Goal: Task Accomplishment & Management: Manage account settings

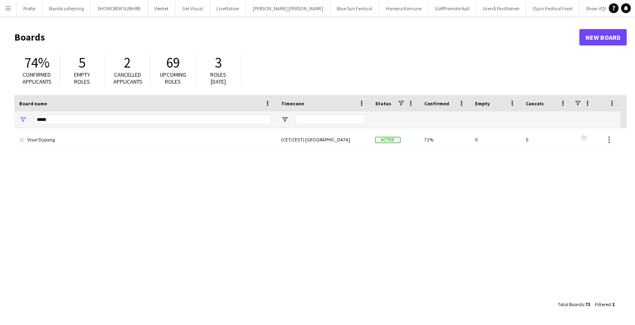
click at [5, 6] on app-icon "Menu" at bounding box center [8, 8] width 7 height 7
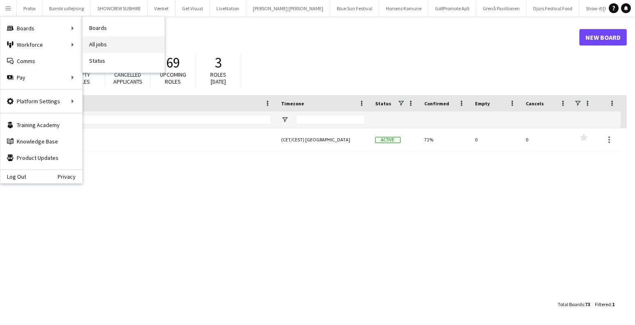
click at [106, 44] on link "All jobs" at bounding box center [124, 44] width 82 height 16
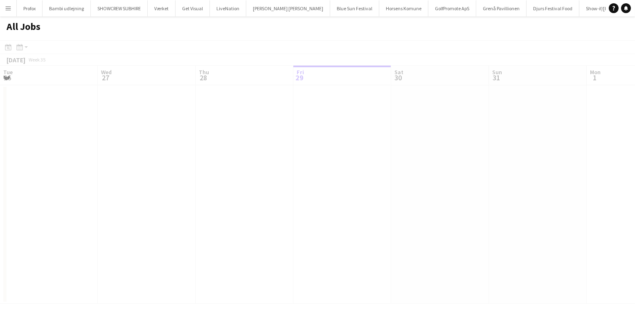
scroll to position [0, 196]
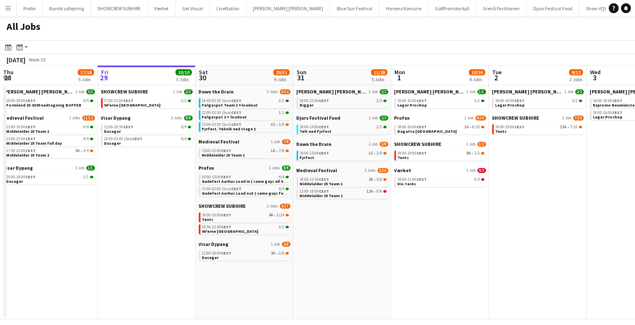
click at [353, 246] on app-date-cell "Danny Black Luna 1 Job 2/2 18:00-22:00 CEST 2/2 Rigger Djurs Festival Food 1 Jo…" at bounding box center [343, 202] width 98 height 234
click at [240, 154] on span "Middelalder 25 Team 1" at bounding box center [223, 154] width 43 height 5
click at [253, 253] on div "12:00-18:00 CEST 2A • 2/6" at bounding box center [245, 253] width 87 height 4
click at [353, 151] on div "09:00-15:00 CEST 1I • 2/8" at bounding box center [343, 153] width 87 height 4
click at [273, 122] on span "4I" at bounding box center [273, 124] width 5 height 4
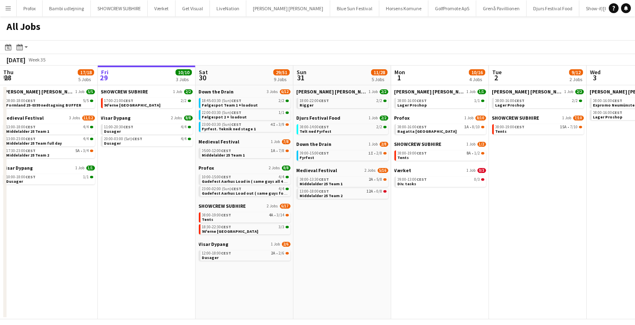
click at [335, 218] on app-date-cell "Danny Black Luna 1 Job 2/2 18:00-22:00 CEST 2/2 Rigger Djurs Festival Food 1 Jo…" at bounding box center [343, 202] width 98 height 234
click at [354, 222] on app-date-cell "Danny Black Luna 1 Job 2/2 18:00-22:00 CEST 2/2 Rigger Djurs Festival Food 1 Jo…" at bounding box center [343, 202] width 98 height 234
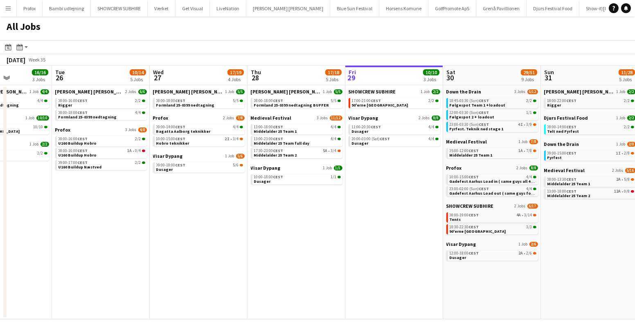
drag, startPoint x: 161, startPoint y: 202, endPoint x: 381, endPoint y: 205, distance: 219.9
click at [381, 205] on app-calendar-viewport "Sat 23 63/76 10 Jobs Sun 24 7/7 3 Jobs Mon 25 16/16 3 Jobs Tue 26 10/14 5 Jobs …" at bounding box center [317, 192] width 635 height 253
click at [100, 166] on link "09:00-17:00 CEST 2/2 U160 Buildup Næstved" at bounding box center [102, 164] width 87 height 9
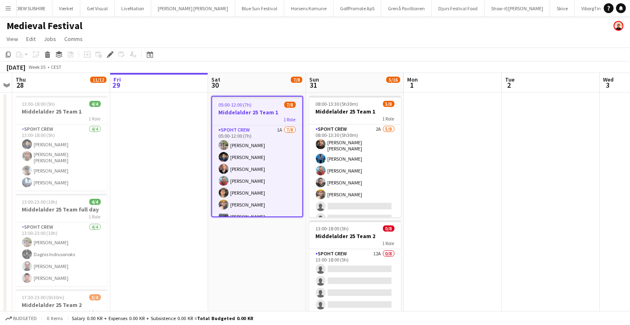
scroll to position [0, 111]
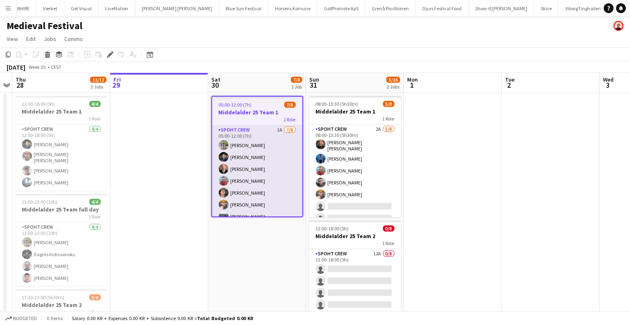
click at [263, 160] on app-card-role "Spoht Crew 1A 7/8 05:00-12:00 (7h) Arthur Daval-Markussen Marius Ciungu Aurimas…" at bounding box center [257, 180] width 90 height 111
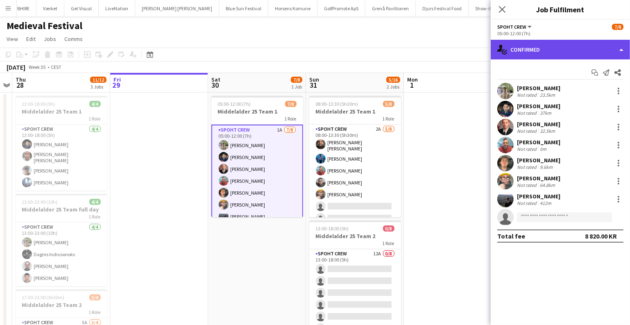
click at [553, 49] on div "single-neutral-actions-check-2 Confirmed" at bounding box center [560, 50] width 139 height 20
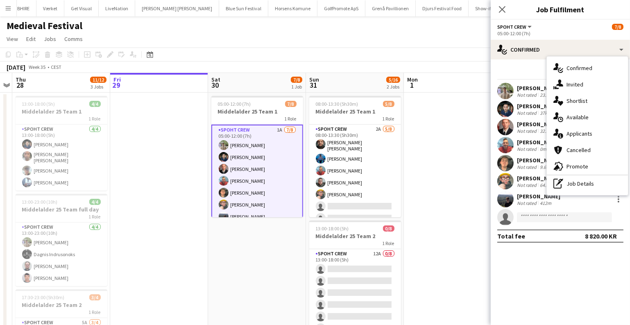
click at [581, 130] on div "single-neutral-actions-information Applicants" at bounding box center [587, 133] width 81 height 16
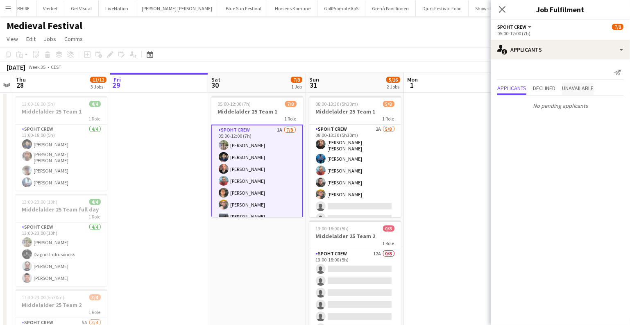
click at [579, 86] on span "Unavailable" at bounding box center [578, 88] width 32 height 6
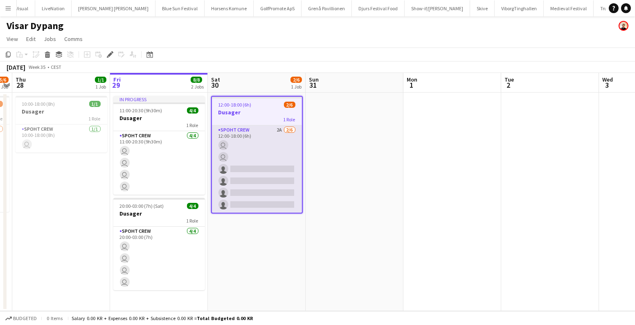
scroll to position [0, 181]
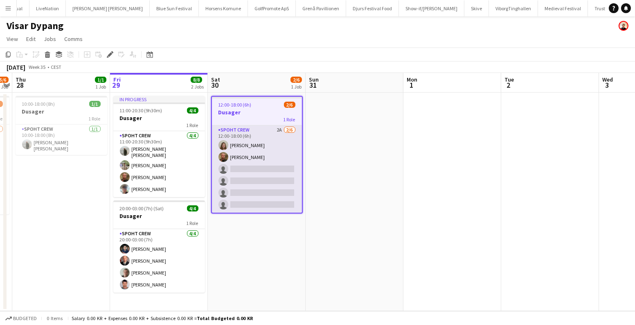
click at [272, 182] on app-card-role "Spoht Crew 2A 2/6 12:00-18:00 (6h) Annija Uzule Karsten Sørensen single-neutral…" at bounding box center [257, 168] width 90 height 87
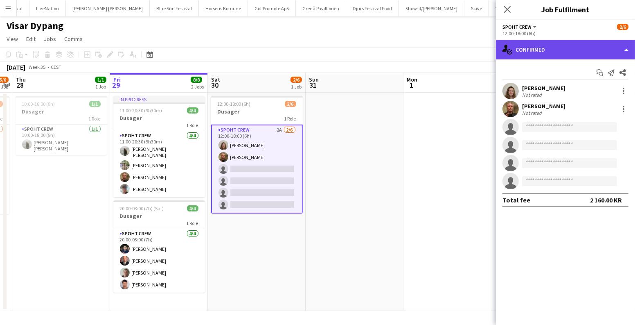
click at [547, 47] on div "single-neutral-actions-check-2 Confirmed" at bounding box center [565, 50] width 139 height 20
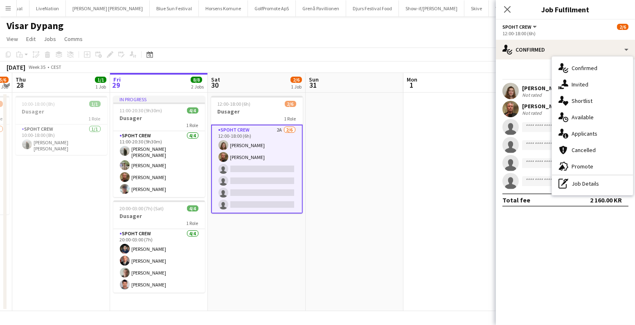
click at [598, 129] on div "single-neutral-actions-information Applicants" at bounding box center [592, 133] width 81 height 16
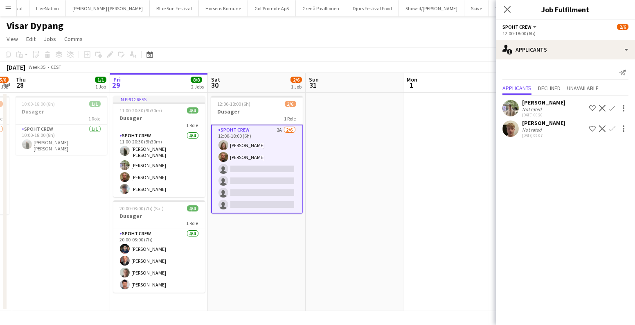
click at [609, 132] on app-icon "Confirm" at bounding box center [612, 128] width 7 height 7
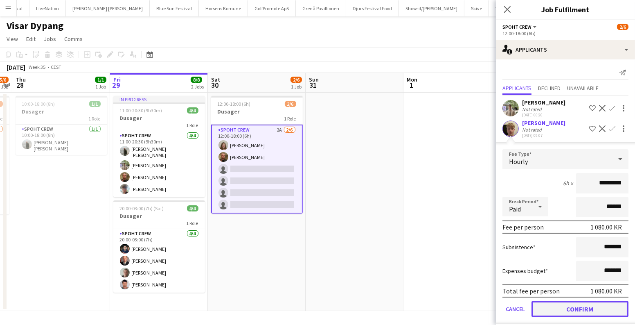
click at [579, 316] on button "Confirm" at bounding box center [580, 309] width 97 height 16
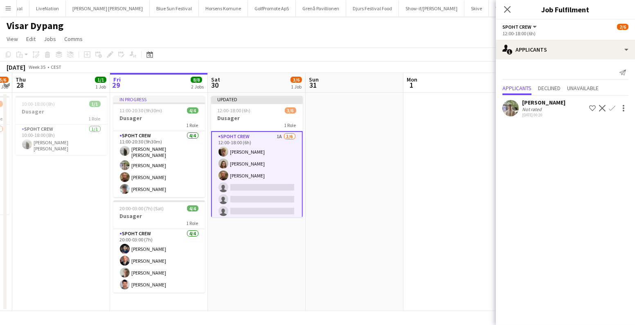
click at [409, 172] on app-date-cell at bounding box center [453, 202] width 98 height 218
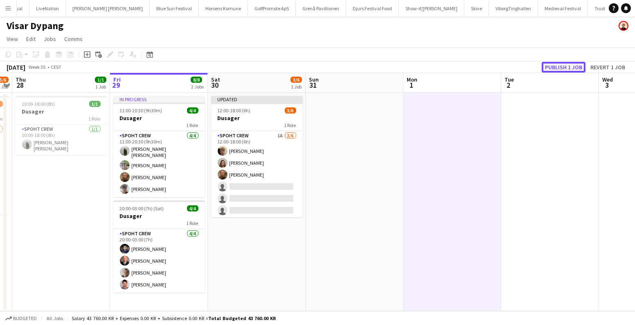
click at [555, 66] on button "Publish 1 job" at bounding box center [564, 67] width 44 height 11
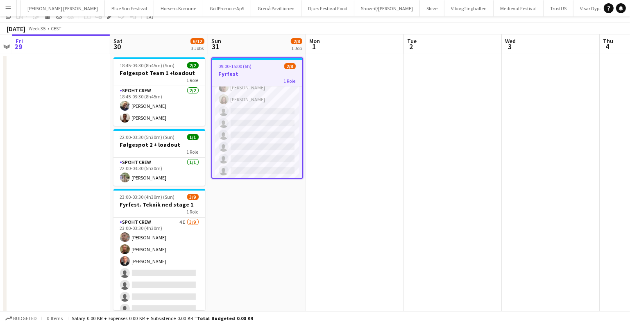
scroll to position [69, 0]
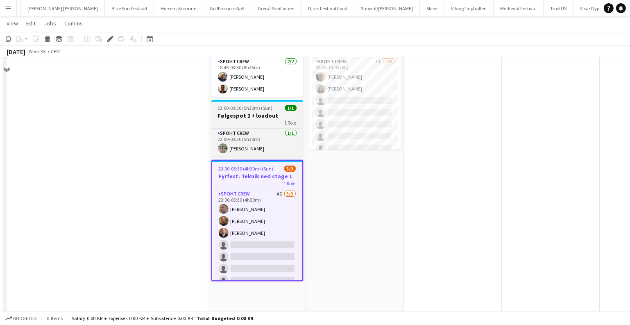
scroll to position [69, 0]
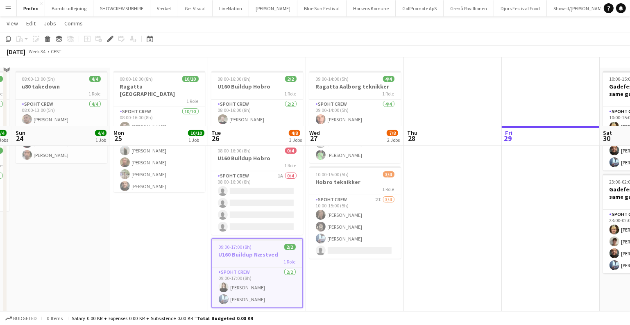
scroll to position [100, 0]
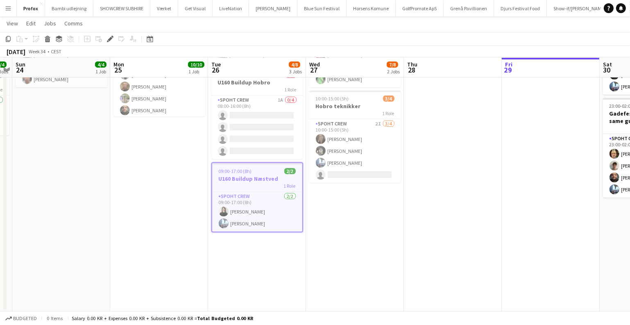
click at [260, 173] on app-job-card "09:00-17:00 (8h) 2/2 U160 Buildup Næstved 1 Role Spoht Crew 2/2 09:00-17:00 (8h…" at bounding box center [257, 197] width 92 height 70
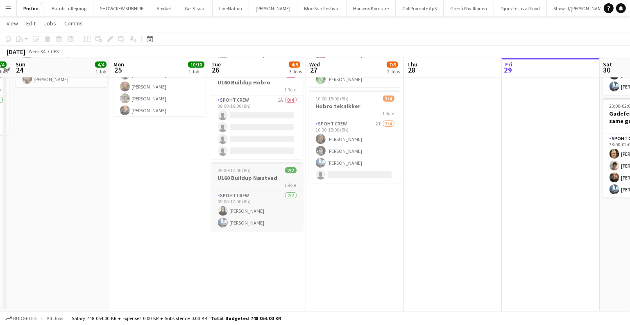
click at [260, 174] on h3 "U160 Buildup Næstved" at bounding box center [257, 177] width 92 height 7
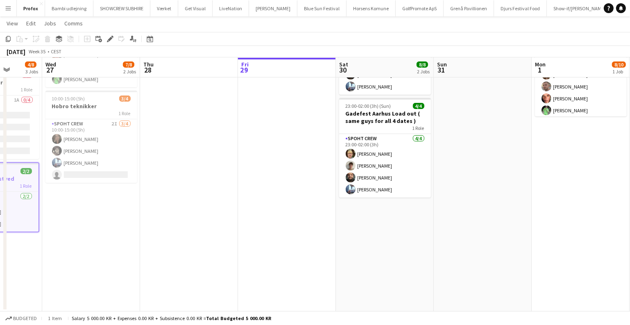
drag, startPoint x: 498, startPoint y: 202, endPoint x: 225, endPoint y: 197, distance: 273.2
click at [226, 197] on app-calendar-viewport "Sat 23 4/4 2 Jobs Sun 24 4/4 1 Job Mon 25 10/10 1 Job Tue 26 4/8 3 Jobs Wed 27 …" at bounding box center [315, 121] width 630 height 379
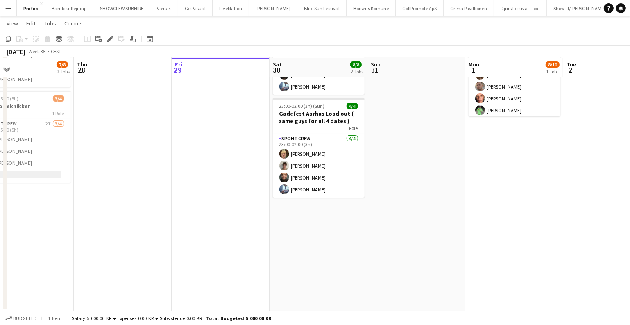
drag, startPoint x: 473, startPoint y: 210, endPoint x: 312, endPoint y: 163, distance: 166.9
click at [309, 203] on app-calendar-viewport "Sun 24 4/4 1 Job Mon 25 10/10 1 Job Tue 26 4/8 3 Jobs Wed 27 7/8 2 Jobs Thu 28 …" at bounding box center [315, 121] width 630 height 379
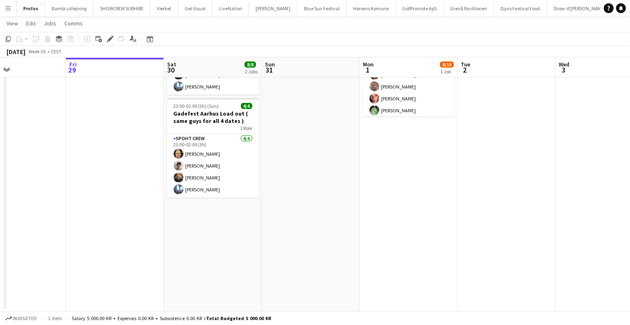
click at [299, 139] on app-date-cell at bounding box center [311, 151] width 98 height 319
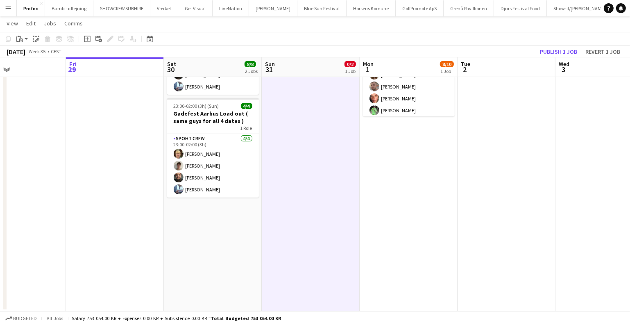
scroll to position [0, 0]
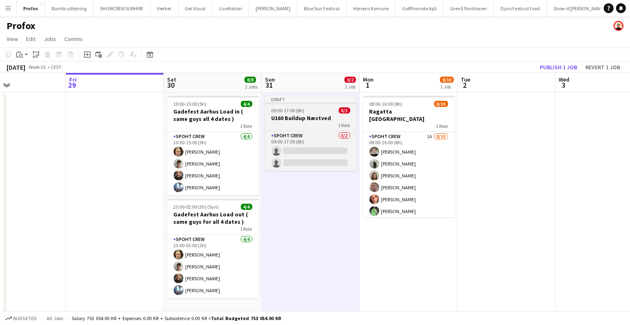
click at [297, 108] on span "09:00-17:00 (8h)" at bounding box center [287, 110] width 33 height 6
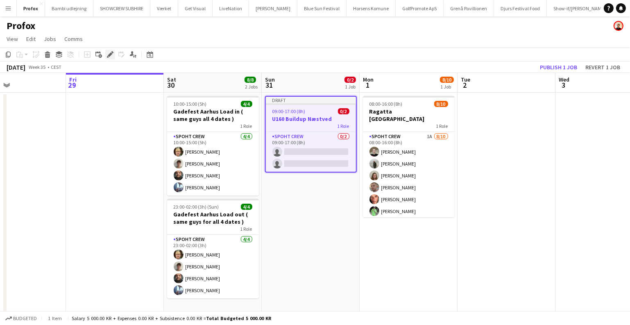
click at [109, 52] on icon "Edit" at bounding box center [110, 54] width 7 height 7
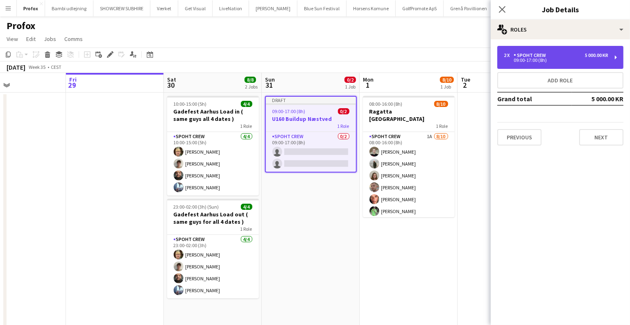
click at [534, 57] on div "Spoht Crew" at bounding box center [531, 55] width 36 height 6
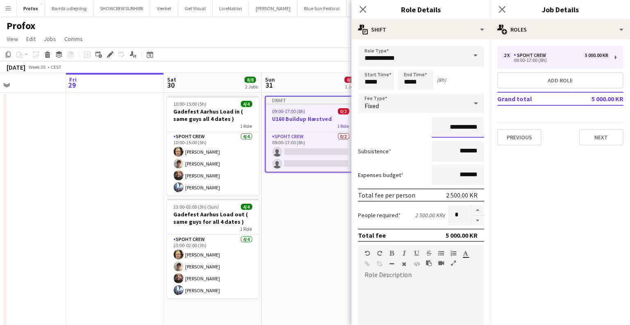
drag, startPoint x: 455, startPoint y: 125, endPoint x: 432, endPoint y: 124, distance: 23.0
click at [432, 124] on input "**********" at bounding box center [458, 127] width 52 height 20
click at [284, 104] on div at bounding box center [311, 104] width 90 height 2
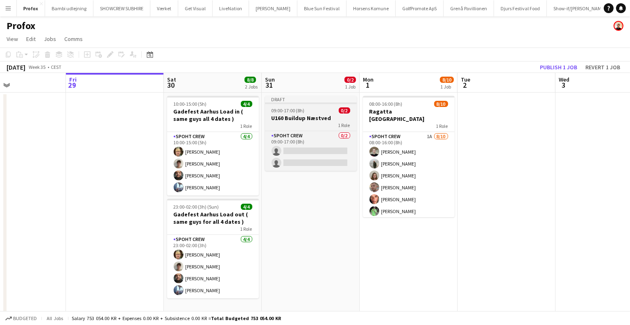
click at [284, 108] on span "09:00-17:00 (8h)" at bounding box center [287, 110] width 33 height 6
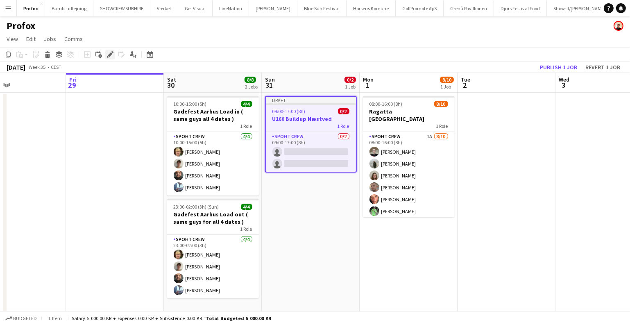
click at [110, 55] on icon at bounding box center [110, 54] width 5 height 5
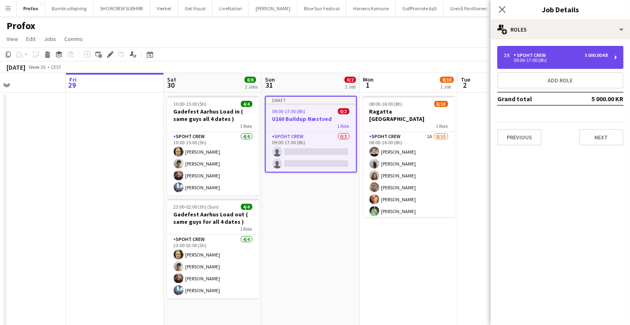
click at [540, 55] on div "Spoht Crew" at bounding box center [531, 55] width 36 height 6
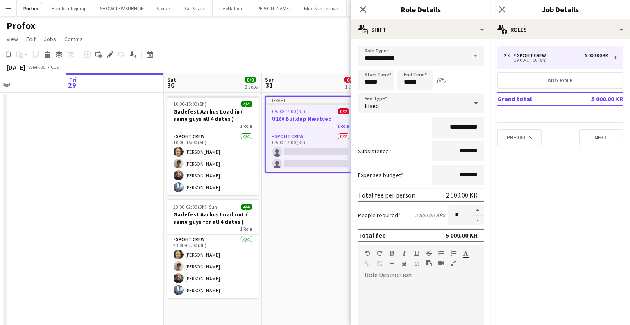
drag, startPoint x: 457, startPoint y: 213, endPoint x: 431, endPoint y: 215, distance: 26.3
click at [431, 215] on div "People required 2 500.00 KR x *" at bounding box center [421, 215] width 126 height 20
type input "*"
drag, startPoint x: 456, startPoint y: 125, endPoint x: 444, endPoint y: 125, distance: 11.9
click at [444, 125] on input "**********" at bounding box center [458, 127] width 52 height 20
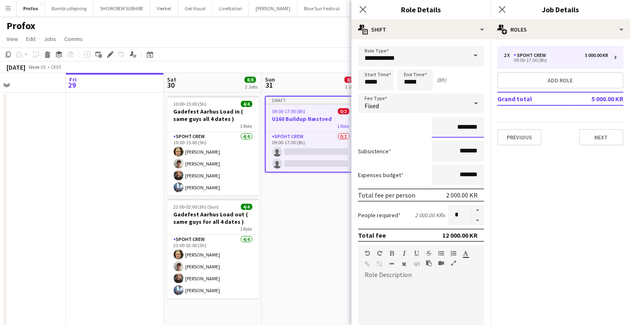
type input "********"
click at [406, 81] on input "*****" at bounding box center [415, 80] width 36 height 20
type input "*****"
click at [320, 242] on app-date-cell "Draft 09:00-17:00 (8h) 0/2 U160 Buildup Næstved 1 Role Spoht Crew 0/2 09:00-17:…" at bounding box center [311, 252] width 98 height 319
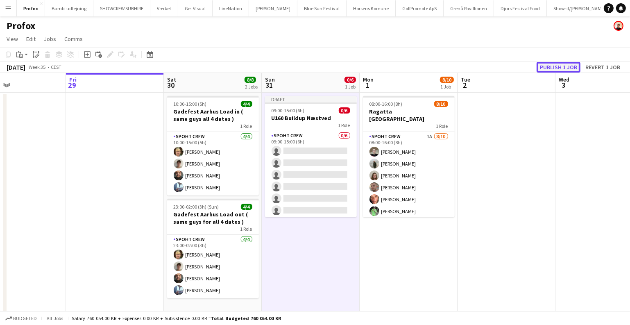
click at [559, 66] on button "Publish 1 job" at bounding box center [558, 67] width 44 height 11
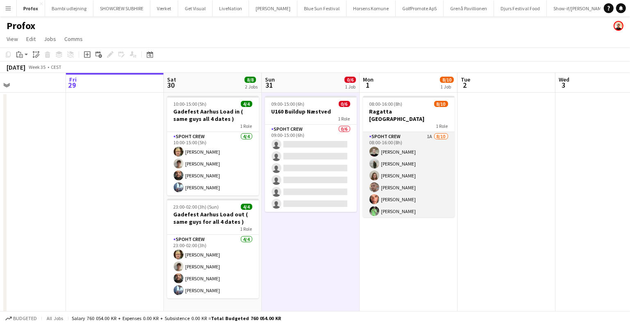
click at [419, 164] on app-card-role "Spoht Crew 1A 8/10 08:00-16:00 (8h) Nicolai Schmidt Negru Liviu Mihai Annija Uz…" at bounding box center [409, 199] width 92 height 135
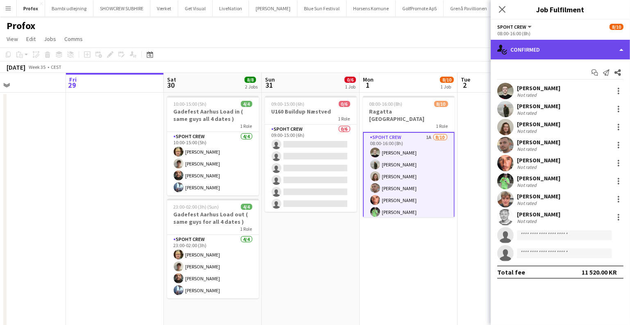
click at [555, 53] on div "single-neutral-actions-check-2 Confirmed" at bounding box center [560, 50] width 139 height 20
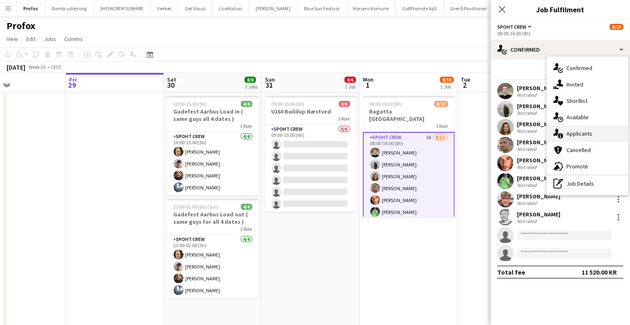
click at [581, 133] on div "single-neutral-actions-information Applicants" at bounding box center [587, 133] width 81 height 16
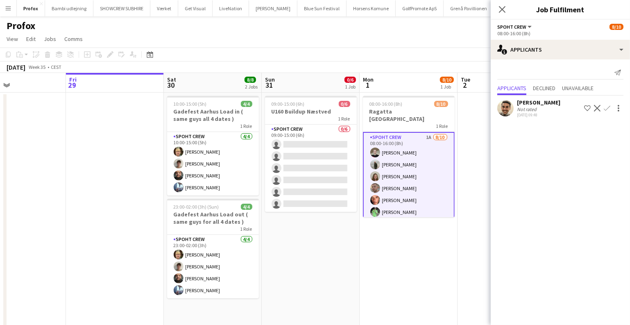
click at [608, 111] on app-icon "Confirm" at bounding box center [607, 108] width 7 height 7
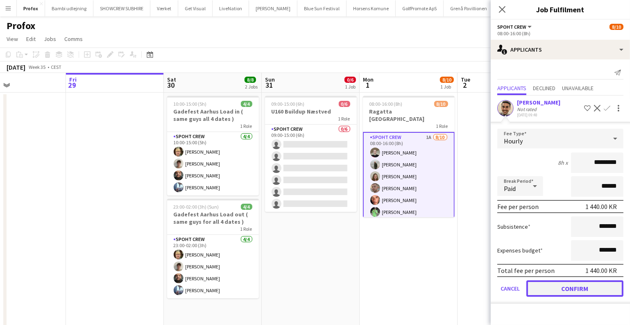
click at [582, 291] on button "Confirm" at bounding box center [574, 288] width 97 height 16
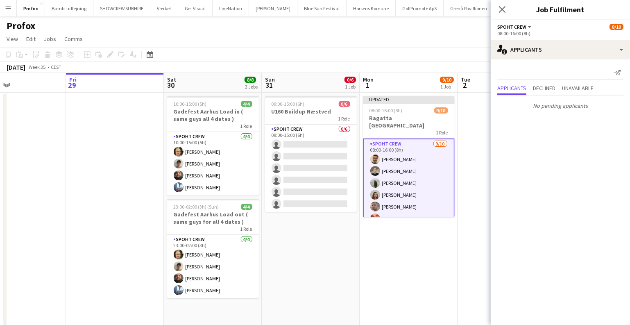
click at [427, 249] on app-date-cell "Updated 08:00-16:00 (8h) 9/10 Ragatta Aalborg 1 Role Spoht Crew 9/10 08:00-16:0…" at bounding box center [409, 252] width 98 height 319
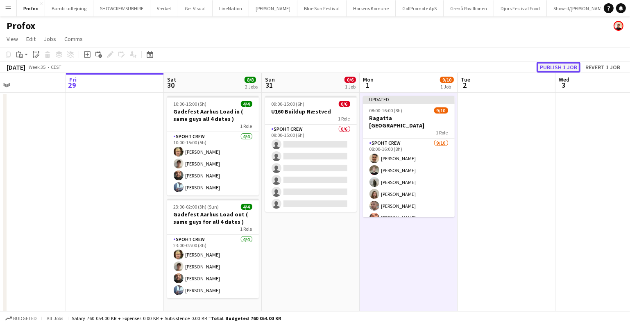
click at [547, 67] on button "Publish 1 job" at bounding box center [558, 67] width 44 height 11
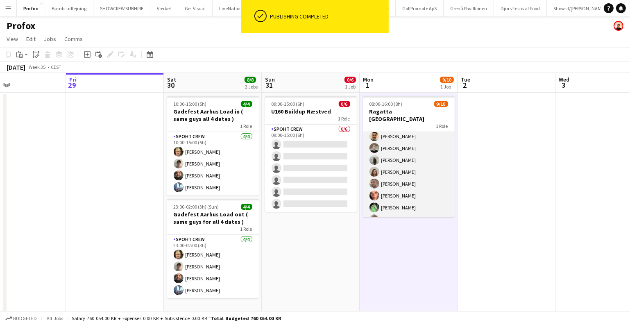
scroll to position [44, 0]
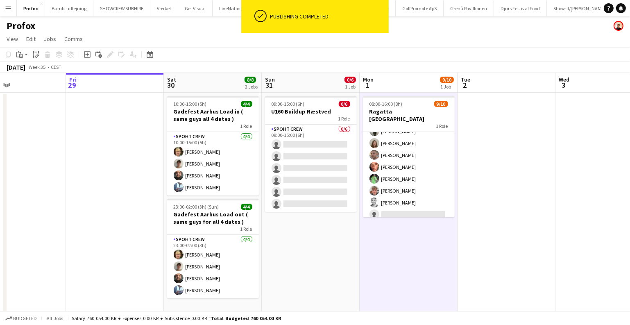
click at [321, 265] on app-date-cell "09:00-15:00 (6h) 0/6 U160 Buildup Næstved 1 Role Spoht Crew 0/6 09:00-15:00 (6h…" at bounding box center [311, 252] width 98 height 319
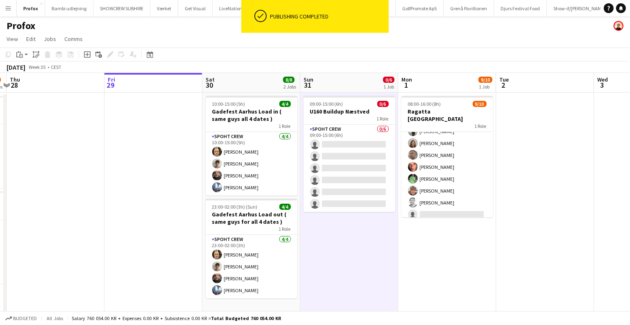
scroll to position [0, 226]
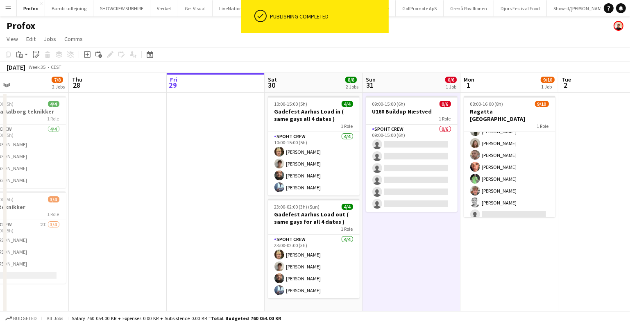
drag, startPoint x: 313, startPoint y: 263, endPoint x: 615, endPoint y: 262, distance: 302.2
click at [608, 262] on app-calendar-viewport "Mon 25 10/10 1 Job Tue 26 4/8 3 Jobs Wed 27 7/8 2 Jobs Thu 28 Fri 29 Sat 30 8/8…" at bounding box center [315, 242] width 630 height 339
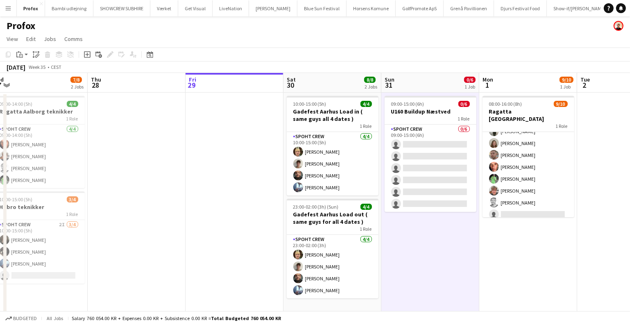
drag, startPoint x: 414, startPoint y: 250, endPoint x: 237, endPoint y: 241, distance: 176.3
click at [237, 241] on app-calendar-viewport "Sun 24 4/4 1 Job Mon 25 10/10 1 Job Tue 26 4/8 3 Jobs Wed 27 7/8 2 Jobs Thu 28 …" at bounding box center [315, 242] width 630 height 339
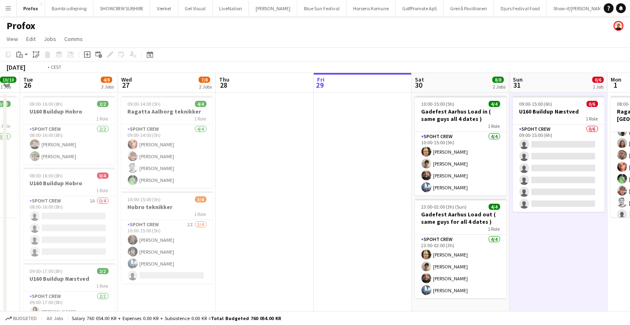
click at [427, 228] on app-calendar-viewport "Sun 24 4/4 1 Job Mon 25 10/10 1 Job Tue 26 4/8 3 Jobs Wed 27 7/8 2 Jobs Thu 28 …" at bounding box center [315, 242] width 630 height 339
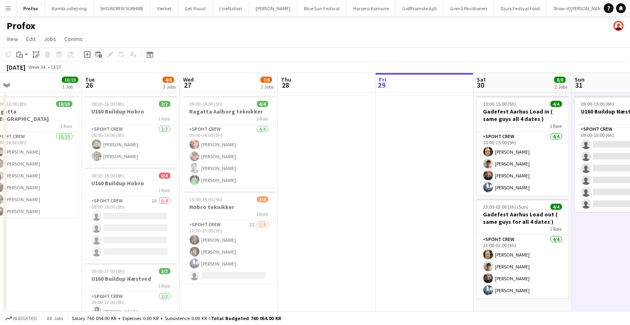
drag, startPoint x: 388, startPoint y: 220, endPoint x: 469, endPoint y: 216, distance: 81.6
click at [466, 216] on app-calendar-viewport "Sat 23 4/4 2 Jobs Sun 24 4/4 1 Job Mon 25 10/10 1 Job Tue 26 4/8 3 Jobs Wed 27 …" at bounding box center [315, 242] width 630 height 339
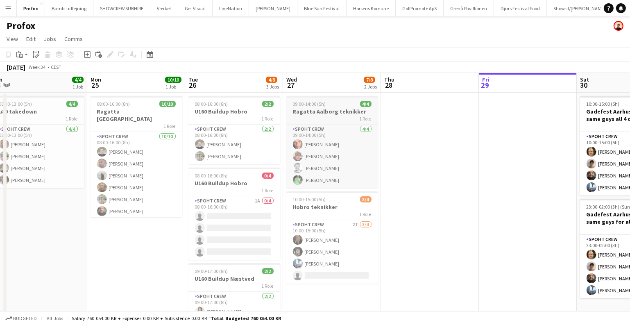
click at [330, 113] on h3 "Ragatta Aalborg teknikker" at bounding box center [332, 111] width 92 height 7
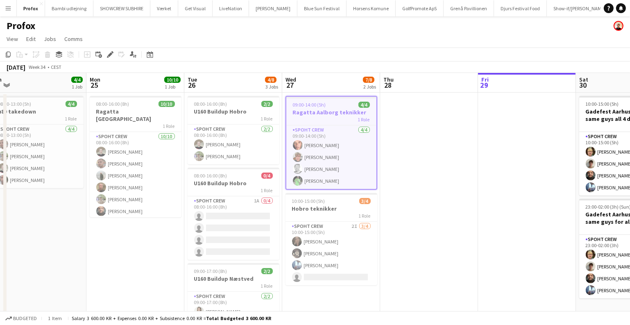
click at [490, 188] on app-date-cell at bounding box center [527, 252] width 98 height 319
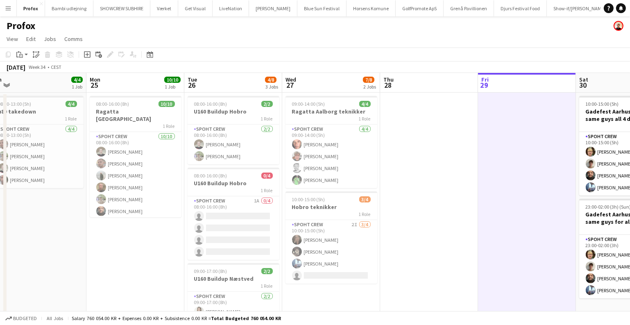
scroll to position [0, 212]
click at [484, 187] on app-calendar-viewport "Fri 22 11/12 3 Jobs Sat 23 4/4 2 Jobs Sun 24 4/4 1 Job Mon 25 10/10 1 Job Tue 2…" at bounding box center [315, 242] width 630 height 339
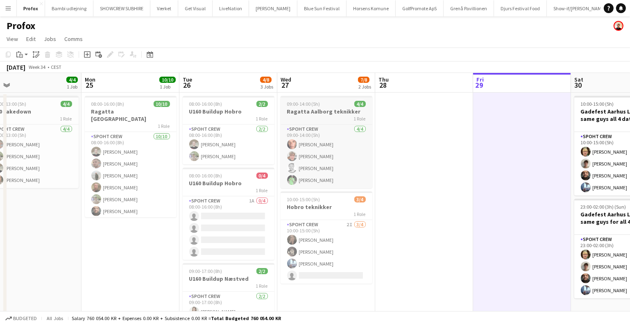
click at [323, 107] on app-job-card "09:00-14:00 (5h) 4/4 Ragatta Aalborg teknikker 1 Role Spoht Crew 4/4 09:00-14:0…" at bounding box center [326, 142] width 92 height 92
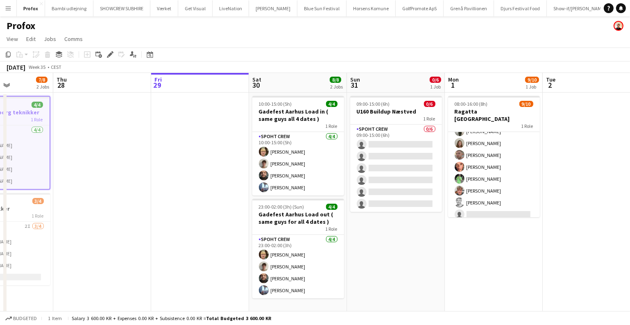
drag, startPoint x: 333, startPoint y: 152, endPoint x: 124, endPoint y: 110, distance: 213.8
click at [134, 112] on app-calendar-viewport "Sun 24 4/4 1 Job Mon 25 10/10 1 Job Tue 26 4/8 3 Jobs Wed 27 7/8 2 Jobs Thu 28 …" at bounding box center [315, 242] width 630 height 339
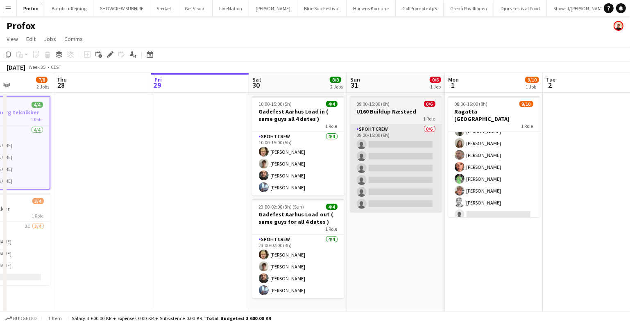
scroll to position [0, 350]
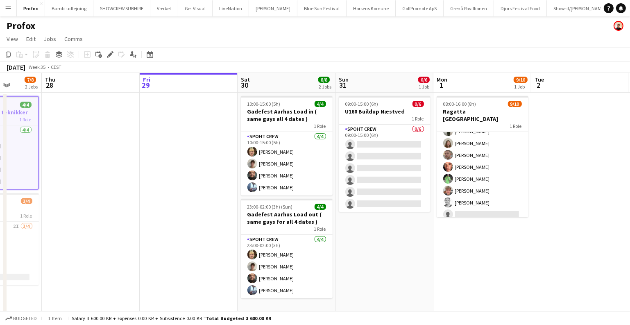
click at [360, 225] on app-date-cell "09:00-15:00 (6h) 0/6 U160 Buildup Næstved 1 Role Spoht Crew 0/6 09:00-15:00 (6h…" at bounding box center [384, 252] width 98 height 319
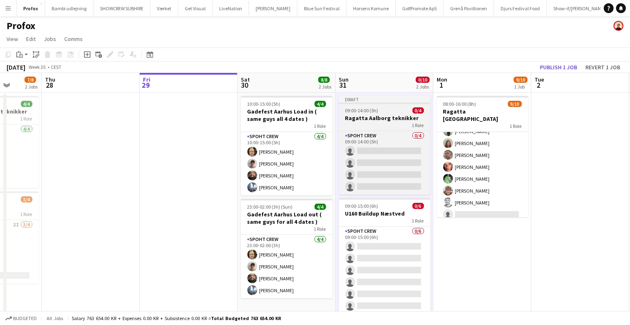
click at [363, 110] on span "09:00-14:00 (5h)" at bounding box center [361, 110] width 33 height 6
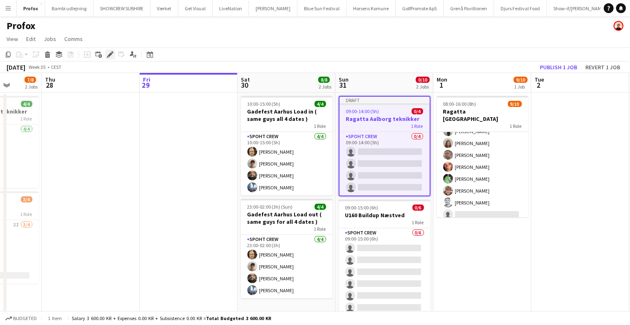
click at [108, 53] on icon "Edit" at bounding box center [110, 54] width 7 height 7
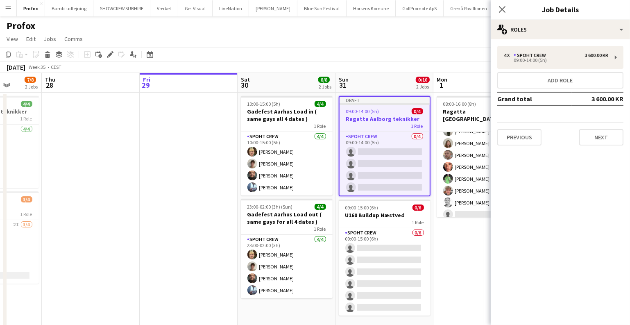
click at [363, 110] on span "09:00-14:00 (5h)" at bounding box center [362, 111] width 33 height 6
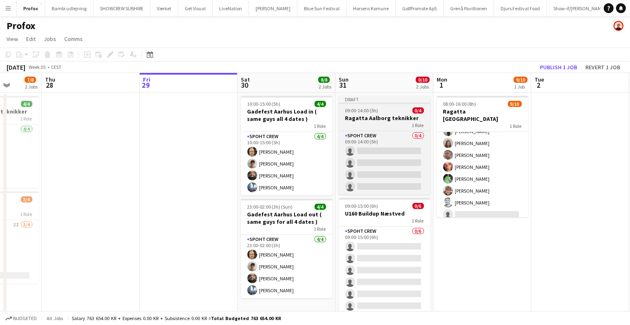
click at [363, 110] on span "09:00-14:00 (5h)" at bounding box center [361, 110] width 33 height 6
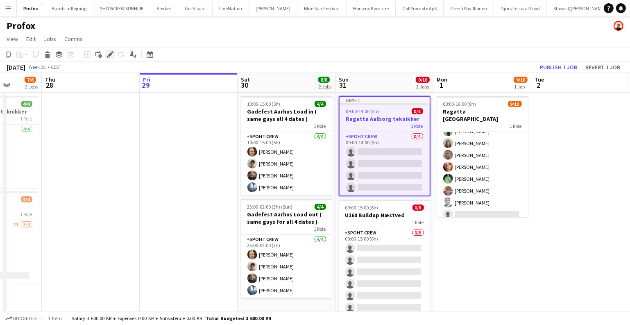
click at [109, 50] on div "Edit" at bounding box center [110, 55] width 10 height 10
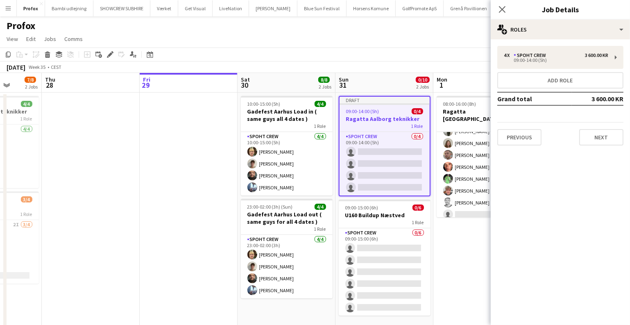
click at [522, 44] on div "4 x Spoht Crew 3 600.00 KR 09:00-14:00 (5h) Add role Grand total 3 600.00 KR Pr…" at bounding box center [560, 95] width 139 height 113
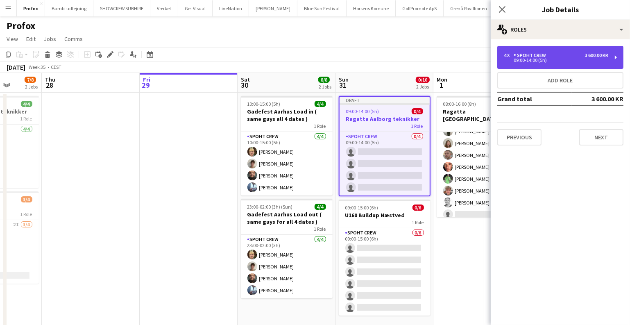
click at [519, 52] on div "4 x Spoht Crew 3 600.00 KR 09:00-14:00 (5h)" at bounding box center [560, 57] width 126 height 23
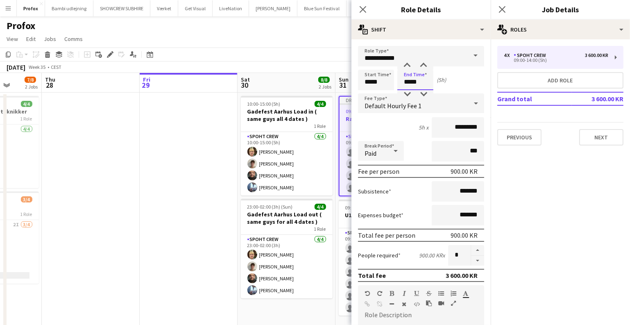
click at [416, 82] on input "*****" at bounding box center [415, 80] width 36 height 20
drag, startPoint x: 379, startPoint y: 81, endPoint x: 315, endPoint y: 82, distance: 64.3
click at [315, 82] on body "Menu Boards Boards Boards All jobs Status Workforce Workforce My Workforce Recr…" at bounding box center [315, 213] width 630 height 426
type input "*****"
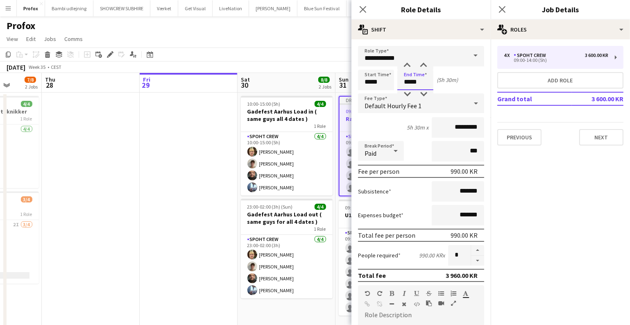
type input "*****"
click at [186, 200] on app-date-cell at bounding box center [189, 252] width 98 height 319
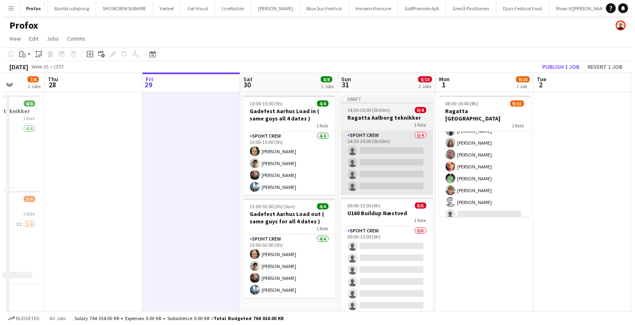
scroll to position [0, 0]
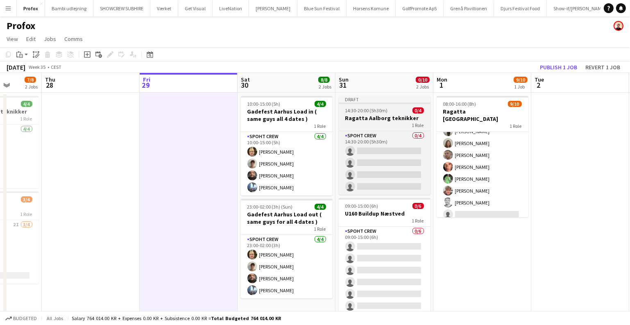
click at [381, 111] on span "14:30-20:00 (5h30m)" at bounding box center [366, 110] width 43 height 6
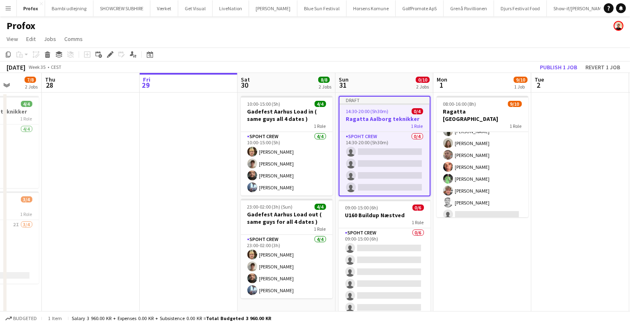
click at [478, 244] on app-date-cell "08:00-16:00 (8h) 9/10 Ragatta Aalborg 1 Role Spoht Crew 9/10 08:00-16:00 (8h) L…" at bounding box center [482, 252] width 98 height 319
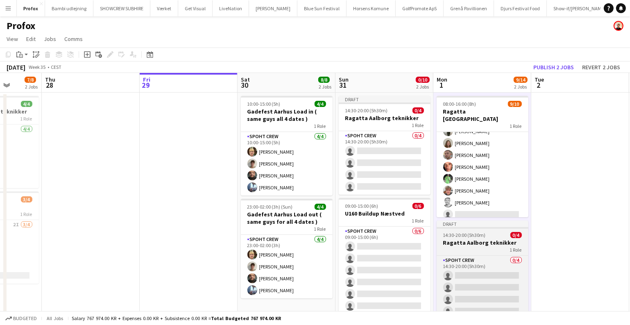
click at [482, 230] on app-job-card "Draft 14:30-20:00 (5h30m) 0/4 Ragatta Aalborg teknikker 1 Role Spoht Crew 0/4 1…" at bounding box center [482, 269] width 92 height 99
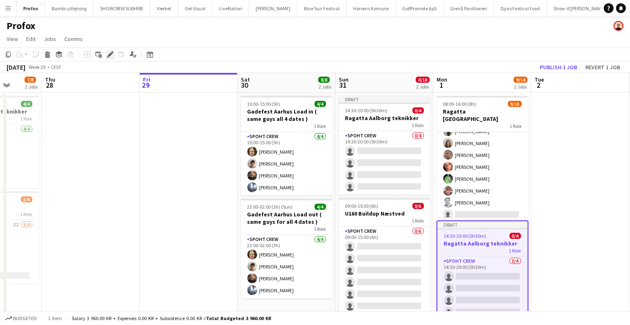
click at [111, 56] on icon "Edit" at bounding box center [110, 54] width 7 height 7
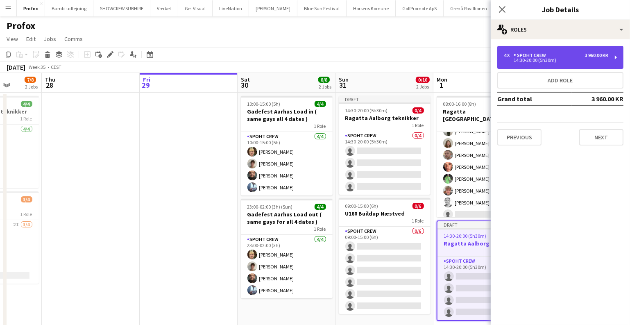
click at [518, 54] on div "Spoht Crew" at bounding box center [531, 55] width 36 height 6
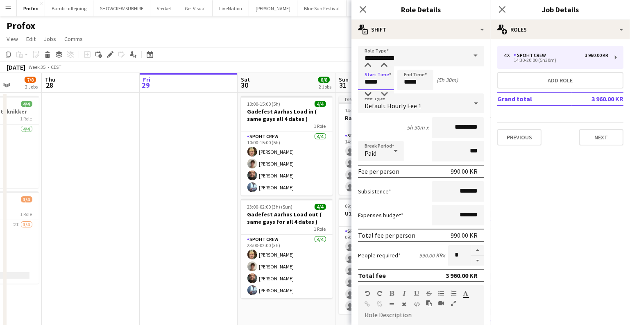
drag, startPoint x: 384, startPoint y: 81, endPoint x: 330, endPoint y: 83, distance: 53.7
click at [330, 83] on body "Menu Boards Boards Boards All jobs Status Workforce Workforce My Workforce Recr…" at bounding box center [315, 213] width 630 height 426
type input "*****"
drag, startPoint x: 425, startPoint y: 81, endPoint x: 400, endPoint y: 81, distance: 25.8
click at [399, 83] on input "*****" at bounding box center [415, 80] width 36 height 20
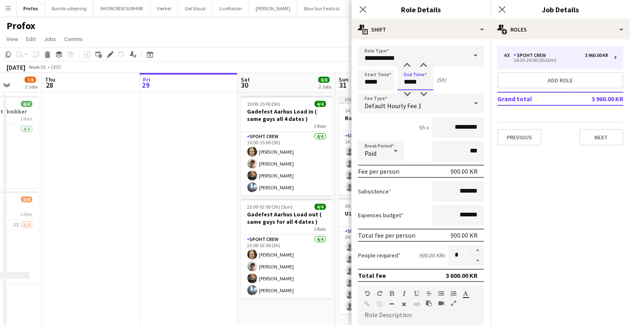
type input "*****"
click at [95, 212] on app-date-cell at bounding box center [91, 252] width 98 height 319
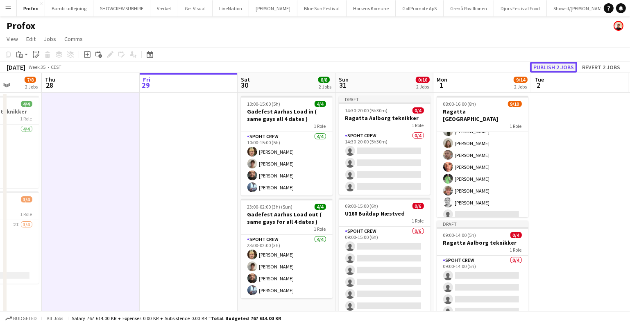
click at [544, 68] on button "Publish 2 jobs" at bounding box center [553, 67] width 47 height 11
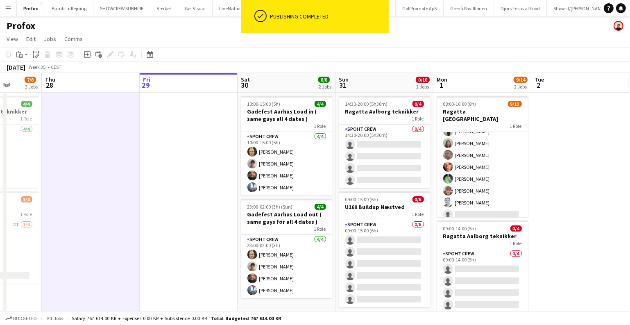
click at [3, 8] on button "Menu" at bounding box center [8, 8] width 16 height 16
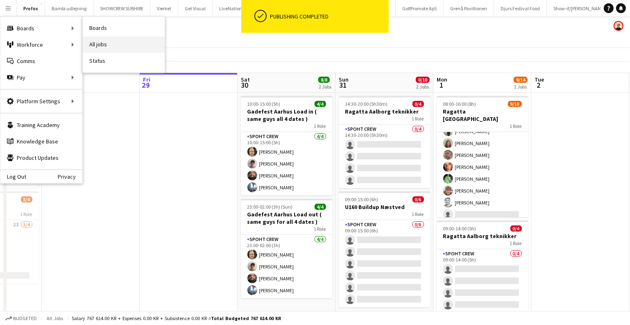
click at [113, 42] on link "All jobs" at bounding box center [124, 44] width 82 height 16
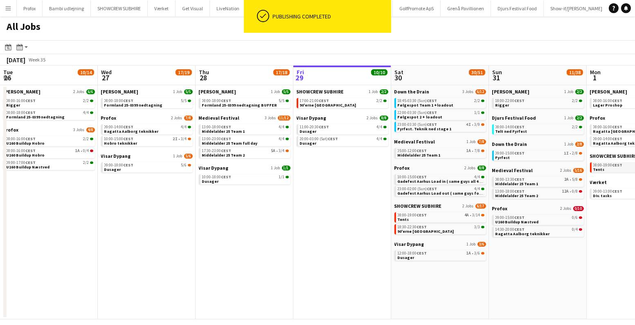
scroll to position [0, 196]
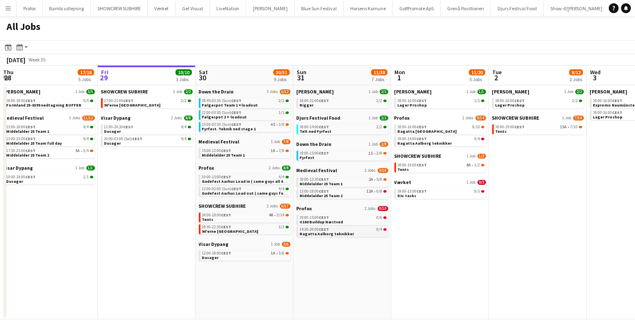
click at [351, 233] on link "14:30-20:00 CEST 0/4 Ragatta Aalborg teknikker" at bounding box center [343, 230] width 87 height 9
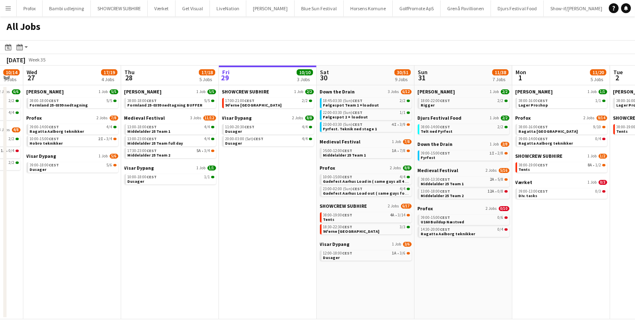
scroll to position [0, 171]
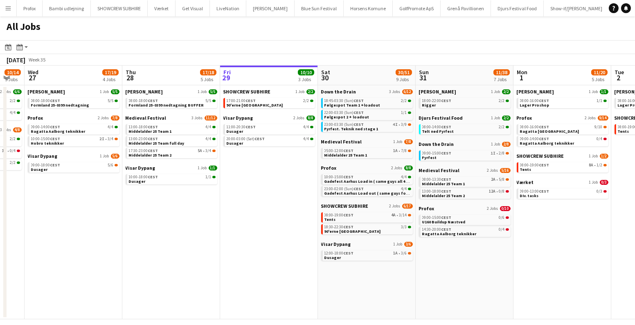
drag, startPoint x: 365, startPoint y: 267, endPoint x: 462, endPoint y: 267, distance: 97.5
click at [462, 267] on app-calendar-viewport "Mon 25 16/16 3 Jobs Tue 26 10/14 5 Jobs Wed 27 17/19 4 Jobs Thu 28 17/18 5 Jobs…" at bounding box center [317, 192] width 635 height 253
click at [240, 133] on span "Dusager" at bounding box center [235, 131] width 17 height 5
click at [364, 217] on link "08:00-19:00 CEST 4A • 3/14 Tents" at bounding box center [369, 216] width 87 height 9
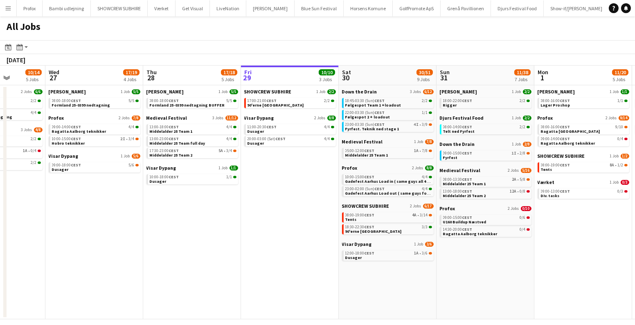
click at [428, 238] on app-all-jobs "All Jobs Date picker AUG 2025 AUG 2025 Monday M Tuesday T Wednesday W Thursday …" at bounding box center [317, 167] width 635 height 303
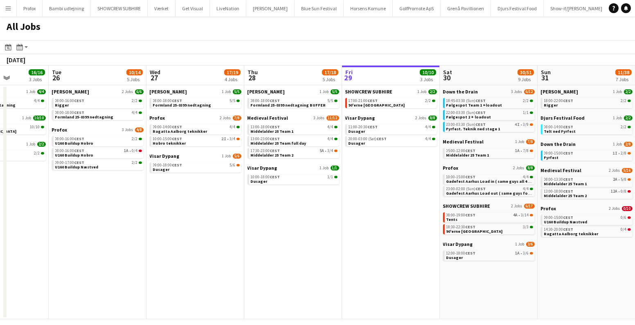
drag, startPoint x: 436, startPoint y: 225, endPoint x: 241, endPoint y: 225, distance: 195.3
click at [241, 225] on app-calendar-viewport "Fri 22 27/41 7 Jobs Sat 23 63/76 10 Jobs Sun 24 7/7 3 Jobs Mon 25 16/16 3 Jobs …" at bounding box center [317, 192] width 635 height 253
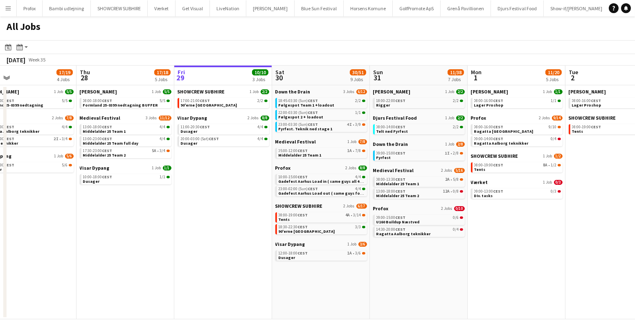
scroll to position [0, 317]
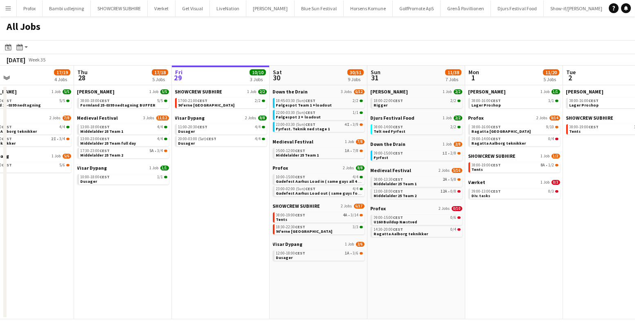
drag, startPoint x: 418, startPoint y: 284, endPoint x: 348, endPoint y: 283, distance: 70.0
click at [348, 283] on app-calendar-viewport "Sun 24 7/7 3 Jobs Mon 25 16/16 3 Jobs Tue 26 10/14 5 Jobs Wed 27 17/19 4 Jobs T…" at bounding box center [317, 192] width 635 height 253
click at [7, 5] on app-icon "Menu" at bounding box center [8, 8] width 7 height 7
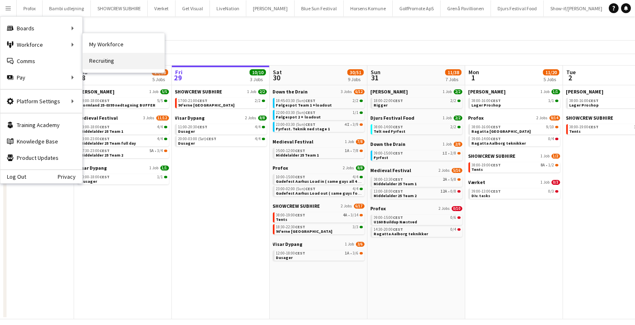
click at [101, 57] on link "Recruiting" at bounding box center [124, 61] width 82 height 16
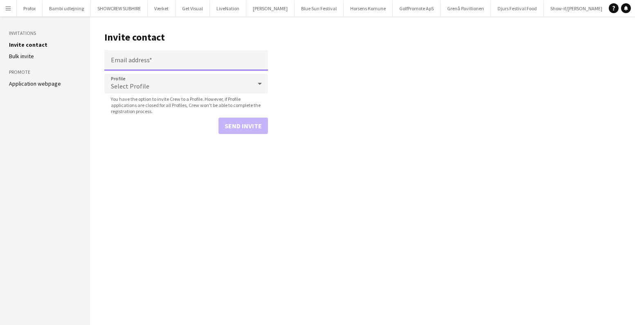
drag, startPoint x: 125, startPoint y: 59, endPoint x: 132, endPoint y: 62, distance: 7.9
click at [125, 59] on input "Email address" at bounding box center [186, 60] width 164 height 20
paste input "**********"
type input "**********"
click at [244, 120] on button "Send invite" at bounding box center [244, 126] width 50 height 16
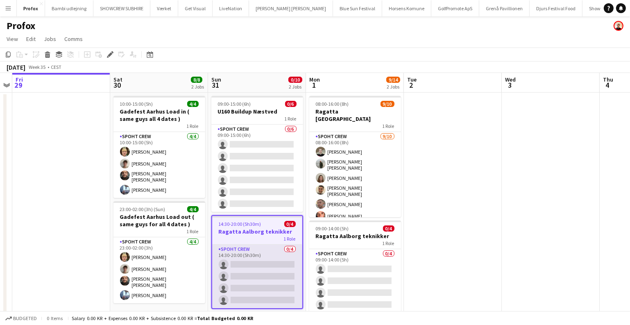
click at [258, 295] on app-card-role "Spoht Crew 0/4 14:30-20:00 (5h30m) single-neutral-actions single-neutral-action…" at bounding box center [257, 275] width 90 height 63
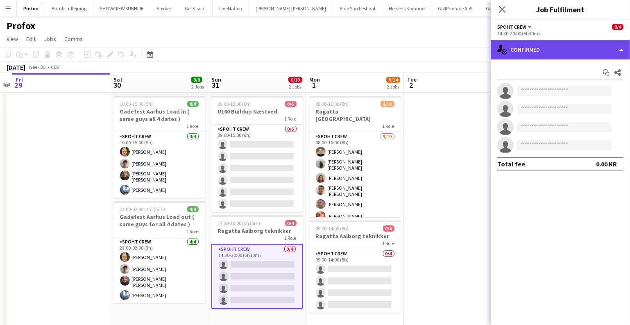
click at [522, 45] on div "single-neutral-actions-check-2 Confirmed" at bounding box center [560, 50] width 139 height 20
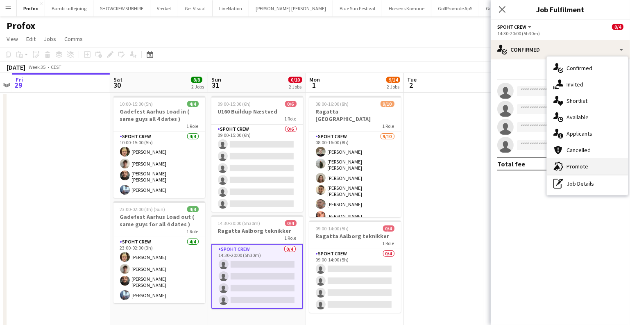
click at [580, 163] on div "advertising-megaphone Promote" at bounding box center [587, 166] width 81 height 16
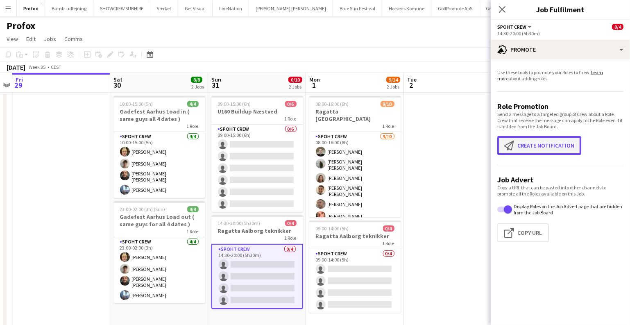
click at [535, 151] on button "Create notification Create notification" at bounding box center [539, 145] width 84 height 19
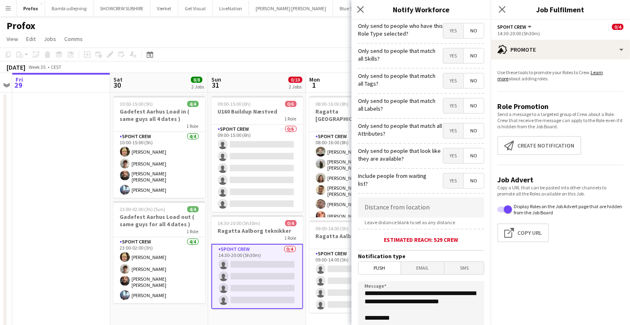
click at [418, 266] on span "Email" at bounding box center [422, 268] width 43 height 12
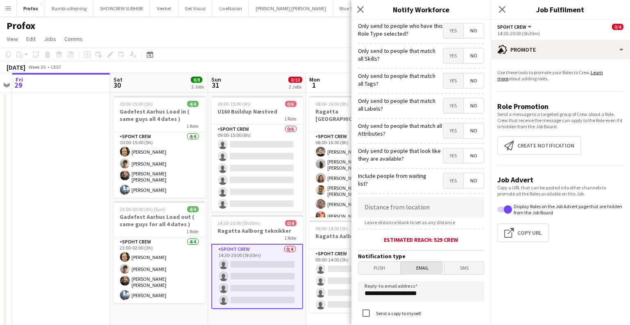
scroll to position [149, 0]
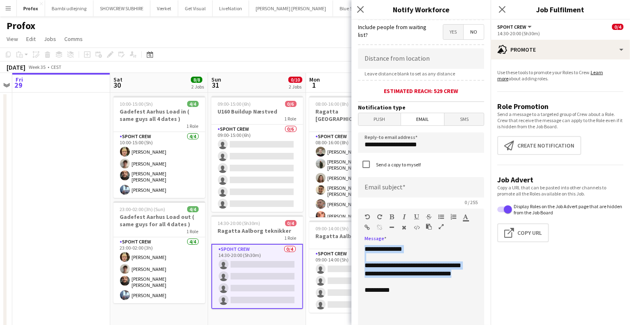
drag, startPoint x: 348, startPoint y: 240, endPoint x: 296, endPoint y: 213, distance: 58.2
click at [296, 213] on body "Menu Boards Boards Boards All jobs Status Workforce Workforce My Workforce Recr…" at bounding box center [315, 182] width 630 height 364
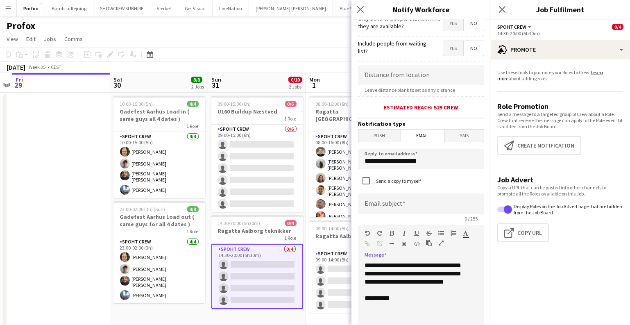
scroll to position [140, 0]
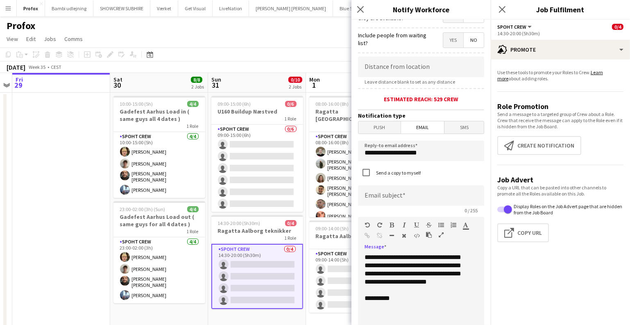
click at [431, 272] on div "**********" at bounding box center [418, 302] width 120 height 98
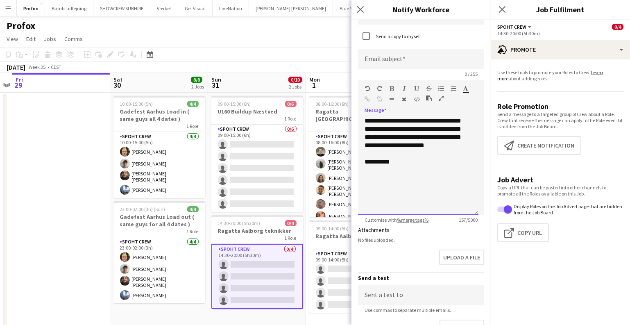
scroll to position [289, 0]
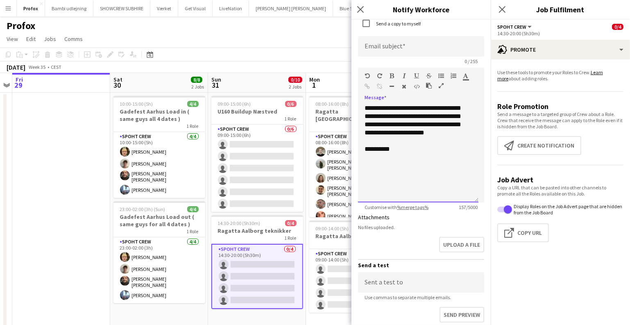
click at [451, 130] on div "**********" at bounding box center [418, 153] width 120 height 98
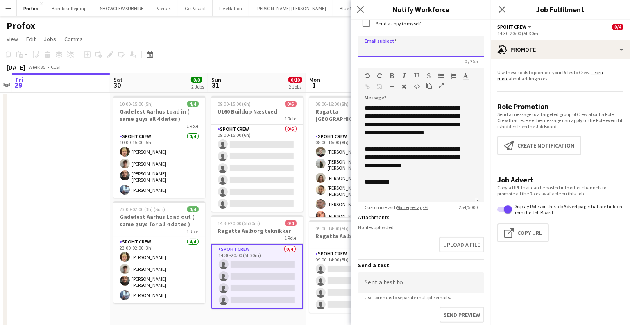
click at [382, 44] on input at bounding box center [421, 46] width 126 height 20
type input "**********"
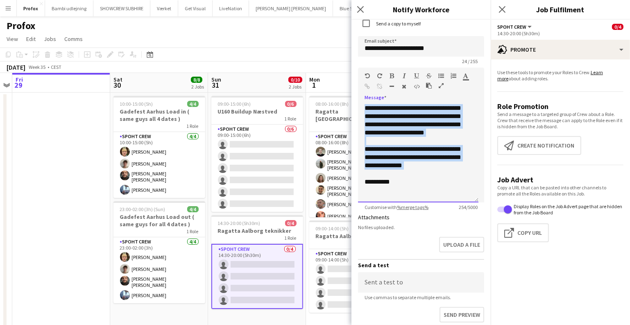
drag, startPoint x: 434, startPoint y: 166, endPoint x: 358, endPoint y: 108, distance: 95.2
click at [358, 108] on div "**********" at bounding box center [418, 153] width 120 height 98
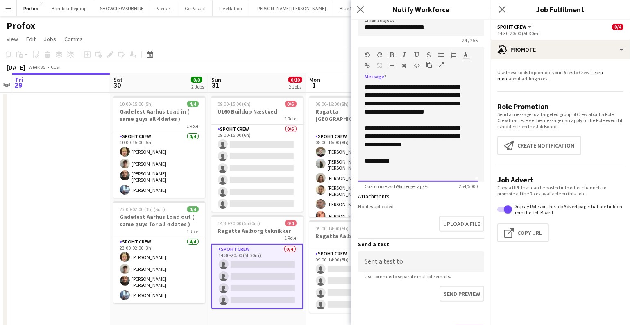
scroll to position [348, 0]
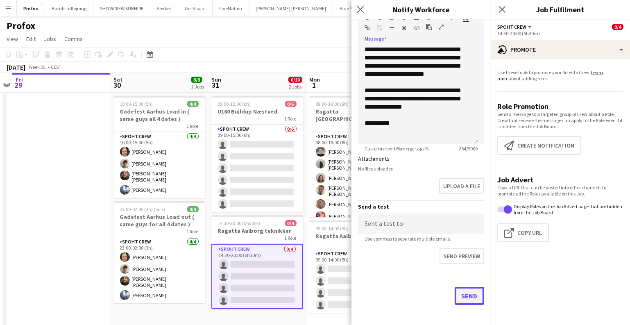
click at [461, 296] on button "Send" at bounding box center [469, 296] width 29 height 18
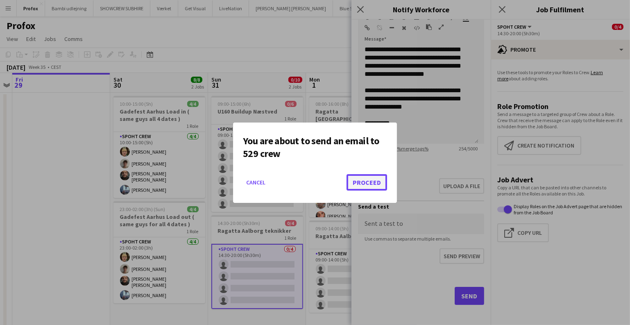
click at [373, 186] on button "Proceed" at bounding box center [366, 182] width 41 height 16
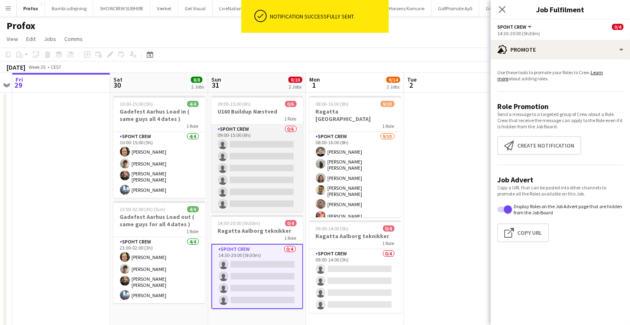
click at [265, 176] on app-card-role "Spoht Crew 0/6 09:00-15:00 (6h) single-neutral-actions single-neutral-actions s…" at bounding box center [257, 167] width 92 height 87
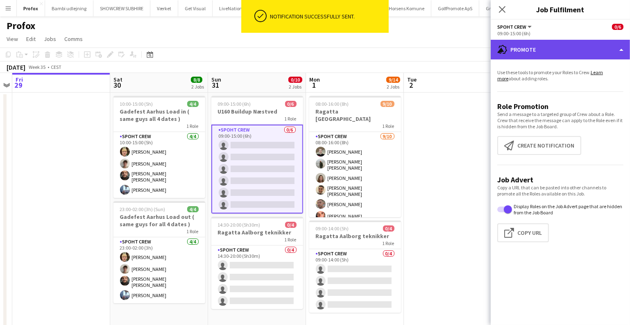
click at [577, 41] on div "advertising-megaphone Promote" at bounding box center [560, 50] width 139 height 20
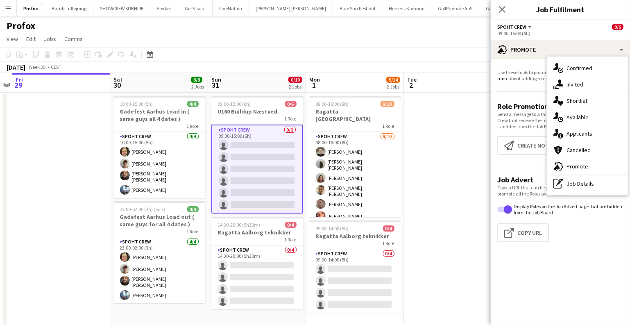
click at [568, 169] on div "advertising-megaphone Promote" at bounding box center [587, 166] width 81 height 16
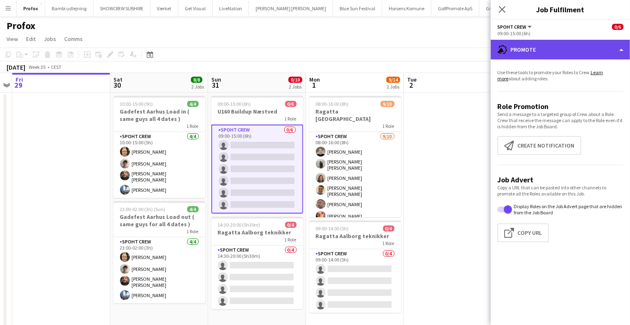
click at [567, 53] on div "advertising-megaphone Promote" at bounding box center [560, 50] width 139 height 20
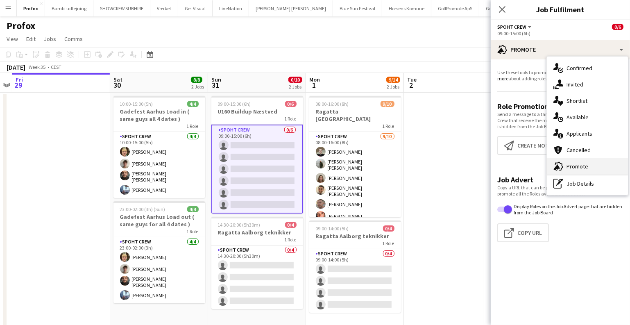
click at [565, 160] on div "advertising-megaphone Promote" at bounding box center [587, 166] width 81 height 16
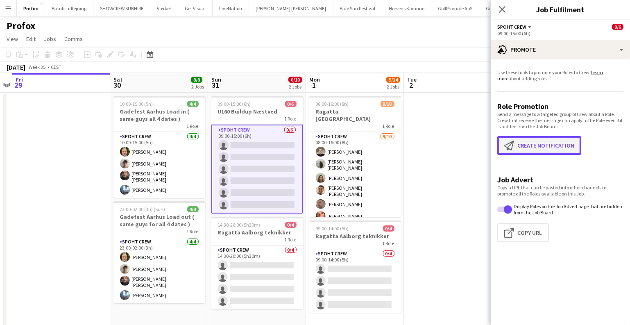
click at [542, 140] on button "Create notification Create notification" at bounding box center [539, 145] width 84 height 19
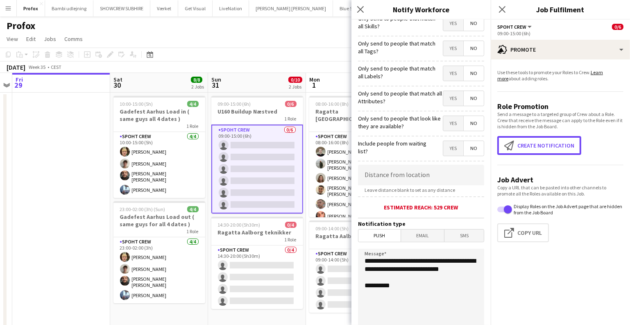
scroll to position [74, 0]
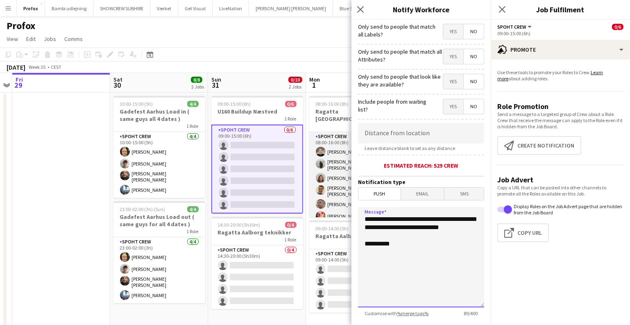
drag, startPoint x: 403, startPoint y: 230, endPoint x: 342, endPoint y: 206, distance: 65.8
click at [344, 206] on body "Menu Boards Boards Boards All jobs Status Workforce Workforce My Workforce Recr…" at bounding box center [315, 182] width 630 height 364
paste textarea "**********"
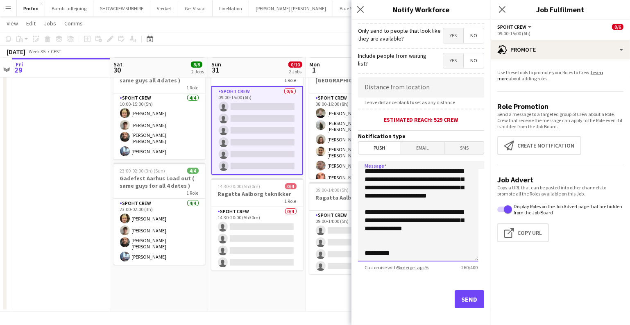
scroll to position [124, 0]
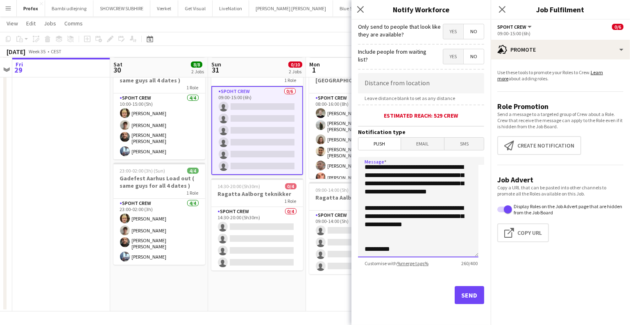
type textarea "**********"
click at [465, 296] on button "Send" at bounding box center [469, 295] width 29 height 18
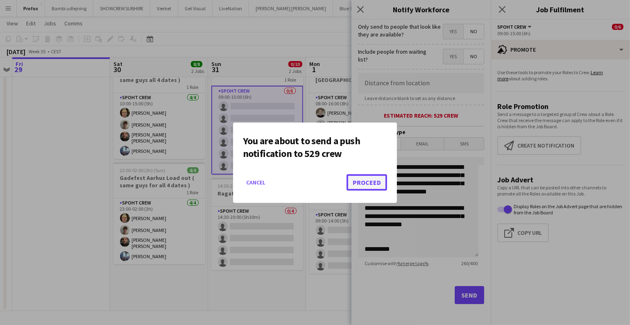
click at [358, 181] on button "Proceed" at bounding box center [366, 182] width 41 height 16
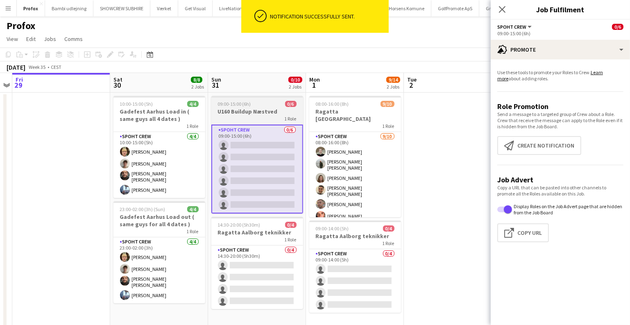
click at [233, 106] on span "09:00-15:00 (6h)" at bounding box center [234, 104] width 33 height 6
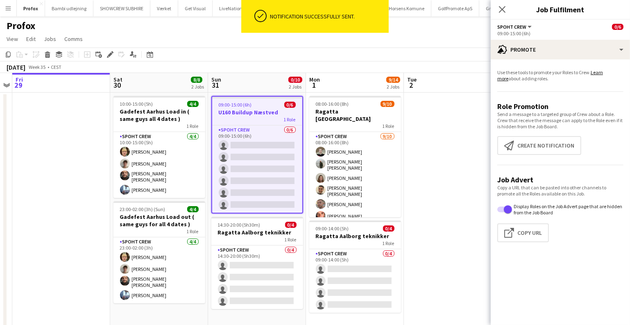
click at [104, 51] on div "Add job Add linked Job Edit Edit linked Job Applicants" at bounding box center [106, 55] width 63 height 10
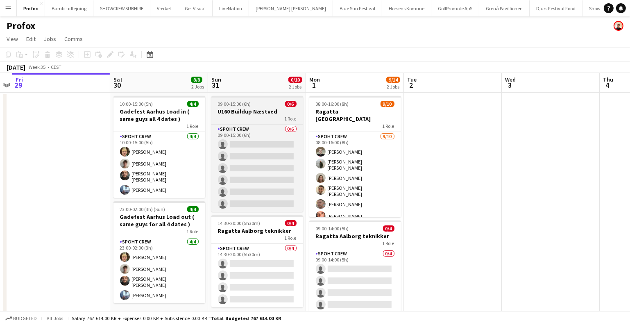
click at [224, 102] on span "09:00-15:00 (6h)" at bounding box center [234, 104] width 33 height 6
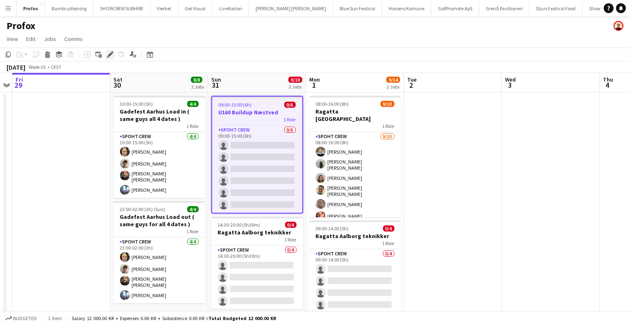
click at [110, 53] on icon at bounding box center [110, 54] width 5 height 5
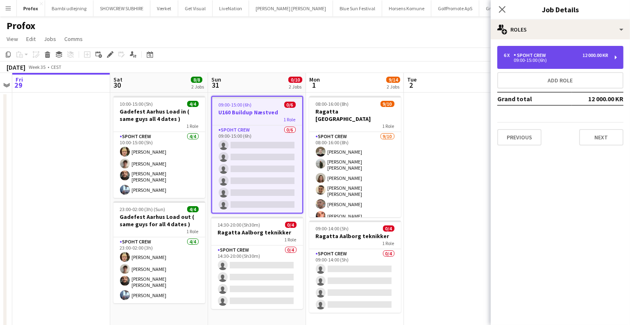
click at [529, 52] on div "Spoht Crew" at bounding box center [531, 55] width 36 height 6
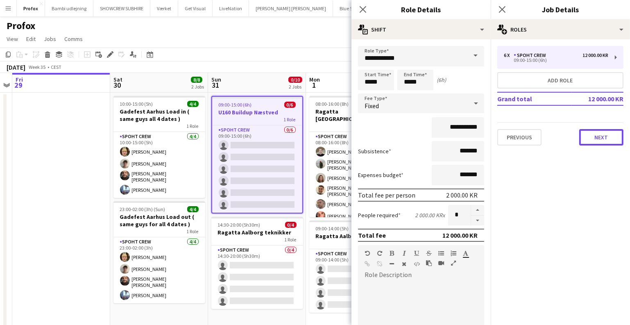
click at [608, 138] on button "Next" at bounding box center [601, 137] width 44 height 16
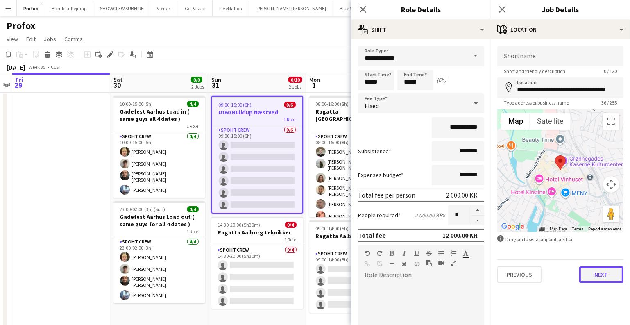
click at [597, 273] on button "Next" at bounding box center [601, 274] width 44 height 16
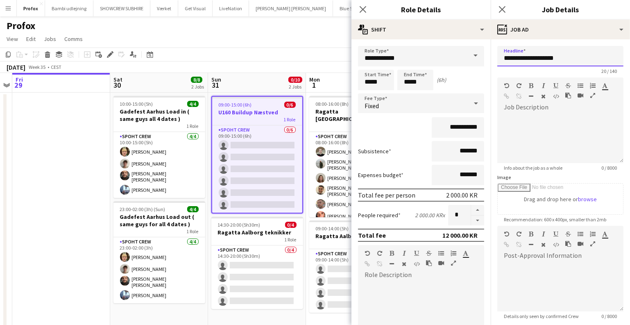
drag, startPoint x: 540, startPoint y: 59, endPoint x: 519, endPoint y: 56, distance: 20.6
click at [519, 56] on input "**********" at bounding box center [560, 56] width 126 height 20
type input "**********"
click at [23, 159] on app-date-cell at bounding box center [61, 221] width 98 height 257
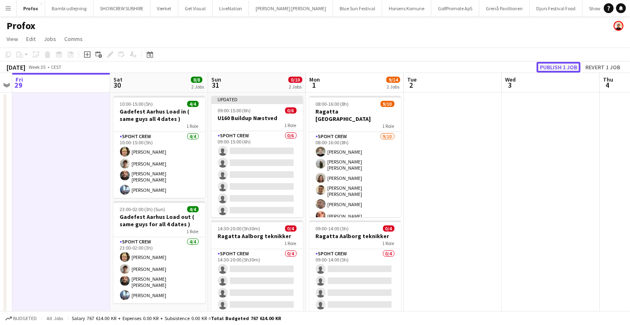
click at [555, 66] on button "Publish 1 job" at bounding box center [558, 67] width 44 height 11
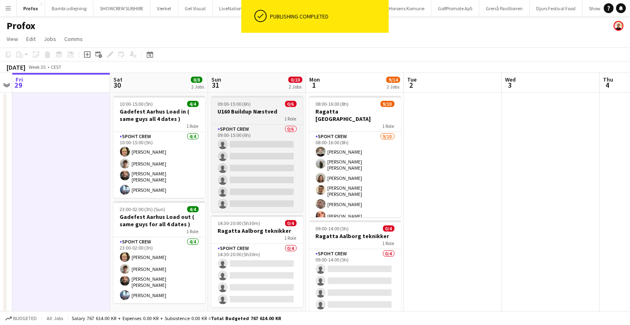
click at [249, 106] on span "09:00-15:00 (6h)" at bounding box center [234, 104] width 33 height 6
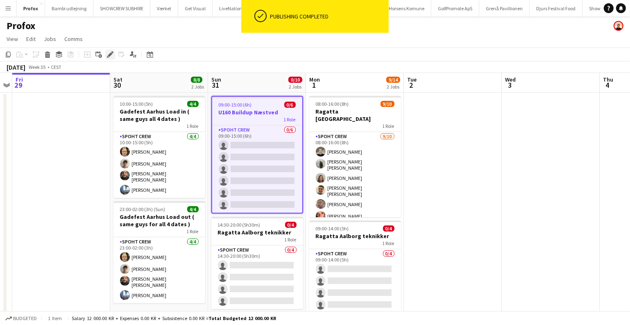
click at [111, 52] on icon "Edit" at bounding box center [110, 54] width 7 height 7
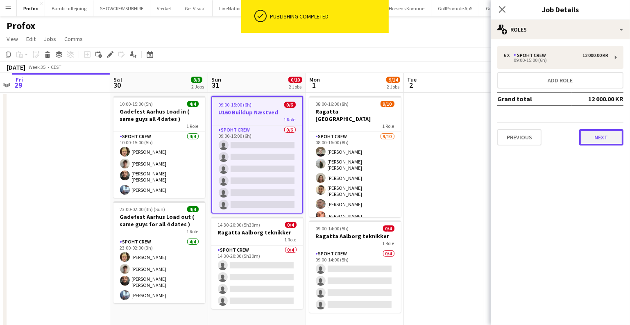
click at [595, 144] on button "Next" at bounding box center [601, 137] width 44 height 16
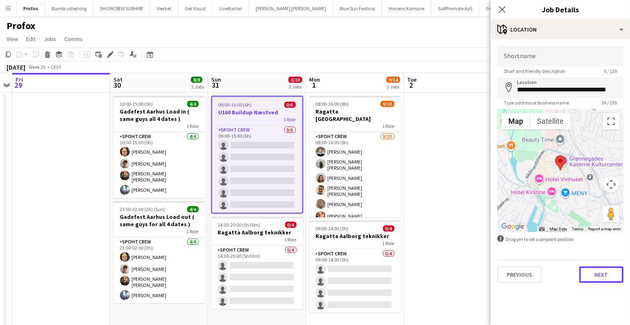
click at [597, 273] on button "Next" at bounding box center [601, 274] width 44 height 16
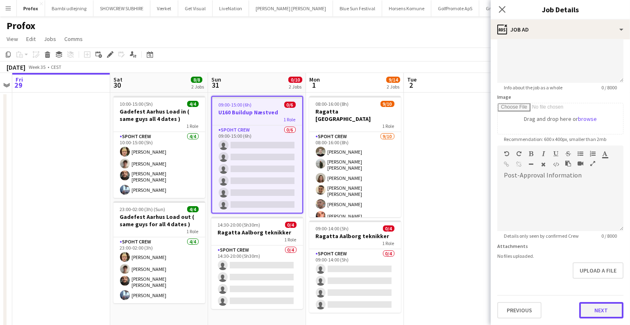
click at [589, 284] on form "**********" at bounding box center [560, 142] width 139 height 353
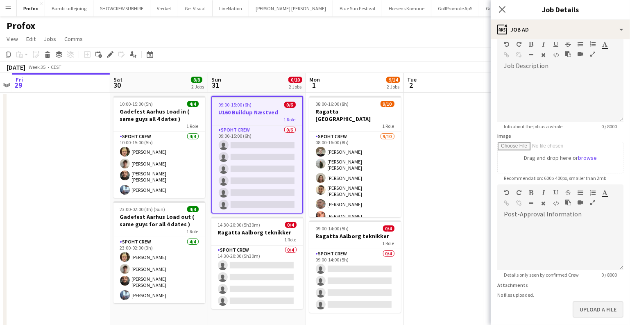
scroll to position [79, 0]
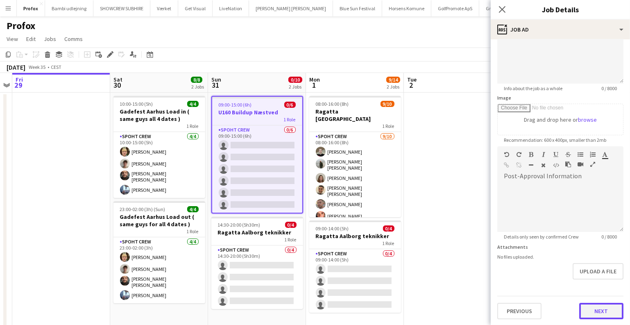
click at [592, 310] on button "Next" at bounding box center [601, 311] width 44 height 16
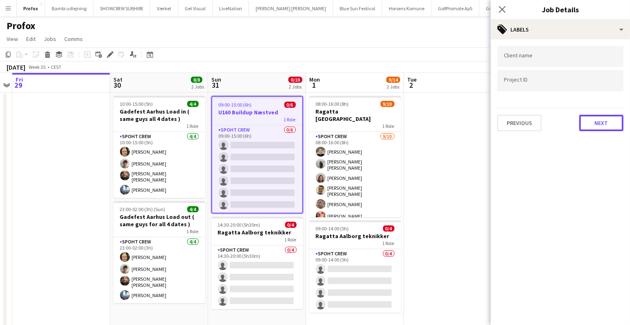
click at [590, 124] on button "Next" at bounding box center [601, 123] width 44 height 16
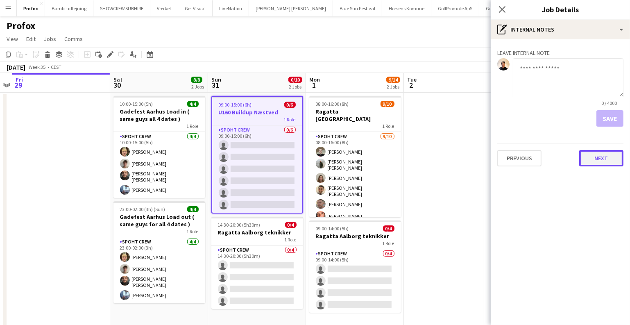
click at [608, 157] on button "Next" at bounding box center [601, 158] width 44 height 16
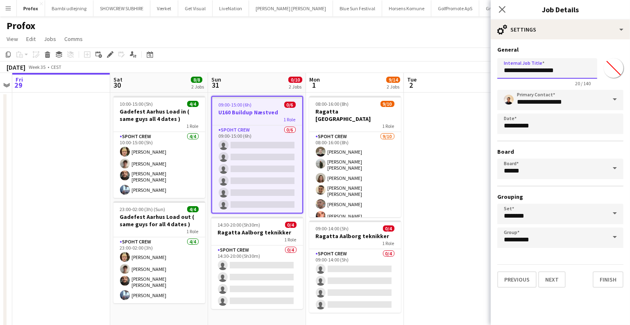
drag, startPoint x: 542, startPoint y: 71, endPoint x: 537, endPoint y: 70, distance: 4.9
click at [537, 70] on input "**********" at bounding box center [547, 68] width 100 height 20
click at [545, 67] on input "**********" at bounding box center [547, 68] width 100 height 20
drag, startPoint x: 540, startPoint y: 70, endPoint x: 519, endPoint y: 71, distance: 21.3
click at [519, 71] on input "**********" at bounding box center [547, 68] width 100 height 20
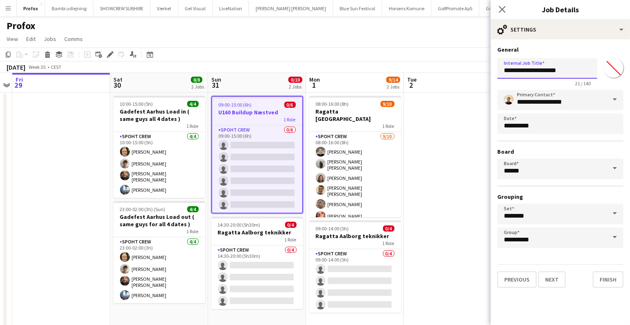
type input "**********"
click at [444, 178] on app-date-cell at bounding box center [453, 221] width 98 height 257
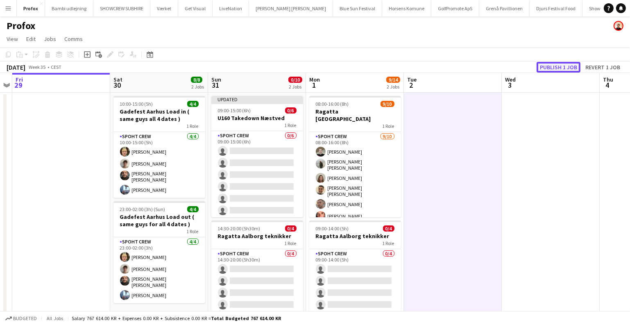
click at [563, 64] on button "Publish 1 job" at bounding box center [558, 67] width 44 height 11
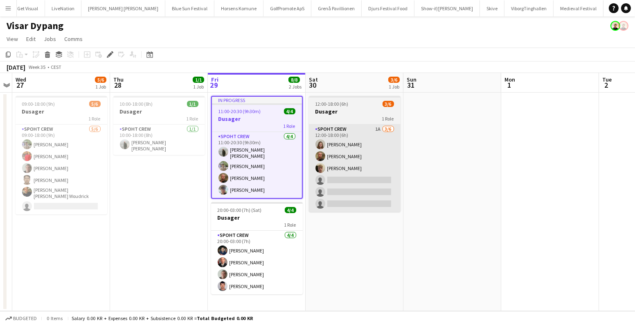
scroll to position [0, 181]
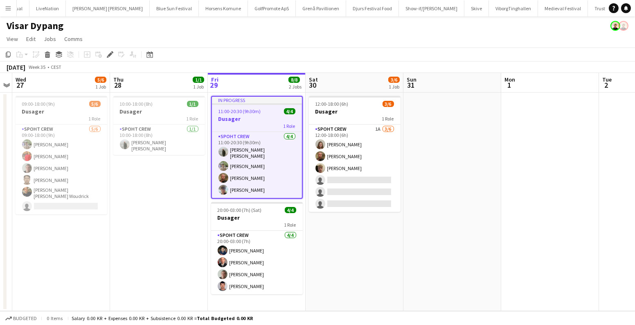
click at [261, 113] on div "11:00-20:30 (9h30m) 4/4" at bounding box center [257, 111] width 90 height 6
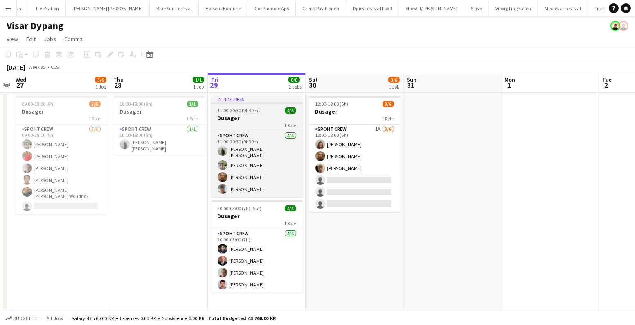
click at [259, 113] on div "11:00-20:30 (9h30m) 4/4" at bounding box center [257, 110] width 92 height 6
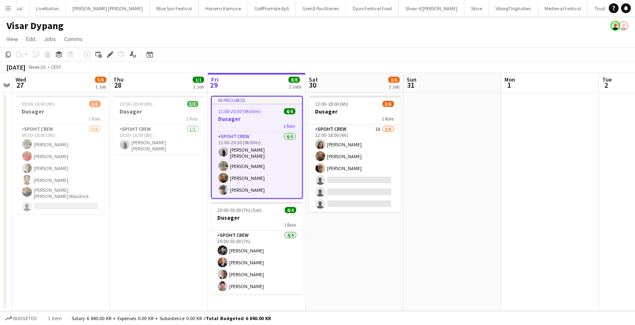
drag, startPoint x: 108, startPoint y: 53, endPoint x: 174, endPoint y: 53, distance: 66.3
click at [108, 53] on icon "Edit" at bounding box center [110, 54] width 7 height 7
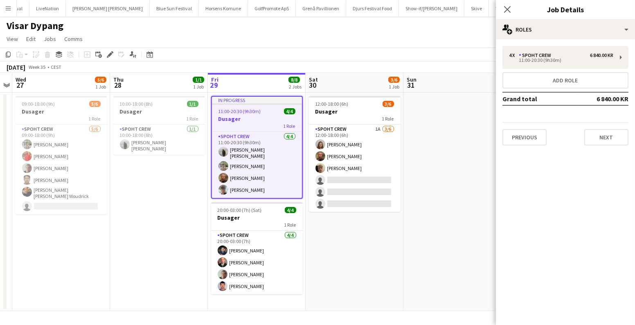
click at [611, 146] on div "4 x Spoht Crew 6 840.00 KR 11:00-20:30 (9h30m) Add role Grand total 6 840.00 KR…" at bounding box center [565, 95] width 139 height 113
click at [606, 133] on button "Next" at bounding box center [607, 137] width 44 height 16
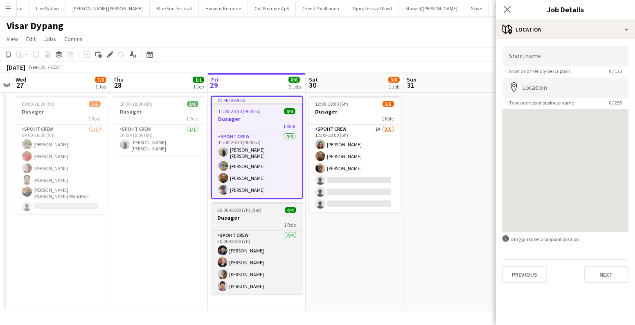
click at [236, 209] on span "20:00-03:00 (7h) (Sat)" at bounding box center [240, 210] width 44 height 6
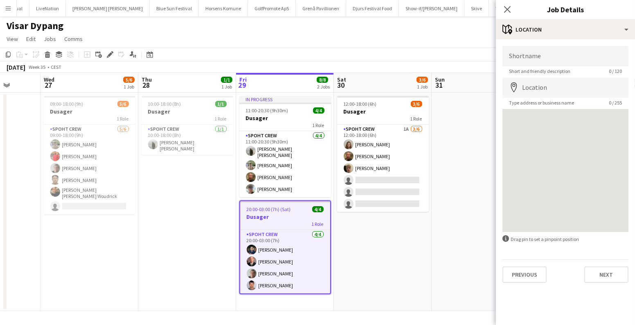
scroll to position [0, 214]
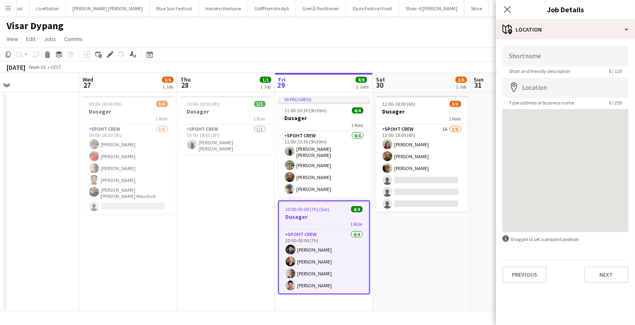
drag, startPoint x: 133, startPoint y: 189, endPoint x: 201, endPoint y: 183, distance: 68.2
click at [200, 183] on app-calendar-viewport "Sun 24 Mon 25 2/2 1 Job Tue 26 Wed 27 5/6 1 Job Thu 28 1/1 1 Job Fri 29 8/8 2 J…" at bounding box center [317, 192] width 635 height 238
click at [221, 111] on h3 "Dusager" at bounding box center [227, 111] width 92 height 7
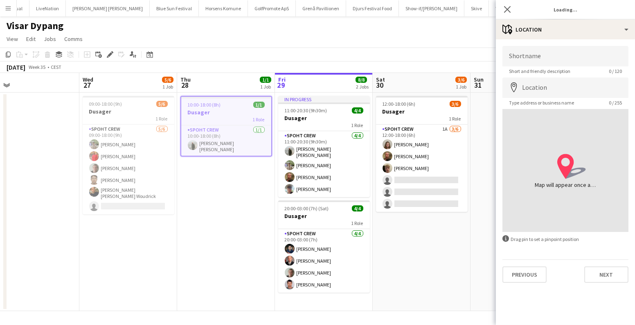
type input "**********"
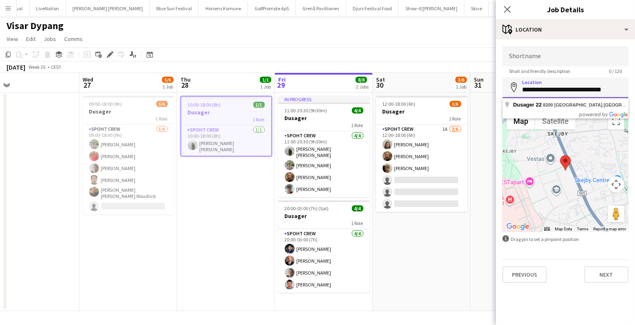
drag, startPoint x: 618, startPoint y: 90, endPoint x: 522, endPoint y: 88, distance: 95.8
click at [522, 88] on input "**********" at bounding box center [566, 87] width 126 height 20
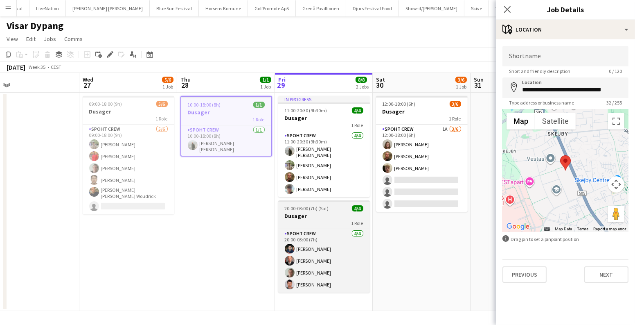
click at [307, 212] on h3 "Dusager" at bounding box center [324, 215] width 92 height 7
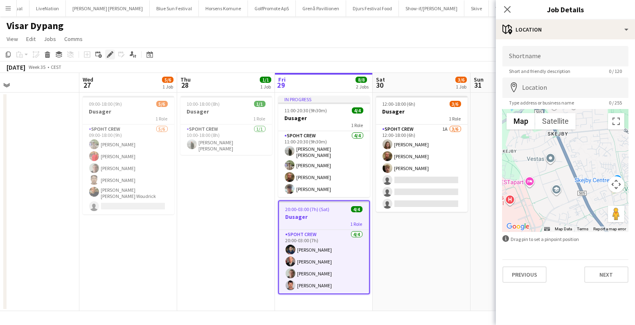
click at [105, 54] on div "Edit" at bounding box center [110, 55] width 10 height 10
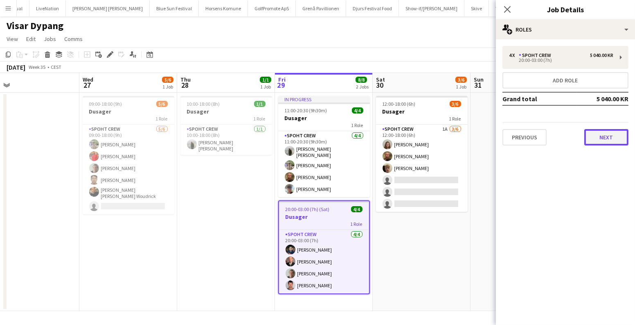
click at [622, 135] on button "Next" at bounding box center [607, 137] width 44 height 16
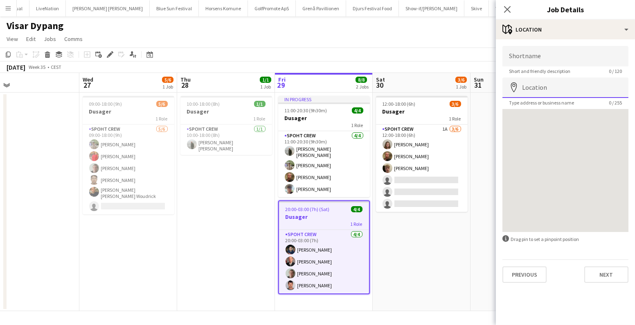
click at [565, 88] on input "Location" at bounding box center [566, 87] width 126 height 20
paste input "**********"
type input "**********"
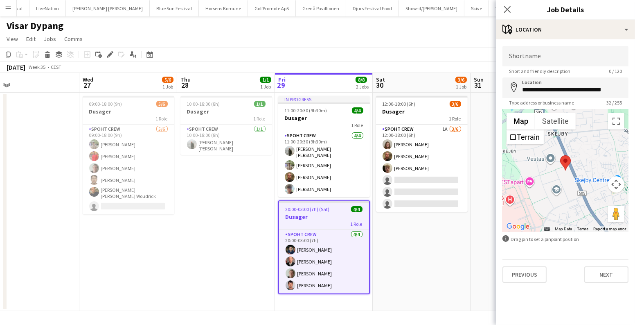
click at [442, 266] on app-date-cell "12:00-18:00 (6h) 3/6 Dusager 1 Role Spoht Crew 1A 3/6 12:00-18:00 (6h) Annija U…" at bounding box center [422, 202] width 98 height 218
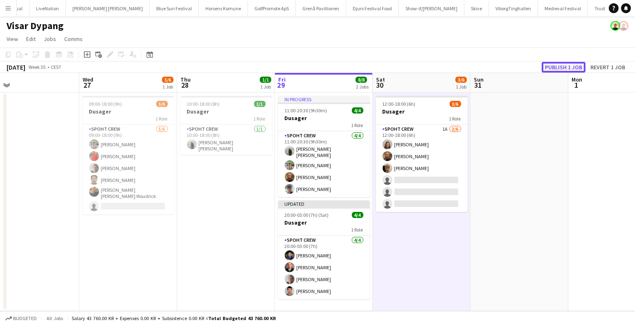
click at [567, 67] on button "Publish 1 job" at bounding box center [564, 67] width 44 height 11
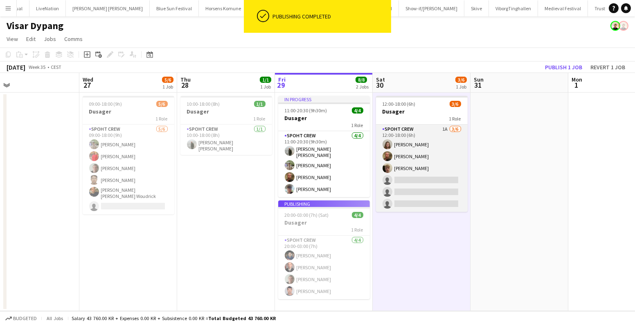
click at [439, 167] on app-card-role "Spoht Crew 1A 3/6 12:00-18:00 (6h) Annija Uzule Karsten Sørensen Jakob Buhl sin…" at bounding box center [422, 167] width 92 height 87
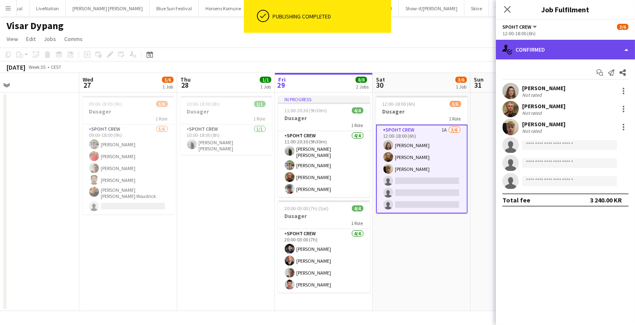
drag, startPoint x: 522, startPoint y: 53, endPoint x: 530, endPoint y: 59, distance: 9.4
click at [522, 53] on div "single-neutral-actions-check-2 Confirmed" at bounding box center [565, 50] width 139 height 20
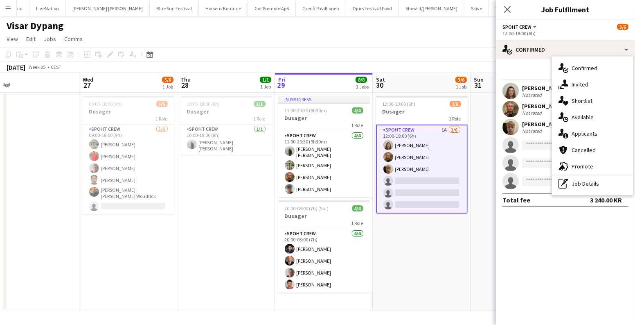
click at [586, 133] on div "single-neutral-actions-information Applicants" at bounding box center [592, 133] width 81 height 16
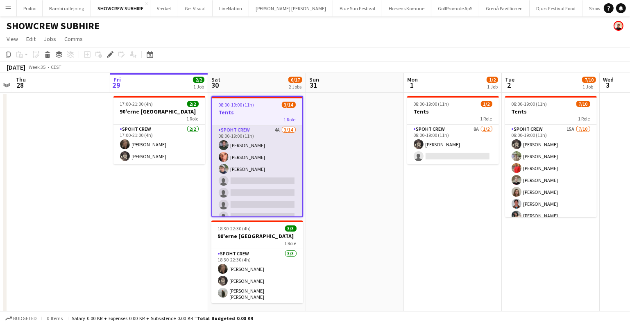
click at [271, 190] on app-card-role "Spoht Crew 4A [DATE] 08:00-19:00 (11h) [PERSON_NAME] [PERSON_NAME] [PERSON_NAME…" at bounding box center [257, 216] width 90 height 182
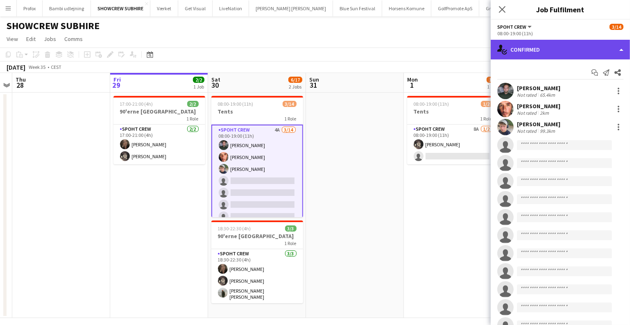
click at [577, 44] on div "single-neutral-actions-check-2 Confirmed" at bounding box center [560, 50] width 139 height 20
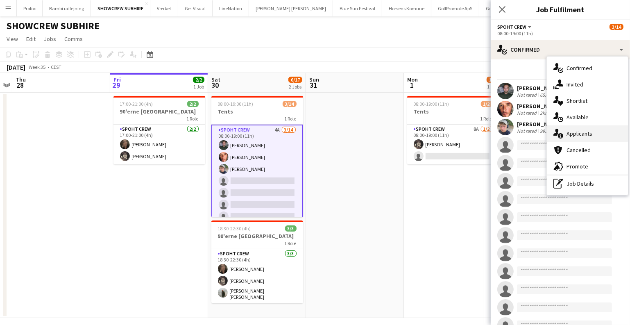
click at [581, 132] on div "single-neutral-actions-information Applicants" at bounding box center [587, 133] width 81 height 16
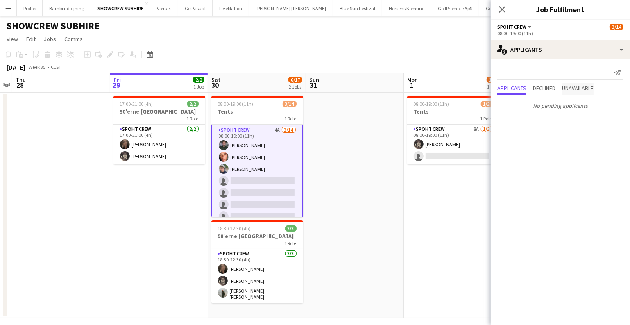
click at [576, 85] on span "Unavailable" at bounding box center [578, 88] width 32 height 6
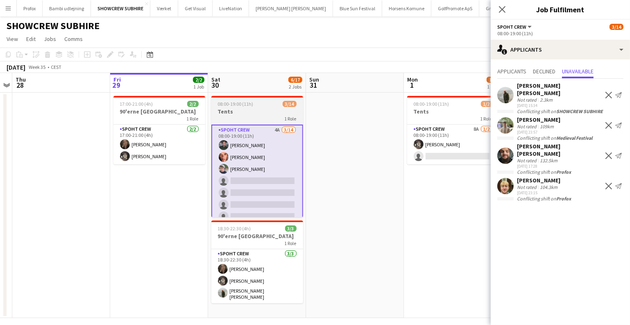
click at [229, 99] on app-job-card "08:00-19:00 (11h) 3/14 Tents 1 Role Spoht Crew 4A [DATE] 08:00-19:00 (11h) [PER…" at bounding box center [257, 156] width 92 height 121
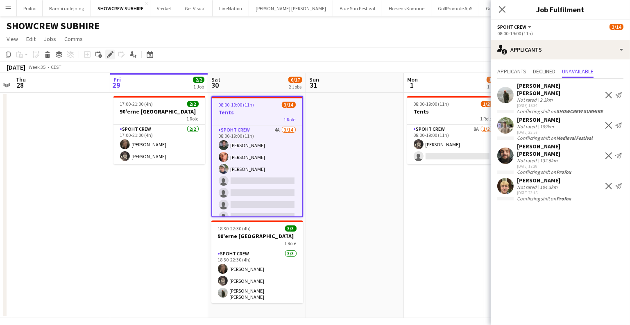
click at [108, 52] on icon "Edit" at bounding box center [110, 54] width 7 height 7
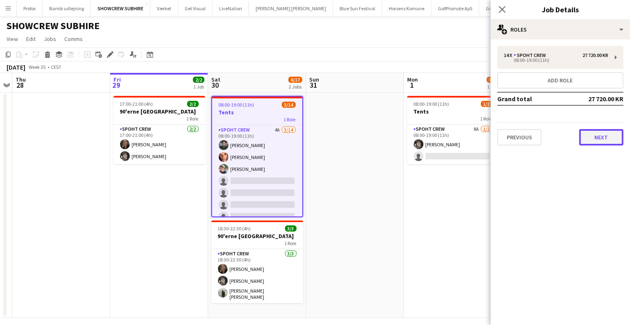
click at [596, 139] on button "Next" at bounding box center [601, 137] width 44 height 16
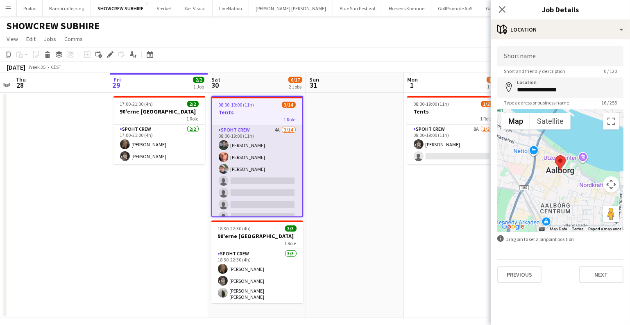
click at [240, 169] on app-card-role "Spoht Crew 4A [DATE] 08:00-19:00 (11h) [PERSON_NAME] [PERSON_NAME] [PERSON_NAME…" at bounding box center [257, 216] width 90 height 182
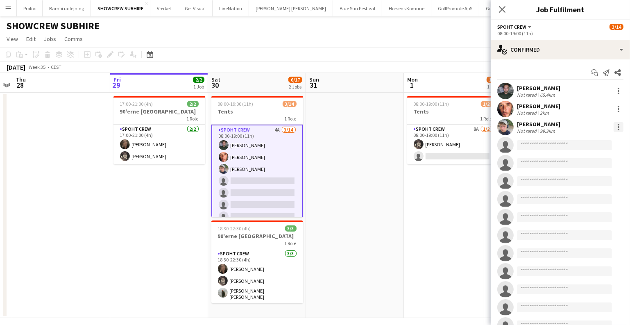
click at [613, 127] on div at bounding box center [618, 127] width 10 height 10
click at [569, 216] on button "Remove" at bounding box center [586, 221] width 64 height 20
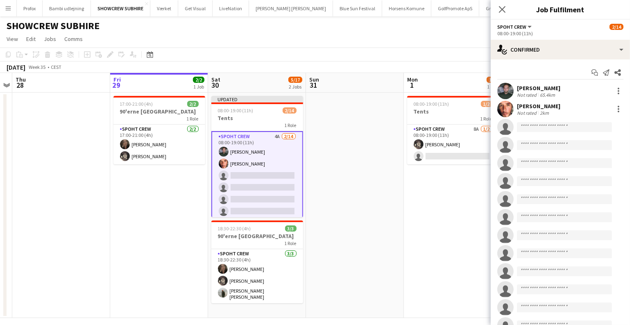
click at [366, 165] on app-date-cell at bounding box center [355, 205] width 98 height 225
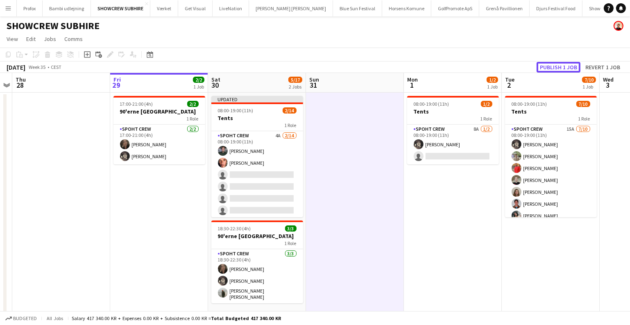
click at [561, 64] on button "Publish 1 job" at bounding box center [558, 67] width 44 height 11
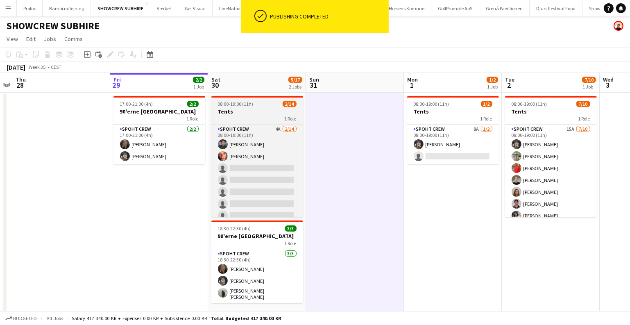
click at [239, 110] on h3 "Tents" at bounding box center [257, 111] width 92 height 7
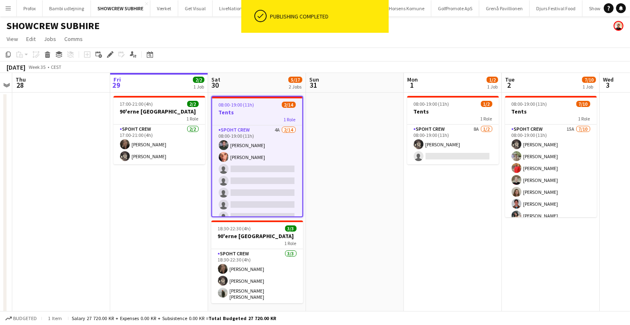
drag, startPoint x: 108, startPoint y: 54, endPoint x: 183, endPoint y: 73, distance: 77.3
click at [108, 54] on icon at bounding box center [110, 54] width 5 height 5
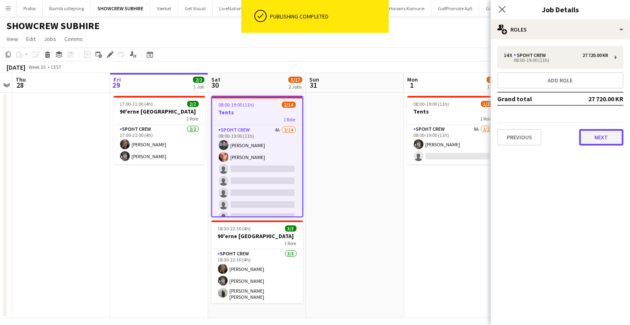
click at [599, 142] on button "Next" at bounding box center [601, 137] width 44 height 16
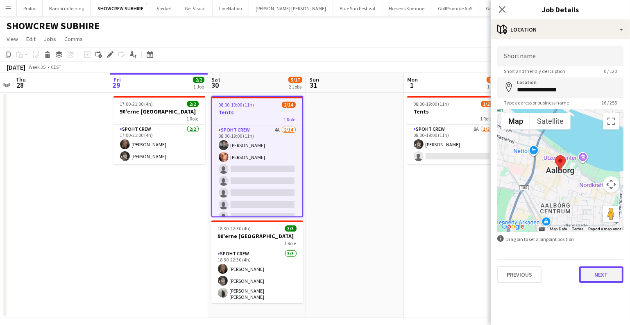
click at [592, 268] on button "Next" at bounding box center [601, 274] width 44 height 16
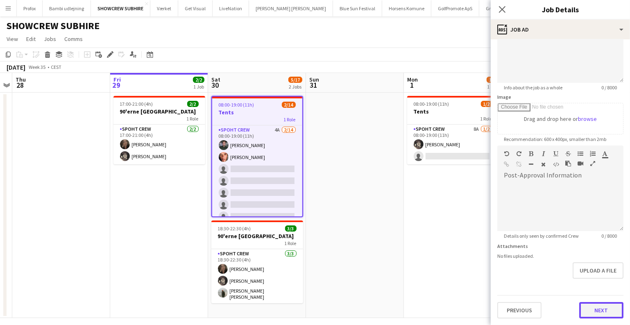
click at [606, 284] on form "Headline ***** 6 / 140 Job Description default Heading 1 Heading 2 Heading 3 He…" at bounding box center [560, 142] width 139 height 353
click at [598, 306] on button "Next" at bounding box center [601, 311] width 44 height 16
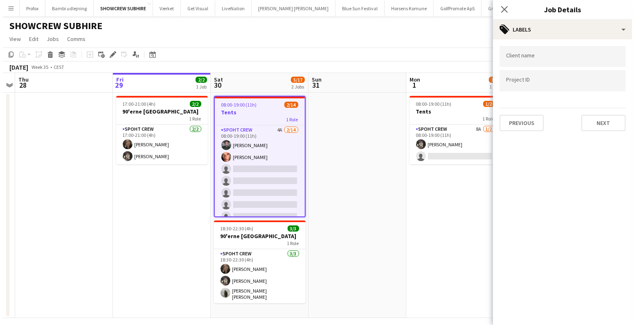
scroll to position [0, 0]
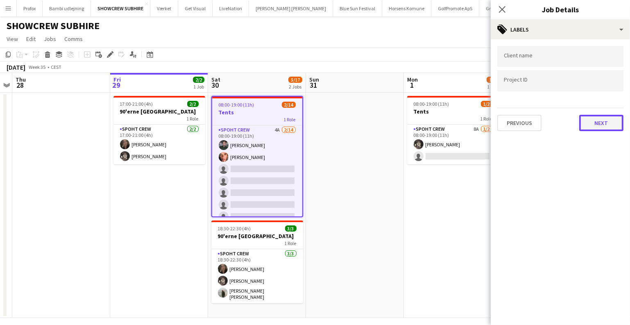
click at [609, 122] on button "Next" at bounding box center [601, 123] width 44 height 16
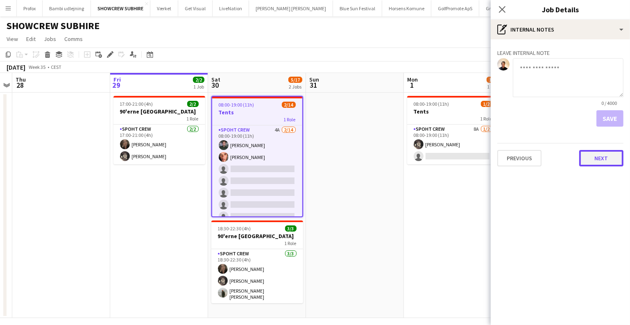
click at [602, 160] on button "Next" at bounding box center [601, 158] width 44 height 16
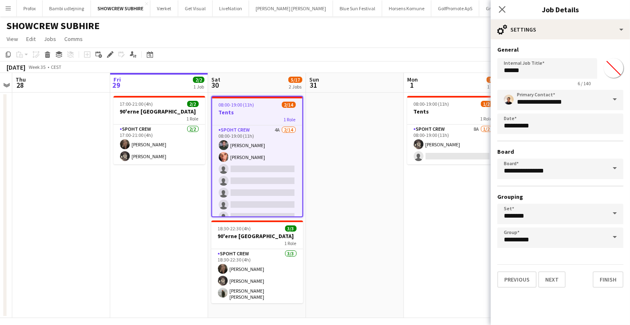
click at [353, 238] on app-date-cell at bounding box center [355, 205] width 98 height 225
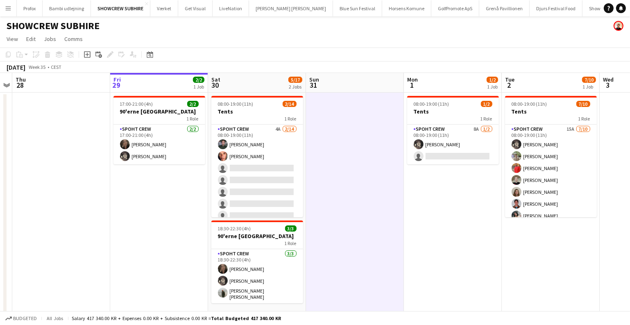
drag, startPoint x: 175, startPoint y: 33, endPoint x: 188, endPoint y: 32, distance: 12.7
click at [188, 32] on app-page-menu "View Day view expanded Day view collapsed Month view Date picker Jump to today …" at bounding box center [315, 40] width 630 height 16
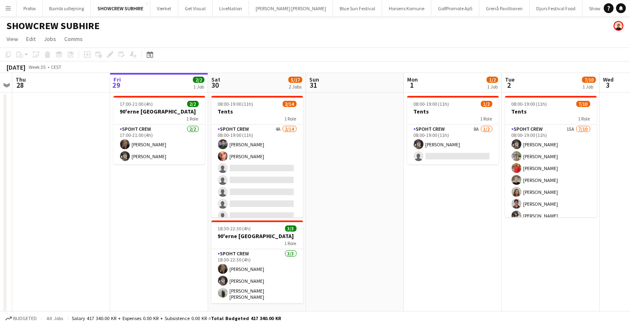
click at [7, 11] on app-icon "Menu" at bounding box center [8, 8] width 7 height 7
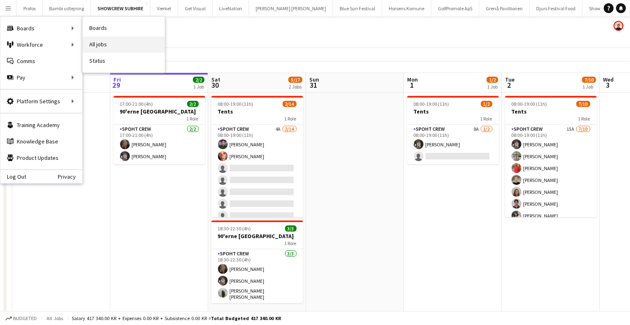
click at [116, 38] on link "All jobs" at bounding box center [124, 44] width 82 height 16
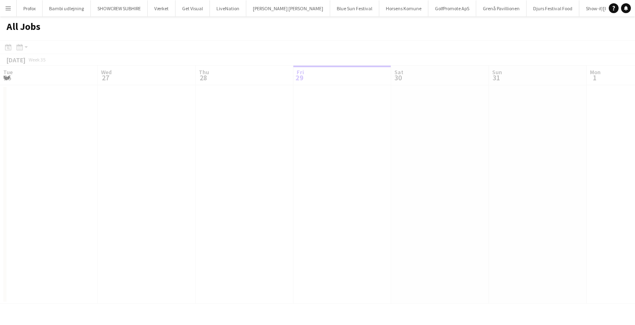
scroll to position [0, 196]
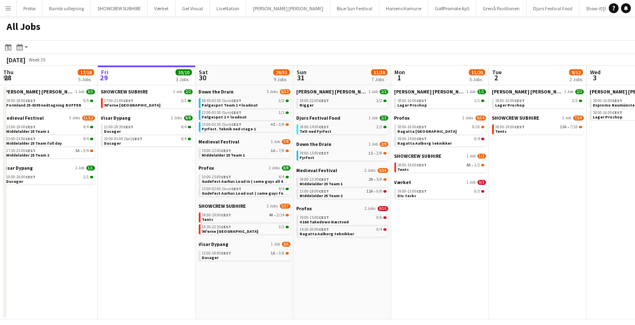
click at [7, 9] on app-icon "Menu" at bounding box center [8, 8] width 7 height 7
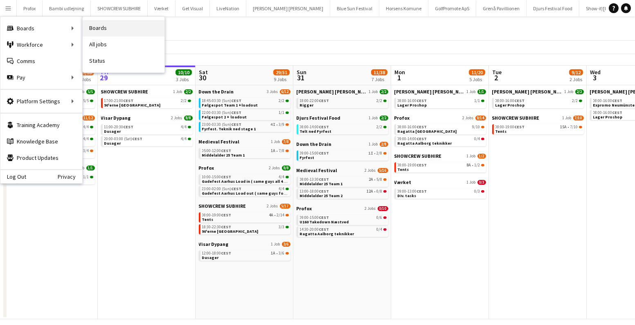
click at [106, 28] on link "Boards" at bounding box center [124, 28] width 82 height 16
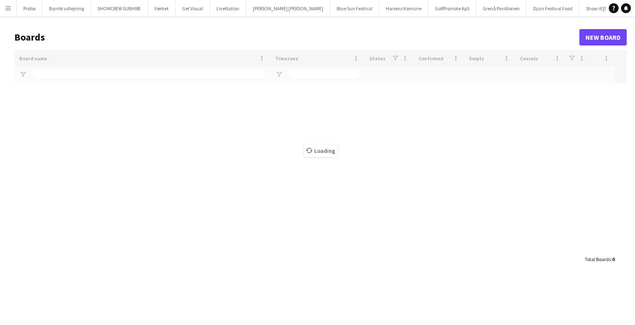
type input "*****"
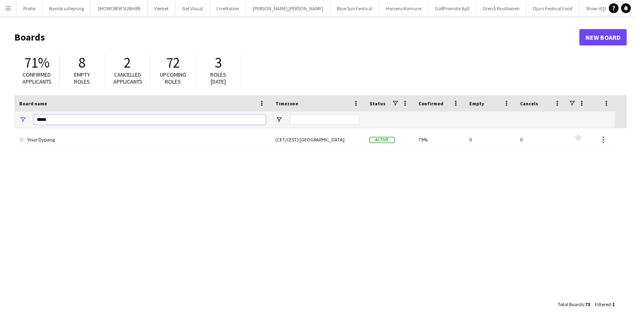
drag, startPoint x: 65, startPoint y: 120, endPoint x: 0, endPoint y: 120, distance: 64.7
click at [0, 120] on main "Boards New Board 71% Confirmed applicants 8 Empty roles 2 Cancelled applicants …" at bounding box center [317, 170] width 635 height 308
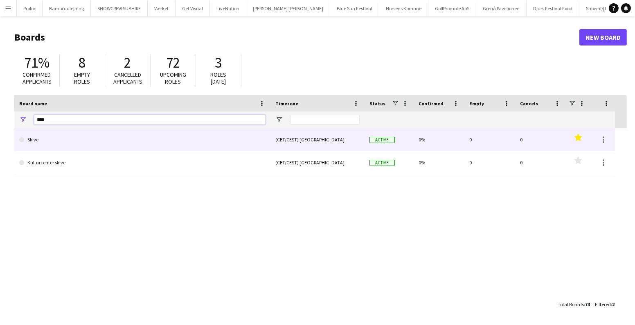
type input "****"
click at [50, 146] on link "Skive" at bounding box center [142, 139] width 247 height 23
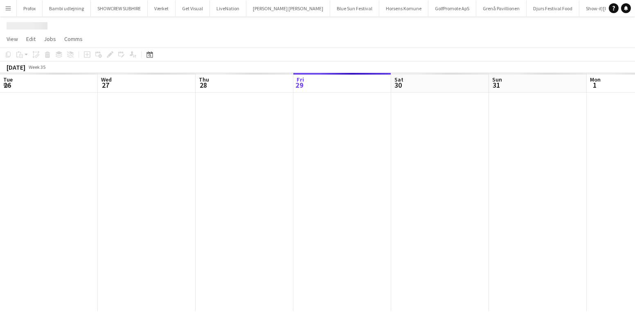
scroll to position [0, 14]
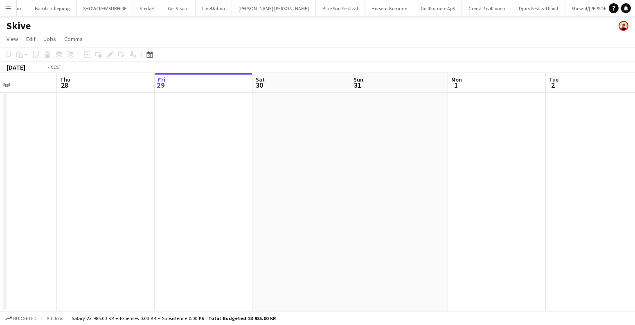
drag, startPoint x: 602, startPoint y: 190, endPoint x: 570, endPoint y: 194, distance: 31.8
click at [618, 192] on app-calendar-viewport "Tue 26 Wed 27 Thu 28 Fri 29 Sat 30 Sun 31 Mon 1 Tue 2 Wed 3 Thu 4 Fri 5 Sat 6" at bounding box center [317, 192] width 635 height 238
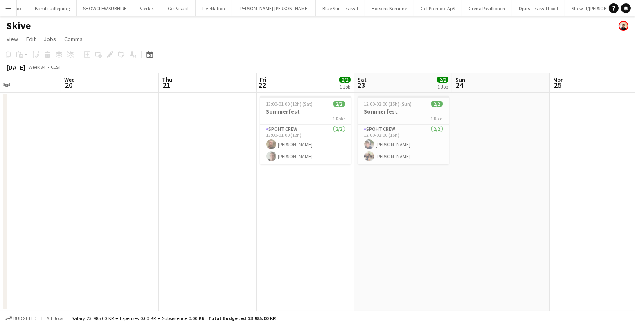
drag, startPoint x: 402, startPoint y: 203, endPoint x: 541, endPoint y: 203, distance: 139.2
click at [585, 204] on app-calendar-viewport "Sun 17 Mon 18 Tue 19 Wed 20 Thu 21 Fri 22 2/2 1 Job Sat 23 2/2 1 Job Sun 24 Mon…" at bounding box center [317, 192] width 635 height 238
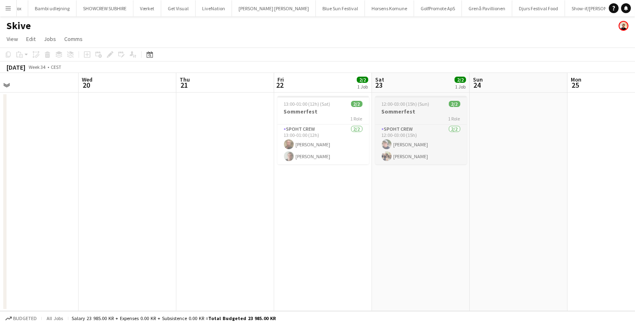
click at [425, 111] on h3 "Sommerfest" at bounding box center [421, 111] width 92 height 7
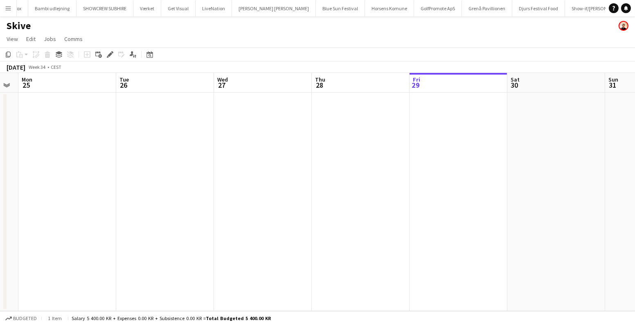
drag, startPoint x: 583, startPoint y: 143, endPoint x: 192, endPoint y: 163, distance: 390.7
click at [126, 161] on app-calendar-viewport "Thu 21 Fri 22 2/2 1 Job Sat 23 2/2 1 Job Sun 24 Mon 25 Tue 26 Wed 27 Thu 28 Fri…" at bounding box center [317, 192] width 635 height 238
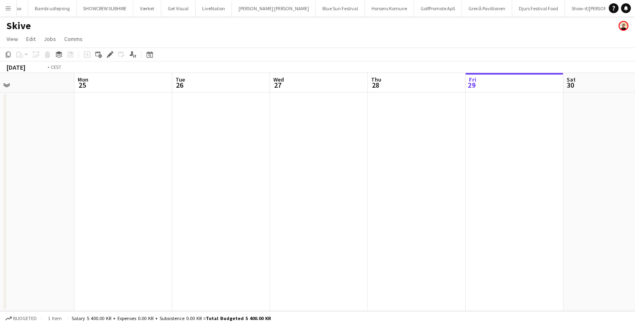
scroll to position [0, 290]
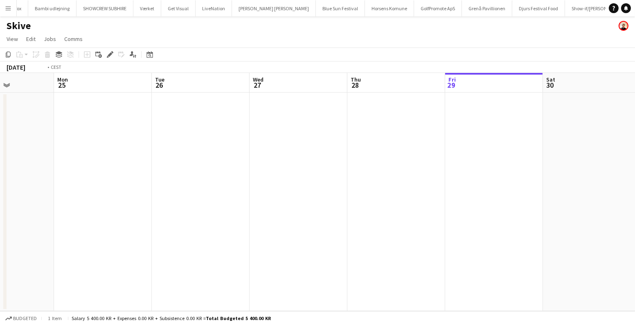
drag, startPoint x: 458, startPoint y: 172, endPoint x: 174, endPoint y: 162, distance: 284.3
click at [154, 172] on app-calendar-viewport "Thu 21 Fri 22 2/2 1 Job Sat 23 2/2 1 Job Sun 24 Mon 25 Tue 26 Wed 27 Thu 28 Fri…" at bounding box center [317, 192] width 635 height 238
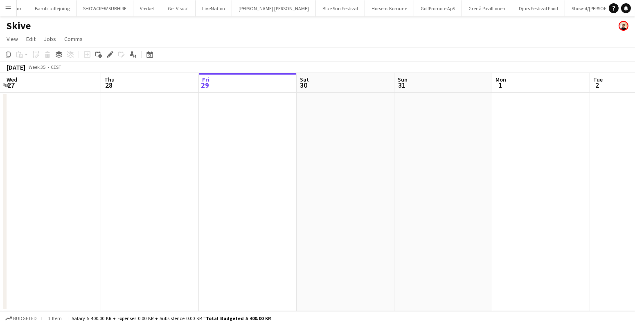
click at [339, 111] on app-date-cell at bounding box center [346, 202] width 98 height 218
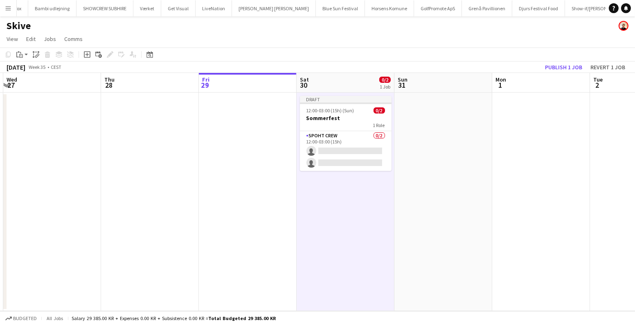
click at [338, 111] on span "12:00-03:00 (15h) (Sun)" at bounding box center [331, 110] width 48 height 6
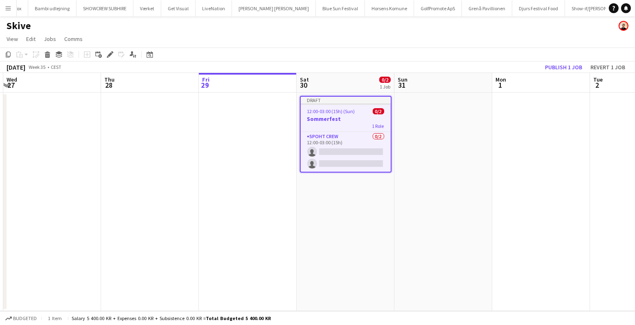
click at [333, 107] on app-job-card "Draft 12:00-03:00 (15h) (Sun) 0/2 Sommerfest 1 Role Spoht Crew 0/2 12:00-03:00 …" at bounding box center [346, 134] width 92 height 77
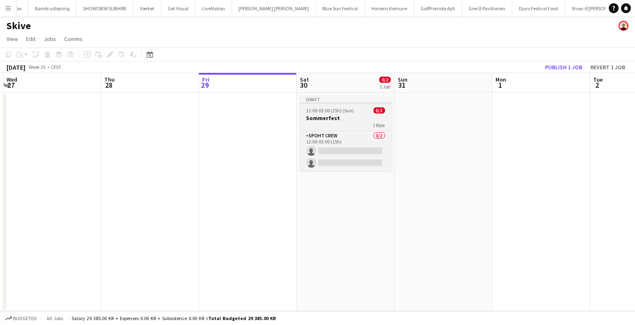
click at [333, 107] on span "12:00-03:00 (15h) (Sun)" at bounding box center [331, 110] width 48 height 6
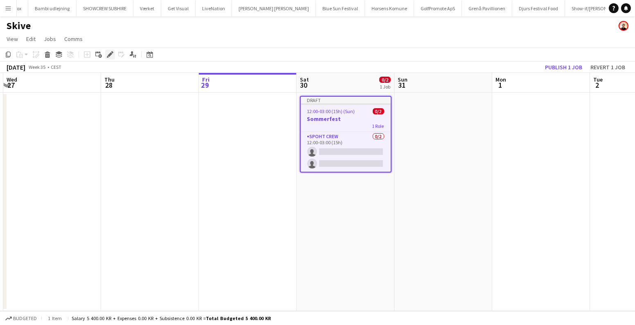
click at [109, 54] on icon "Edit" at bounding box center [110, 54] width 7 height 7
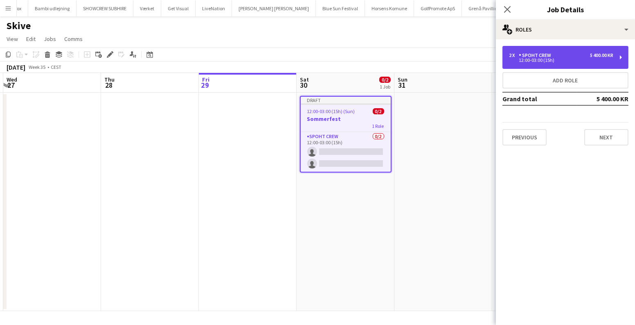
click at [543, 61] on div "12:00-03:00 (15h)" at bounding box center [561, 60] width 104 height 4
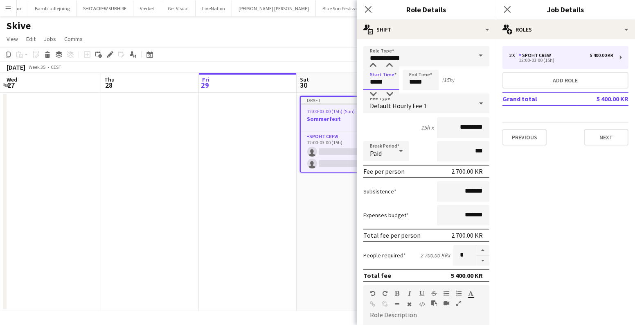
drag, startPoint x: 387, startPoint y: 83, endPoint x: 345, endPoint y: 82, distance: 42.2
click at [343, 83] on body "Menu Boards Boards Boards All jobs Status Workforce Workforce My Workforce Recr…" at bounding box center [317, 162] width 635 height 325
type input "*****"
drag, startPoint x: 425, startPoint y: 81, endPoint x: 400, endPoint y: 83, distance: 24.6
click at [400, 83] on div "Start Time ***** End Time ***** (13h)" at bounding box center [427, 80] width 126 height 20
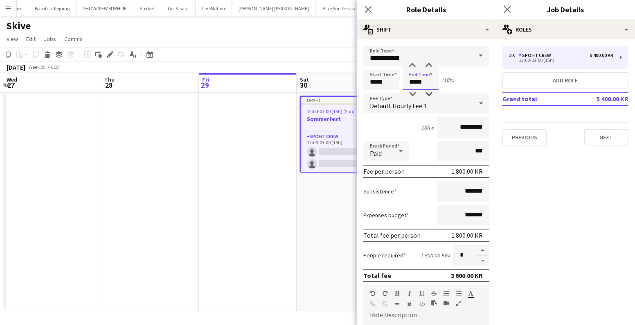
type input "*****"
click at [296, 251] on app-date-cell at bounding box center [248, 202] width 98 height 218
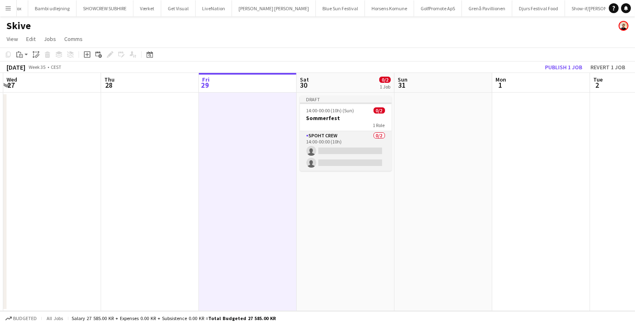
click at [342, 148] on app-card-role "Spoht Crew 0/2 14:00-00:00 (10h) single-neutral-actions single-neutral-actions" at bounding box center [346, 151] width 92 height 40
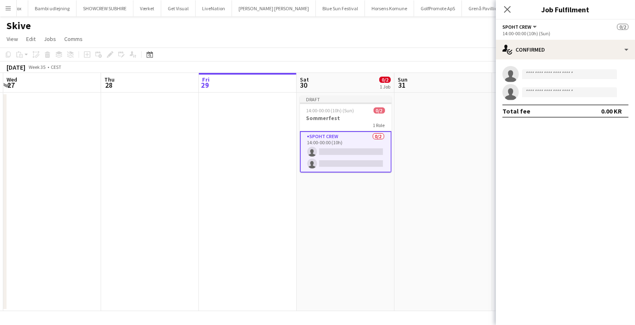
click at [538, 68] on app-invite-slot "single-neutral-actions" at bounding box center [565, 74] width 139 height 16
click at [537, 74] on input at bounding box center [569, 74] width 95 height 10
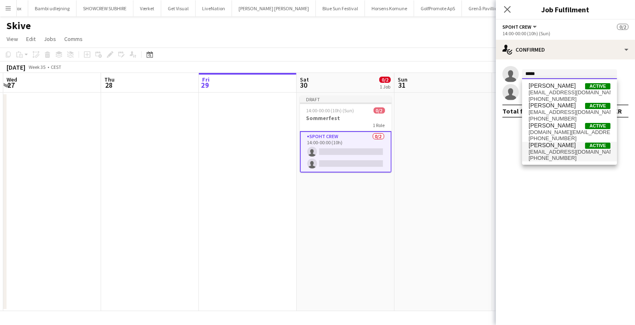
type input "*****"
click at [557, 145] on span "Lucas Mørch" at bounding box center [552, 145] width 47 height 7
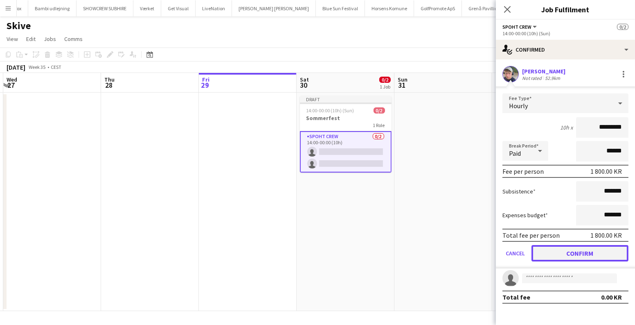
click at [575, 255] on button "Confirm" at bounding box center [580, 253] width 97 height 16
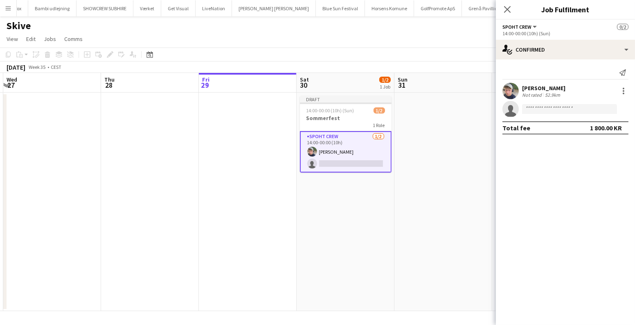
click at [464, 170] on app-date-cell at bounding box center [444, 202] width 98 height 218
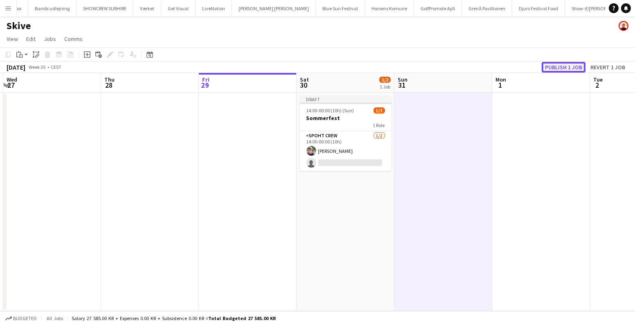
click at [562, 66] on button "Publish 1 job" at bounding box center [564, 67] width 44 height 11
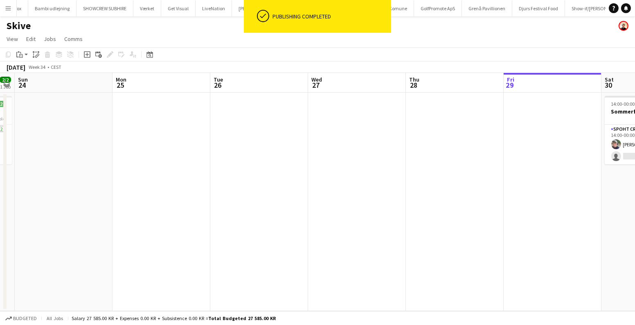
drag, startPoint x: 125, startPoint y: 172, endPoint x: 255, endPoint y: 191, distance: 130.7
click at [454, 199] on app-calendar-viewport "Fri 22 2/2 1 Job Sat 23 2/2 1 Job Sun 24 Mon 25 Tue 26 Wed 27 Thu 28 Fri 29 Sat…" at bounding box center [317, 192] width 635 height 238
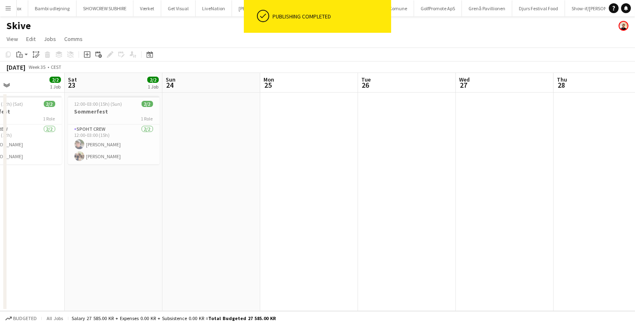
drag, startPoint x: 356, startPoint y: 185, endPoint x: 421, endPoint y: 188, distance: 64.7
click at [450, 187] on app-calendar-viewport "Thu 21 Fri 22 2/2 1 Job Sat 23 2/2 1 Job Sun 24 Mon 25 Tue 26 Wed 27 Thu 28 Fri…" at bounding box center [317, 192] width 635 height 238
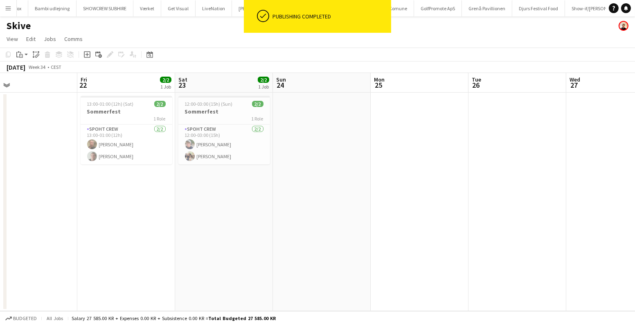
scroll to position [0, 233]
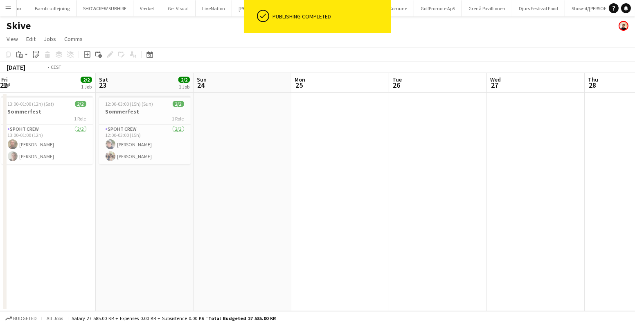
drag, startPoint x: 470, startPoint y: 172, endPoint x: 4, endPoint y: 172, distance: 466.4
click at [4, 172] on div "Tue 19 Wed 20 Thu 21 Fri 22 2/2 1 Job Sat 23 2/2 1 Job Sun 24 Mon 25 Tue 26 Wed…" at bounding box center [317, 192] width 635 height 238
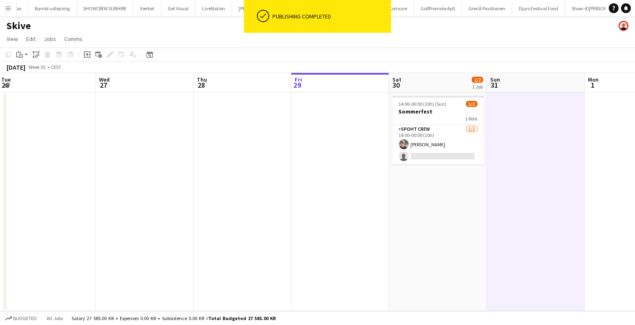
scroll to position [0, 299]
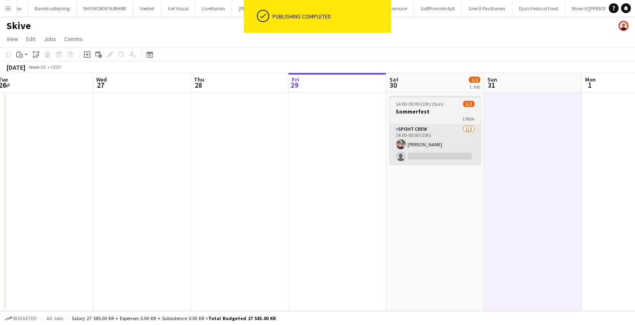
click at [462, 152] on app-card-role "Spoht Crew 1/2 14:00-00:00 (10h) Lucas Mørch single-neutral-actions" at bounding box center [436, 144] width 92 height 40
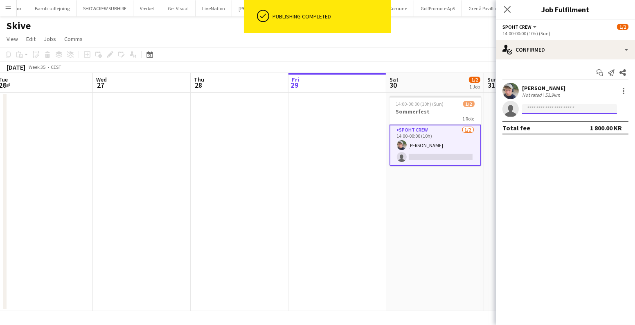
click at [567, 104] on input at bounding box center [569, 109] width 95 height 10
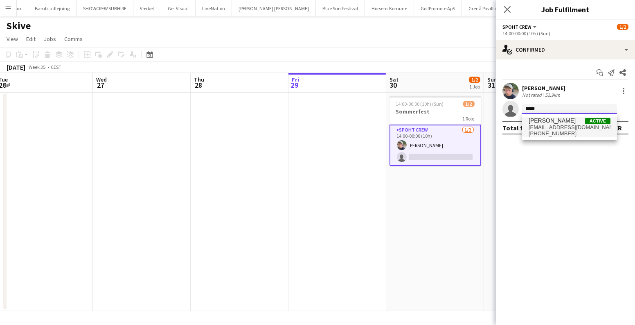
type input "*****"
click at [556, 119] on span "Malte Boye" at bounding box center [552, 120] width 47 height 7
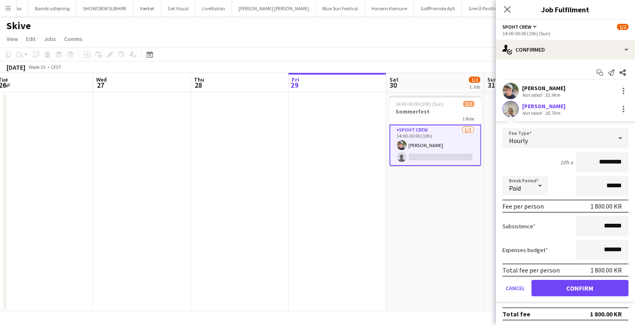
click at [510, 109] on app-user-avatar at bounding box center [511, 109] width 16 height 16
click at [529, 105] on div "Malte Boye" at bounding box center [543, 105] width 43 height 7
click at [509, 108] on app-user-avatar at bounding box center [511, 109] width 16 height 16
click at [619, 109] on div at bounding box center [624, 109] width 10 height 10
click at [6, 8] on div at bounding box center [317, 162] width 635 height 325
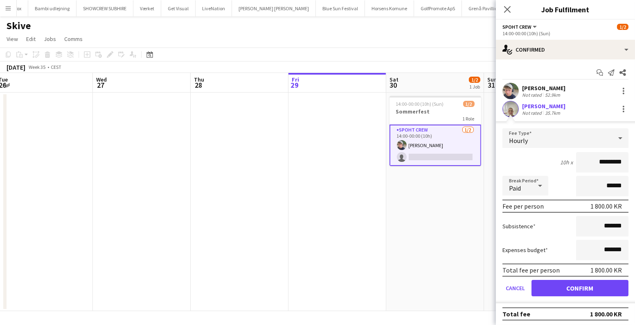
click at [6, 9] on app-icon "Menu" at bounding box center [8, 8] width 7 height 7
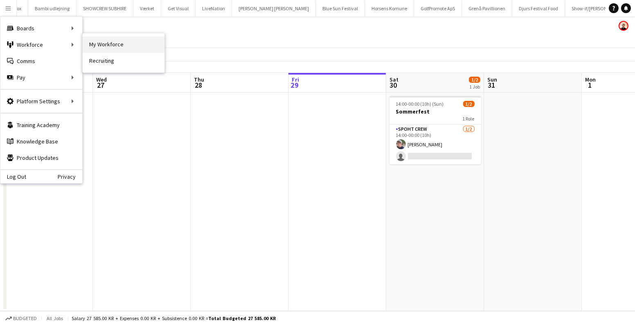
click at [101, 46] on link "My Workforce" at bounding box center [124, 44] width 82 height 16
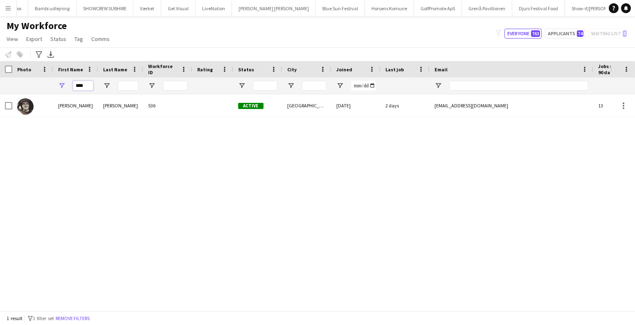
drag, startPoint x: 88, startPoint y: 84, endPoint x: 66, endPoint y: 84, distance: 21.3
click at [67, 84] on div "****" at bounding box center [75, 85] width 45 height 16
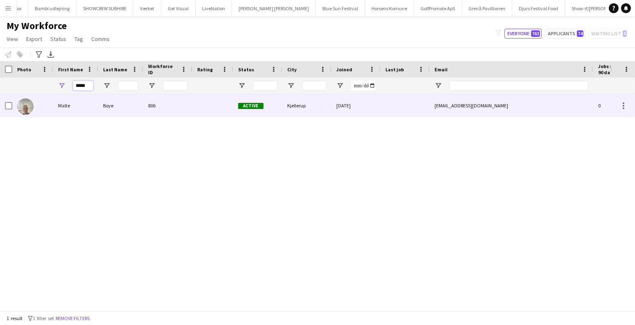
type input "*****"
click at [84, 101] on div "Malte" at bounding box center [75, 105] width 45 height 23
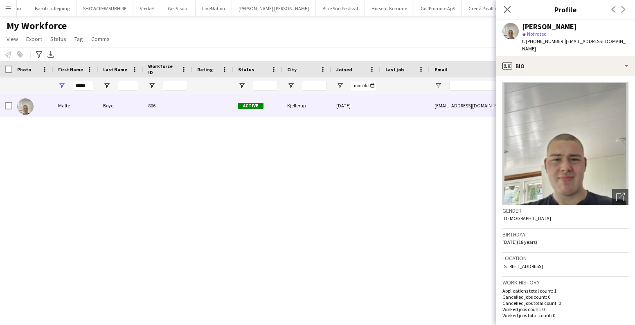
click at [7, 7] on app-icon "Menu" at bounding box center [8, 8] width 7 height 7
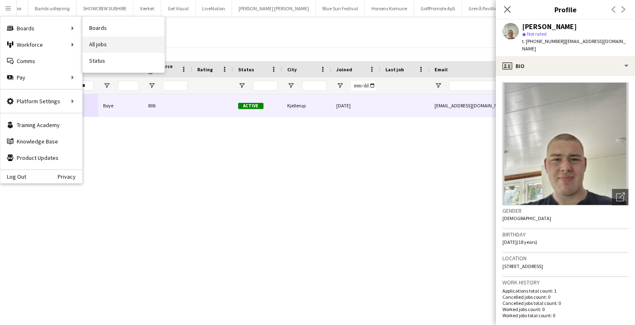
click at [95, 40] on link "All jobs" at bounding box center [124, 44] width 82 height 16
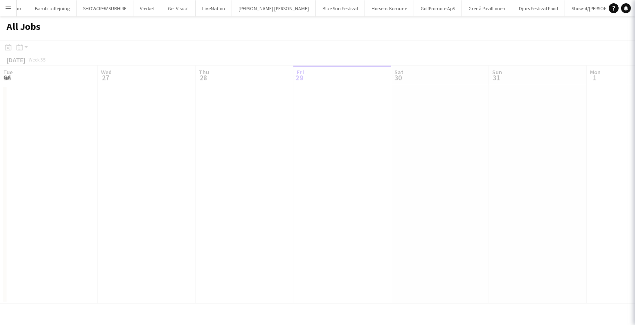
scroll to position [0, 196]
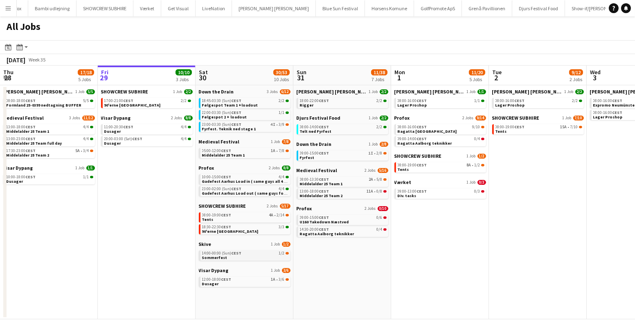
click at [257, 250] on link "14:00-00:00 (Sun) CEST 1/2 Sommerfest" at bounding box center [245, 254] width 87 height 9
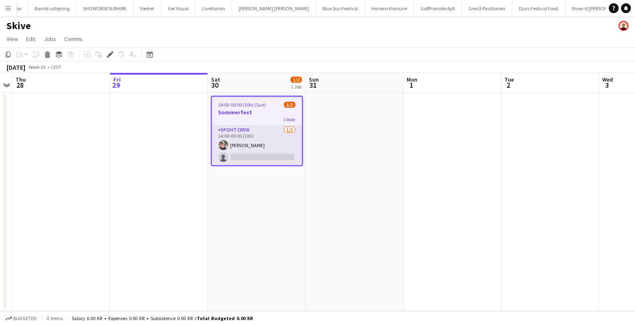
click at [270, 161] on app-card-role "Spoht Crew [DATE] 14:00-00:00 (10h) [PERSON_NAME] single-neutral-actions" at bounding box center [257, 145] width 90 height 40
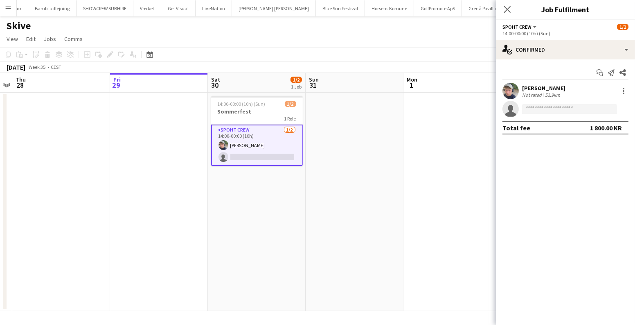
click at [582, 104] on app-invite-slot "single-neutral-actions" at bounding box center [565, 109] width 139 height 16
click at [574, 105] on input at bounding box center [569, 109] width 95 height 10
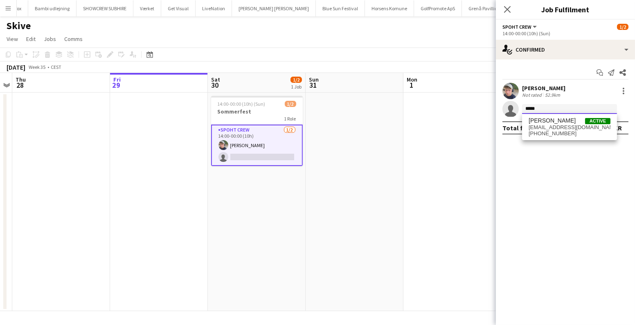
type input "*****"
drag, startPoint x: 574, startPoint y: 105, endPoint x: 586, endPoint y: 103, distance: 12.0
click at [586, 103] on app-invite-slot "single-neutral-actions *****" at bounding box center [565, 109] width 139 height 16
click at [566, 106] on input "*****" at bounding box center [569, 109] width 95 height 10
click at [552, 124] on span "[EMAIL_ADDRESS][DOMAIN_NAME]" at bounding box center [570, 127] width 82 height 7
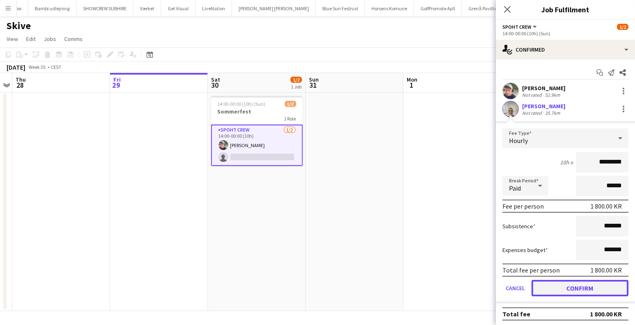
click at [589, 288] on button "Confirm" at bounding box center [580, 288] width 97 height 16
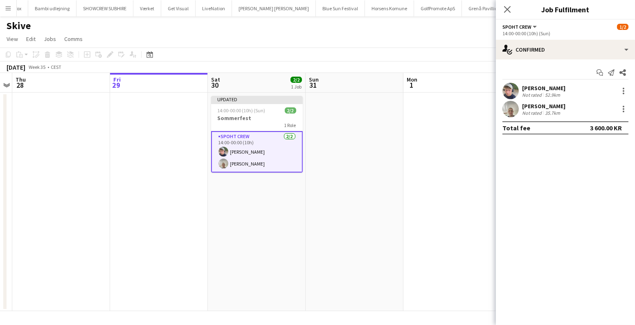
click at [396, 191] on app-date-cell at bounding box center [355, 202] width 98 height 218
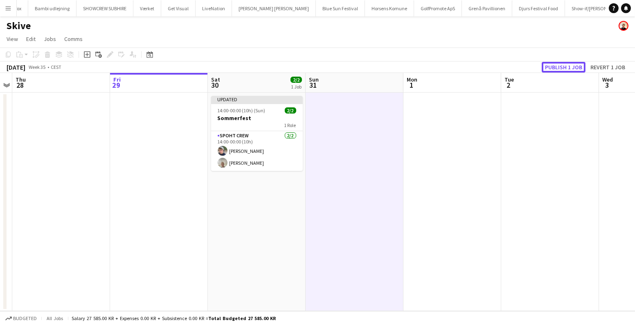
click at [558, 66] on button "Publish 1 job" at bounding box center [564, 67] width 44 height 11
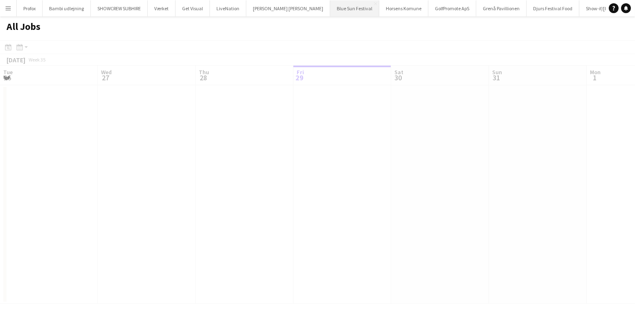
scroll to position [0, 196]
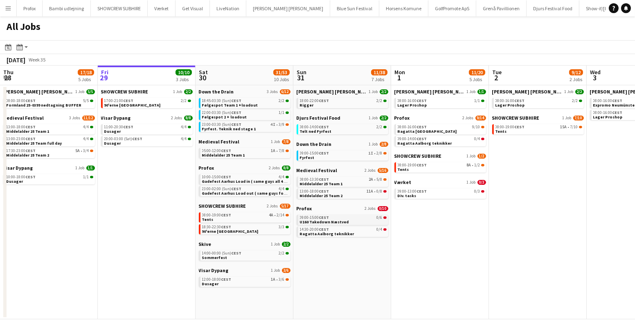
click at [325, 218] on span "CEST" at bounding box center [324, 217] width 10 height 5
click at [320, 217] on span "CEST" at bounding box center [324, 217] width 10 height 5
click at [249, 219] on link "08:00-19:00 CEST 4A • 2/14 Tents" at bounding box center [245, 216] width 87 height 9
click at [258, 126] on div "23:00-03:30 (Sun) CEST 4I • 3/9" at bounding box center [245, 124] width 87 height 4
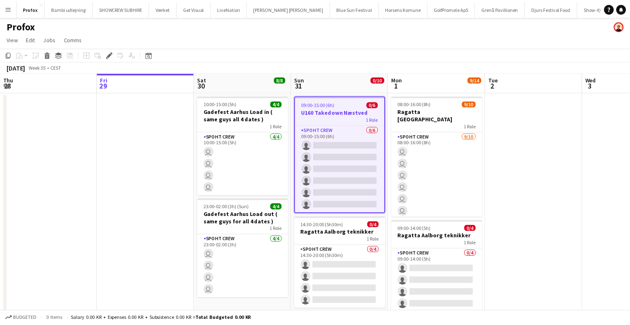
scroll to position [0, 281]
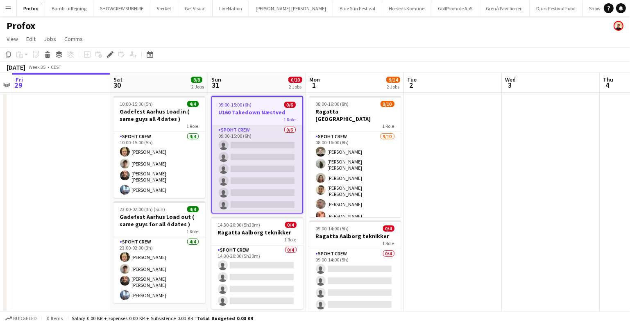
click at [262, 161] on app-card-role "Spoht Crew 0/6 09:00-15:00 (6h) single-neutral-actions single-neutral-actions s…" at bounding box center [257, 168] width 90 height 87
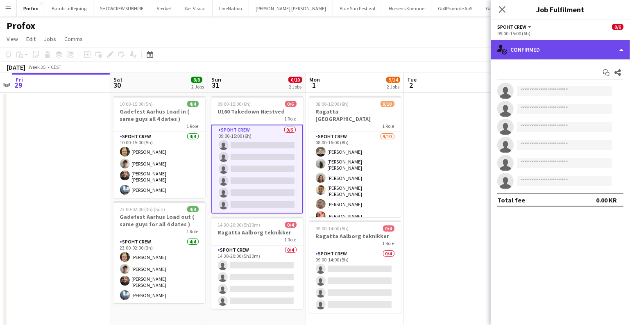
click at [561, 48] on div "single-neutral-actions-check-2 Confirmed" at bounding box center [560, 50] width 139 height 20
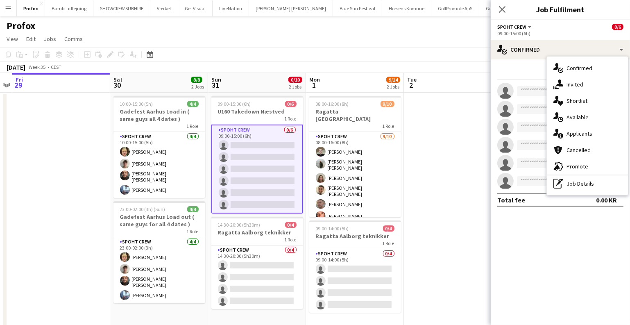
click at [566, 80] on div "single-neutral-actions-share-1 Invited" at bounding box center [587, 84] width 81 height 16
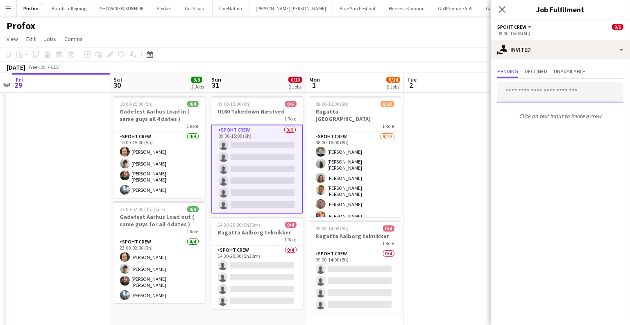
click at [529, 90] on input "text" at bounding box center [560, 92] width 126 height 20
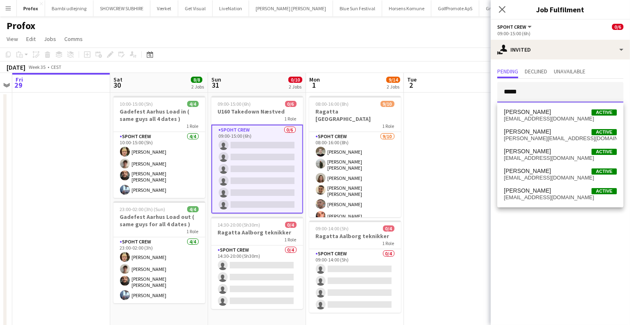
drag, startPoint x: 527, startPoint y: 89, endPoint x: 502, endPoint y: 90, distance: 24.6
click at [502, 90] on input "*****" at bounding box center [560, 92] width 126 height 20
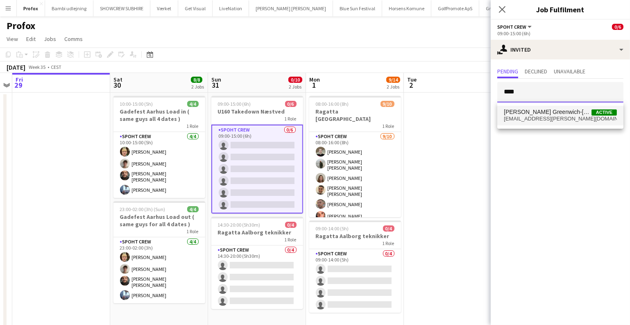
type input "****"
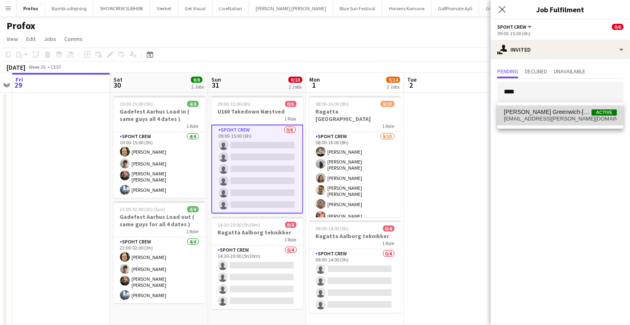
click at [537, 106] on mat-option "[PERSON_NAME] Greenwich-[PERSON_NAME] Active [EMAIL_ADDRESS][PERSON_NAME][DOMAI…" at bounding box center [560, 116] width 126 height 20
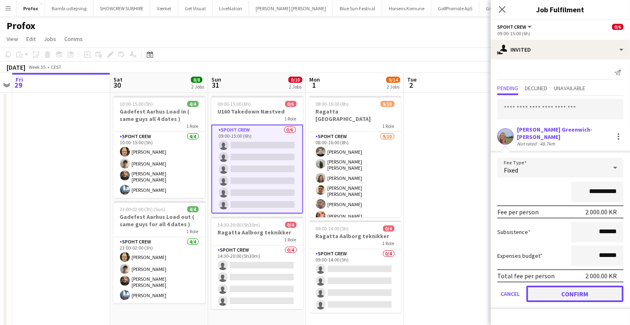
click at [557, 286] on button "Confirm" at bounding box center [574, 293] width 97 height 16
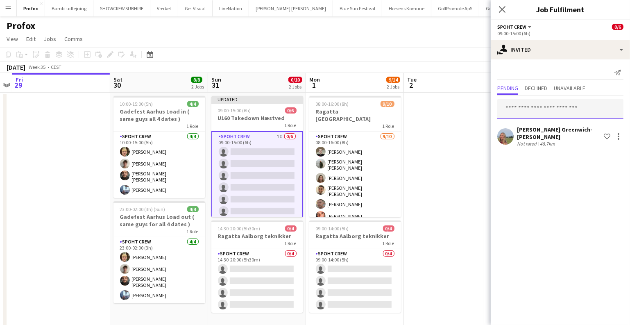
click at [525, 113] on input "text" at bounding box center [560, 109] width 126 height 20
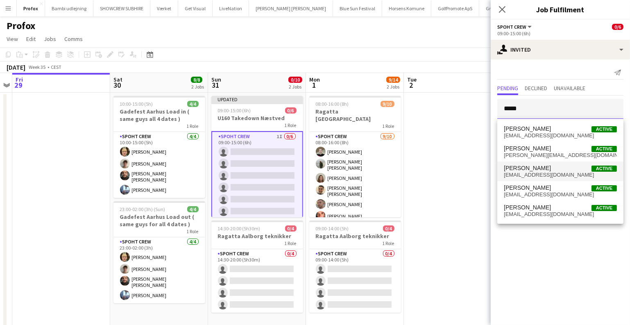
type input "*****"
click at [545, 172] on span "[EMAIL_ADDRESS][DOMAIN_NAME]" at bounding box center [560, 175] width 113 height 7
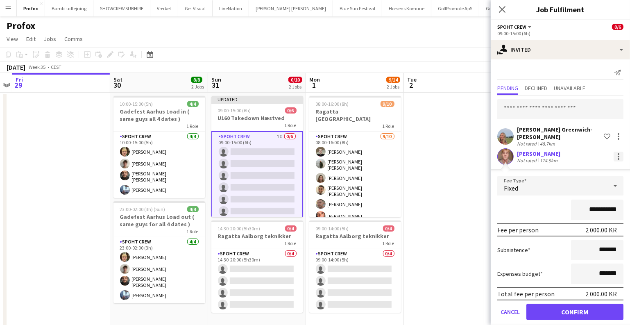
click at [615, 154] on div at bounding box center [618, 157] width 10 height 10
click at [575, 233] on span "Cancel invitation" at bounding box center [587, 229] width 48 height 7
click at [509, 310] on button "Cancel" at bounding box center [510, 311] width 26 height 16
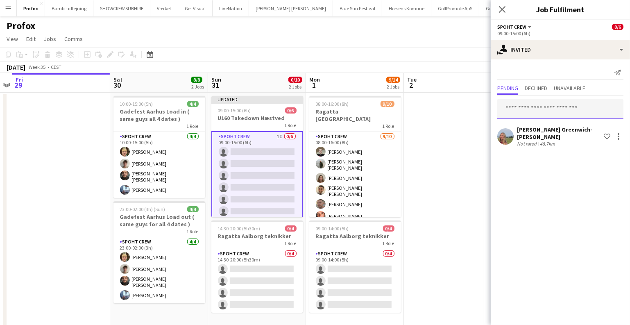
click at [525, 106] on input "text" at bounding box center [560, 109] width 126 height 20
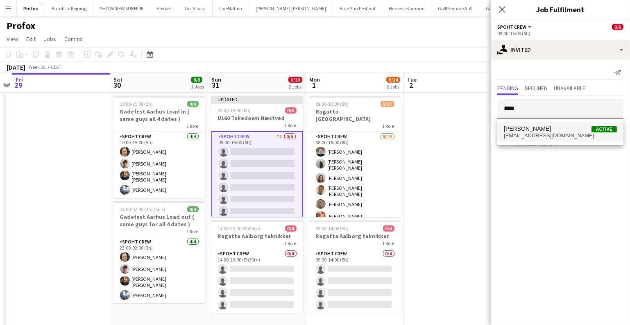
type input "****"
click at [527, 129] on span "[PERSON_NAME]" at bounding box center [527, 128] width 47 height 7
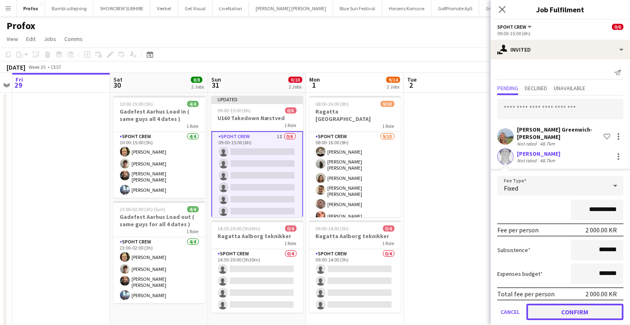
click at [566, 308] on button "Confirm" at bounding box center [574, 311] width 97 height 16
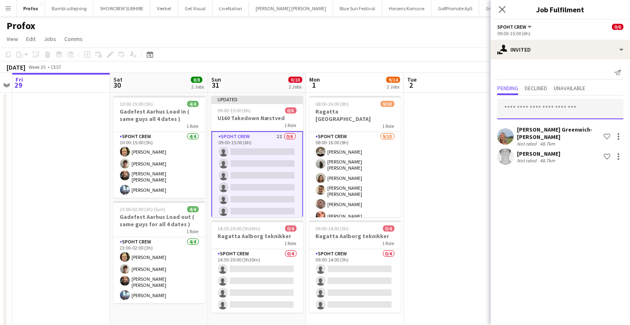
click at [526, 111] on input "text" at bounding box center [560, 109] width 126 height 20
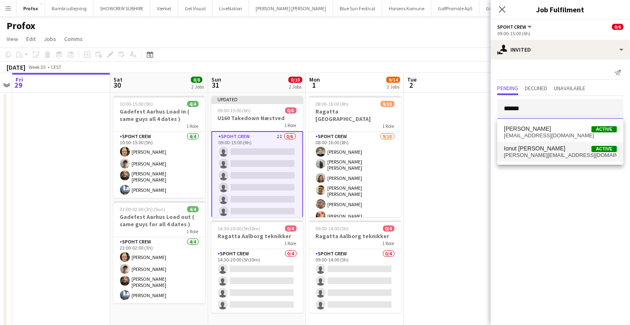
type input "******"
click at [530, 147] on span "Ionut Andrei Sacaleanu" at bounding box center [534, 148] width 61 height 7
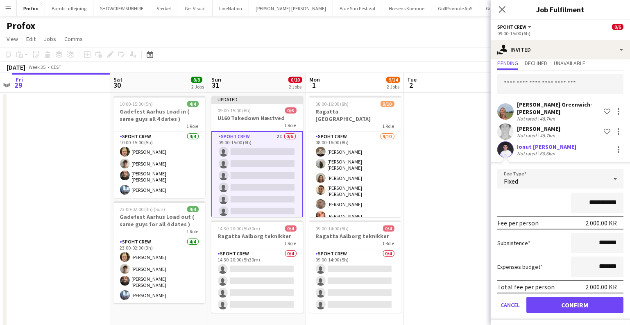
scroll to position [27, 0]
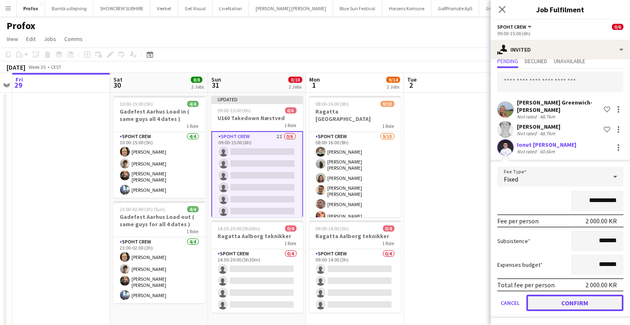
click at [553, 297] on button "Confirm" at bounding box center [574, 302] width 97 height 16
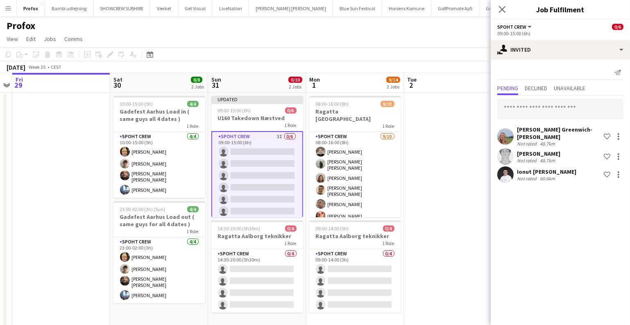
scroll to position [0, 0]
click at [441, 151] on app-date-cell at bounding box center [453, 221] width 98 height 257
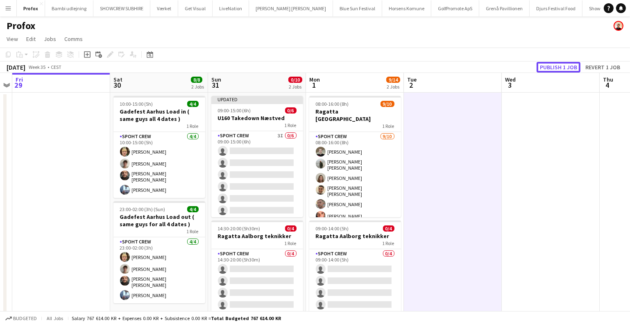
click at [553, 64] on button "Publish 1 job" at bounding box center [558, 67] width 44 height 11
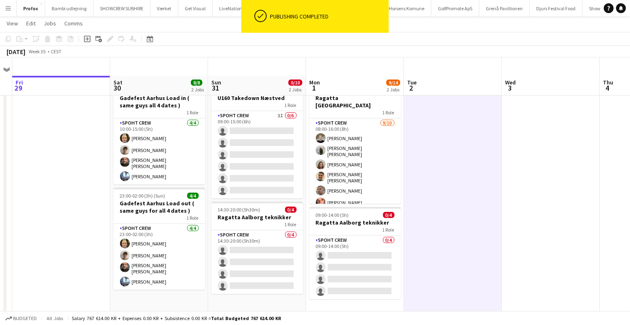
scroll to position [38, 0]
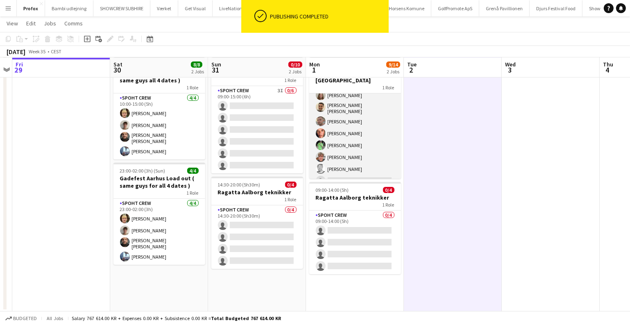
click at [375, 144] on app-card-role "Spoht Crew 9/10 08:00-16:00 (8h) Nicolai Schmidt Negru Liviu Mihai Annija Uzule…" at bounding box center [355, 119] width 92 height 140
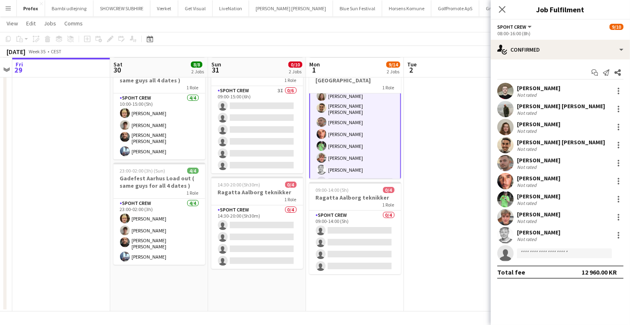
scroll to position [45, 0]
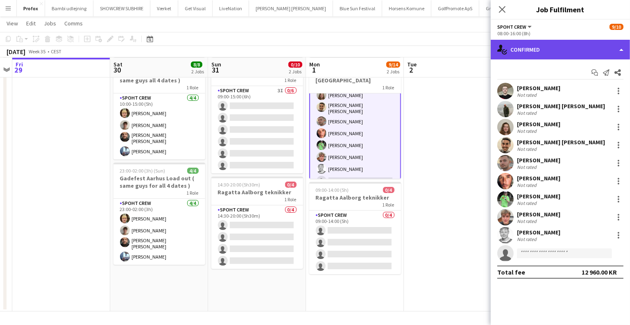
click at [556, 54] on div "single-neutral-actions-check-2 Confirmed" at bounding box center [560, 50] width 139 height 20
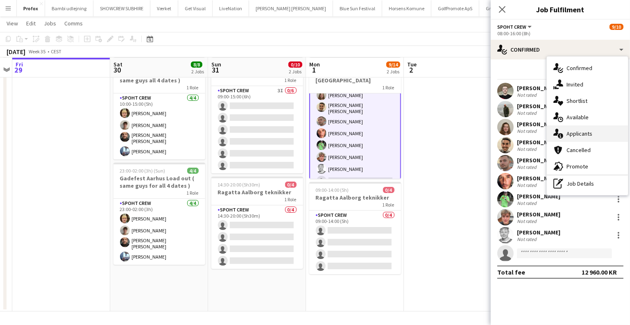
click at [582, 129] on div "single-neutral-actions-information Applicants" at bounding box center [587, 133] width 81 height 16
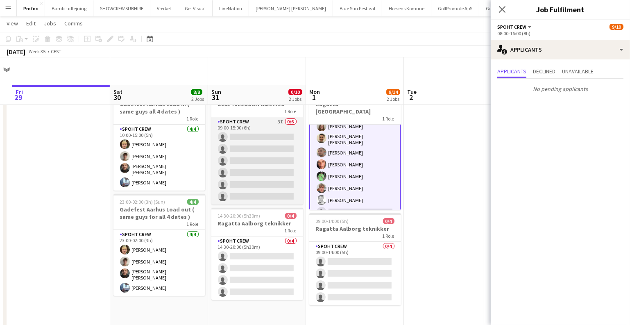
scroll to position [0, 0]
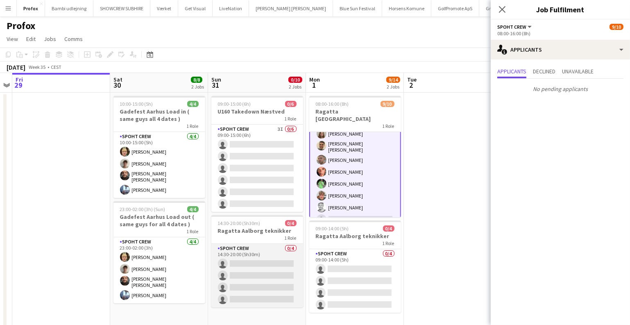
click at [247, 276] on app-card-role "Spoht Crew 0/4 14:30-20:00 (5h30m) single-neutral-actions single-neutral-action…" at bounding box center [257, 275] width 92 height 63
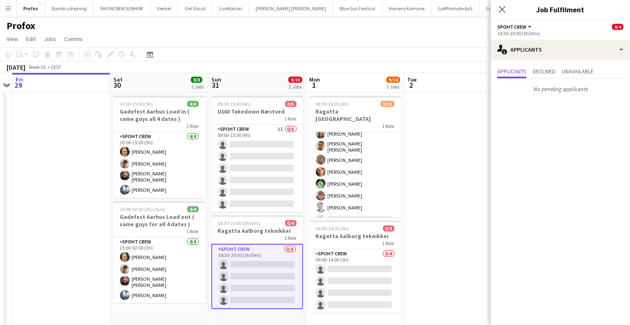
click at [451, 213] on app-date-cell at bounding box center [453, 221] width 98 height 257
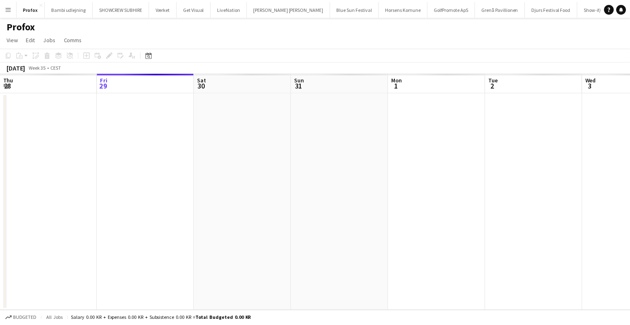
scroll to position [0, 281]
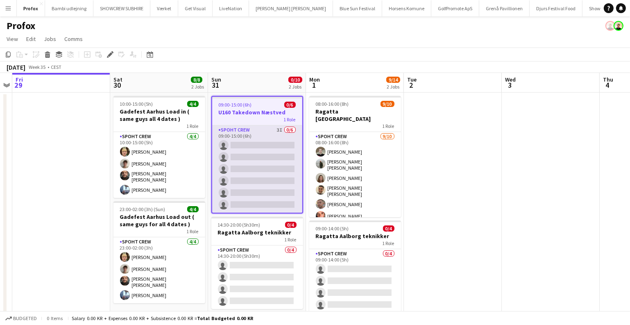
click at [270, 152] on app-card-role "Spoht Crew 3I 0/6 09:00-15:00 (6h) single-neutral-actions single-neutral-action…" at bounding box center [257, 168] width 90 height 87
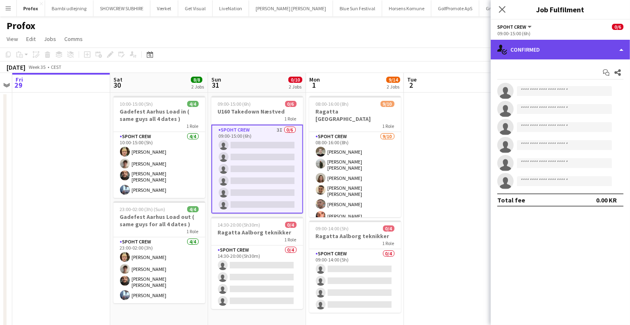
drag, startPoint x: 547, startPoint y: 47, endPoint x: 546, endPoint y: 52, distance: 4.6
click at [547, 48] on div "single-neutral-actions-check-2 Confirmed" at bounding box center [560, 50] width 139 height 20
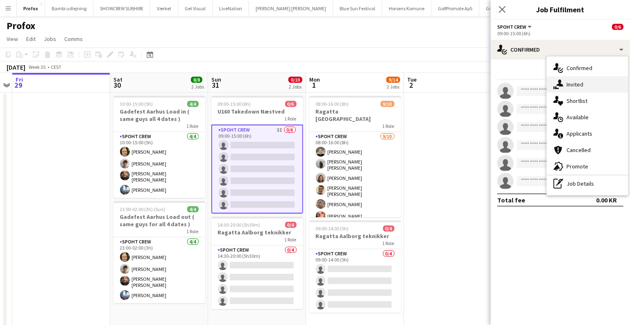
click at [562, 79] on icon "single-neutral-actions-share-1" at bounding box center [558, 84] width 10 height 10
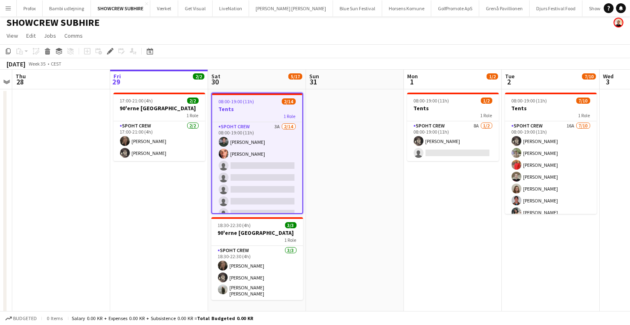
scroll to position [7, 0]
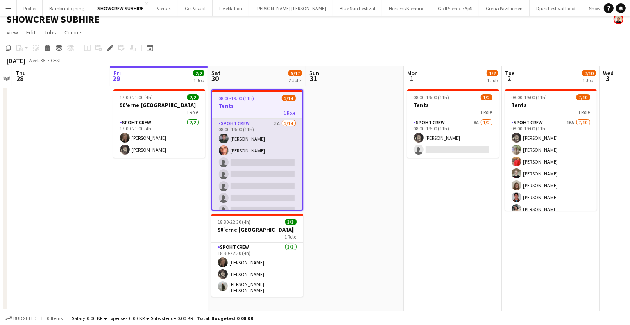
click at [261, 168] on app-card-role "Spoht Crew 3A [DATE] 08:00-19:00 (11h) [PERSON_NAME] [PERSON_NAME] single-neutr…" at bounding box center [257, 210] width 90 height 182
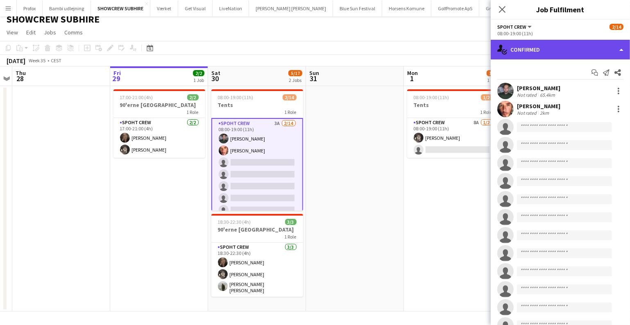
click at [552, 47] on div "single-neutral-actions-check-2 Confirmed" at bounding box center [560, 50] width 139 height 20
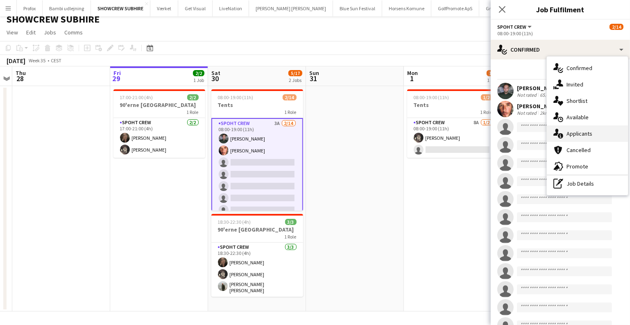
click at [578, 132] on div "single-neutral-actions-information Applicants" at bounding box center [587, 133] width 81 height 16
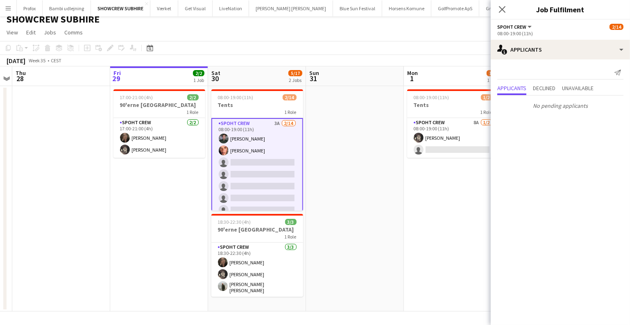
click at [595, 81] on div "Send notification Applicants Declined Unavailable No pending applicants" at bounding box center [560, 89] width 139 height 60
click at [588, 89] on span "Unavailable" at bounding box center [578, 88] width 32 height 6
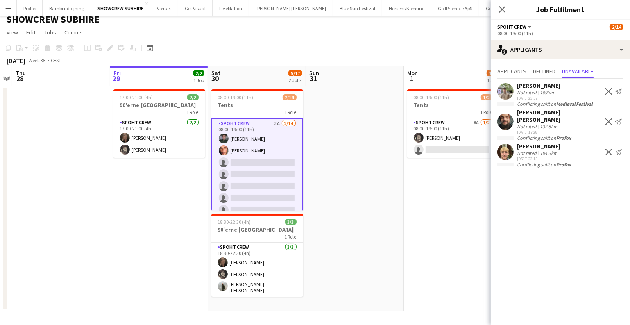
click at [389, 235] on app-date-cell at bounding box center [355, 198] width 98 height 225
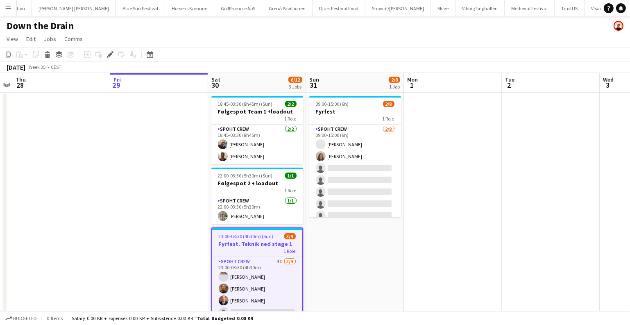
scroll to position [0, 226]
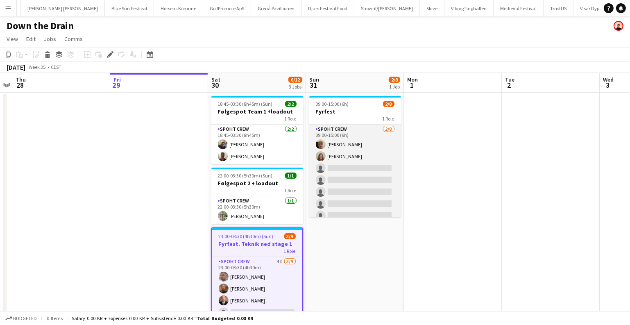
click at [367, 197] on app-card-role "Spoht Crew [DATE] 09:00-15:00 (6h) [PERSON_NAME] single-neutral-actions single-…" at bounding box center [355, 179] width 92 height 111
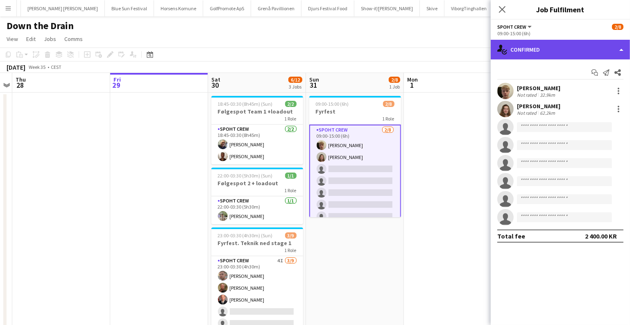
click at [540, 49] on div "single-neutral-actions-check-2 Confirmed" at bounding box center [560, 50] width 139 height 20
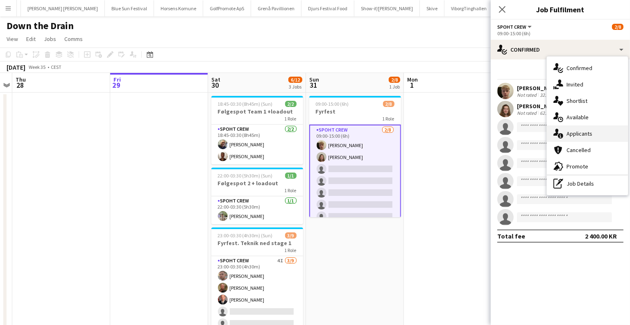
click at [586, 133] on div "single-neutral-actions-information Applicants" at bounding box center [587, 133] width 81 height 16
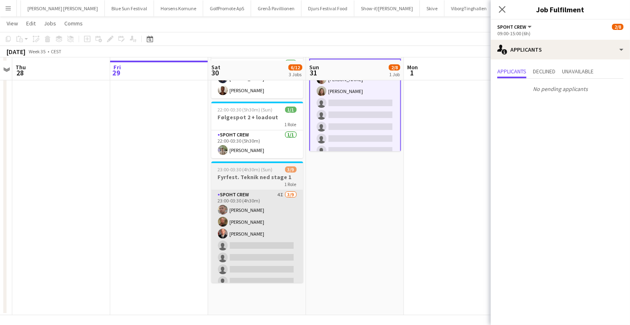
scroll to position [69, 0]
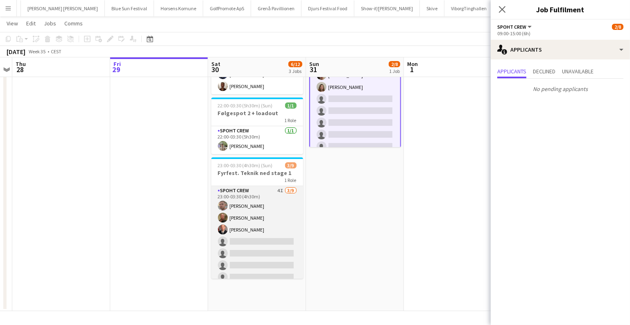
click at [275, 242] on app-card-role "Spoht Crew 4I [DATE] 23:00-03:30 (4h30m) [PERSON_NAME] [PERSON_NAME] [PERSON_NA…" at bounding box center [257, 247] width 92 height 123
